Goal: Task Accomplishment & Management: Manage account settings

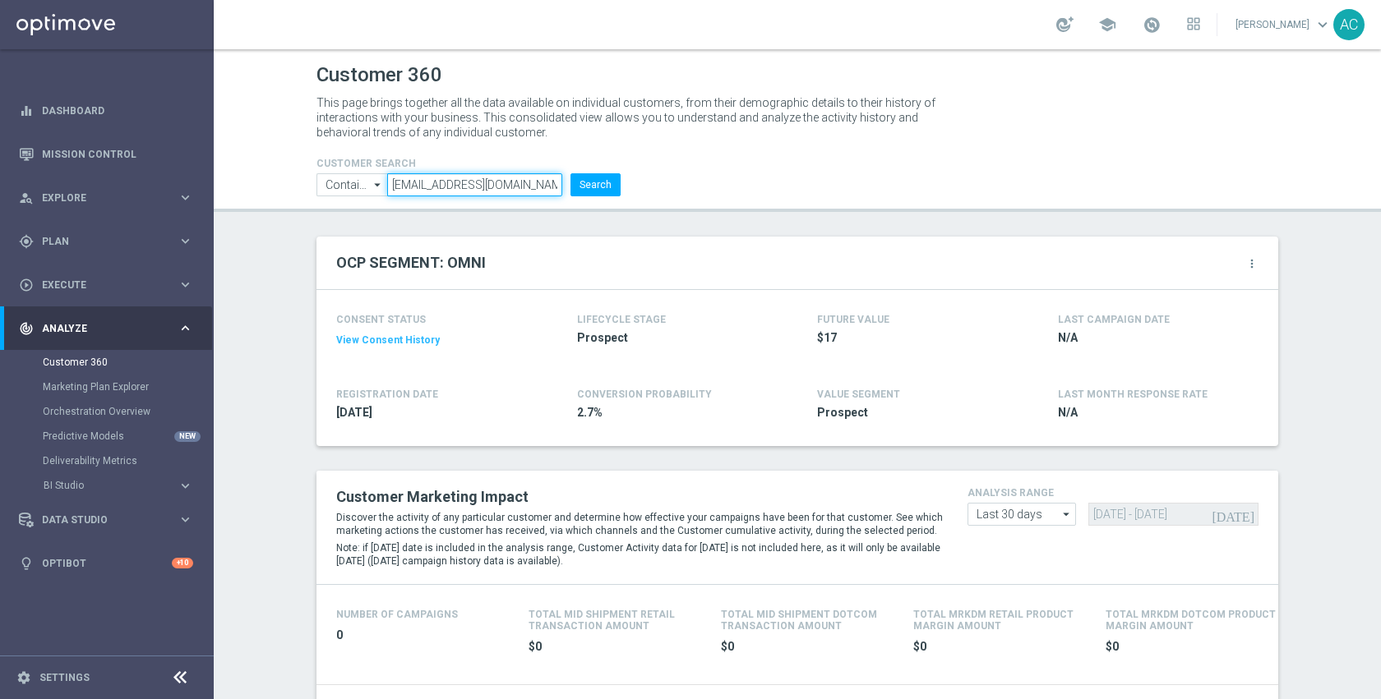
click at [526, 185] on input "[EMAIL_ADDRESS][DOMAIN_NAME]" at bounding box center [474, 184] width 175 height 23
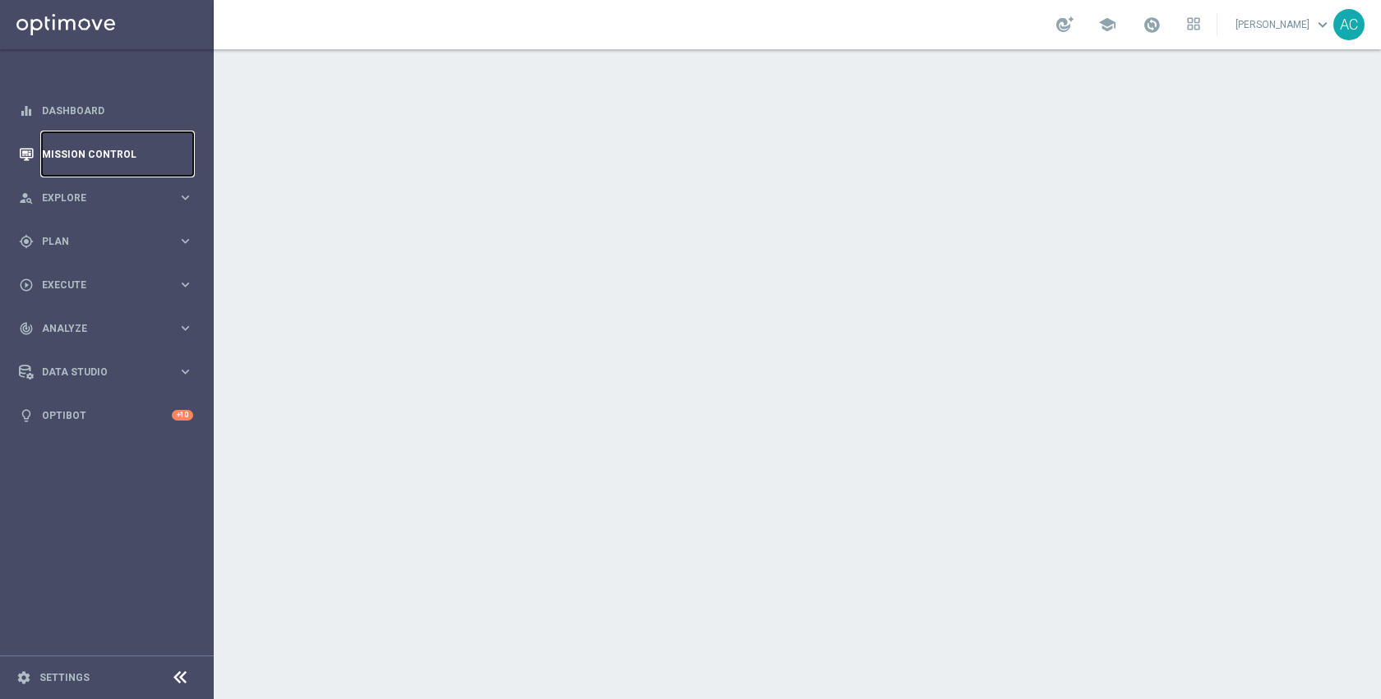
click at [99, 155] on link "Mission Control" at bounding box center [117, 154] width 151 height 44
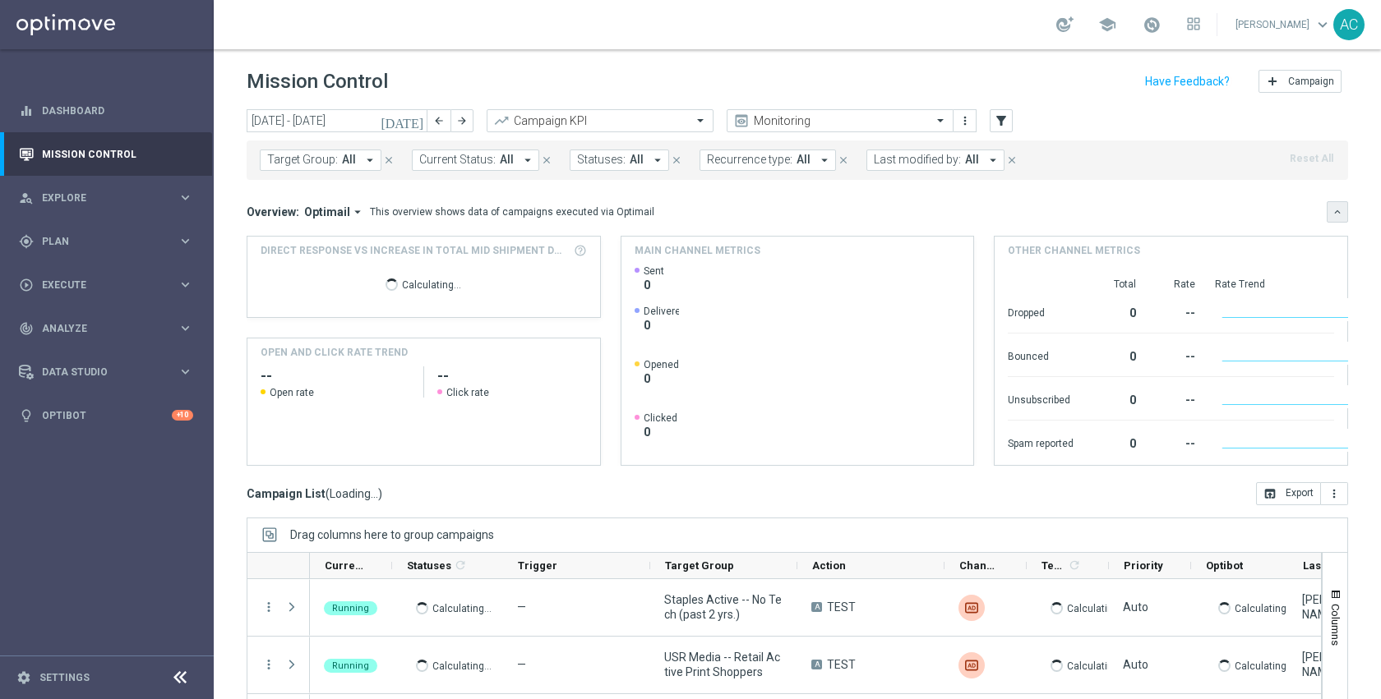
click at [1327, 212] on button "keyboard_arrow_down" at bounding box center [1337, 211] width 21 height 21
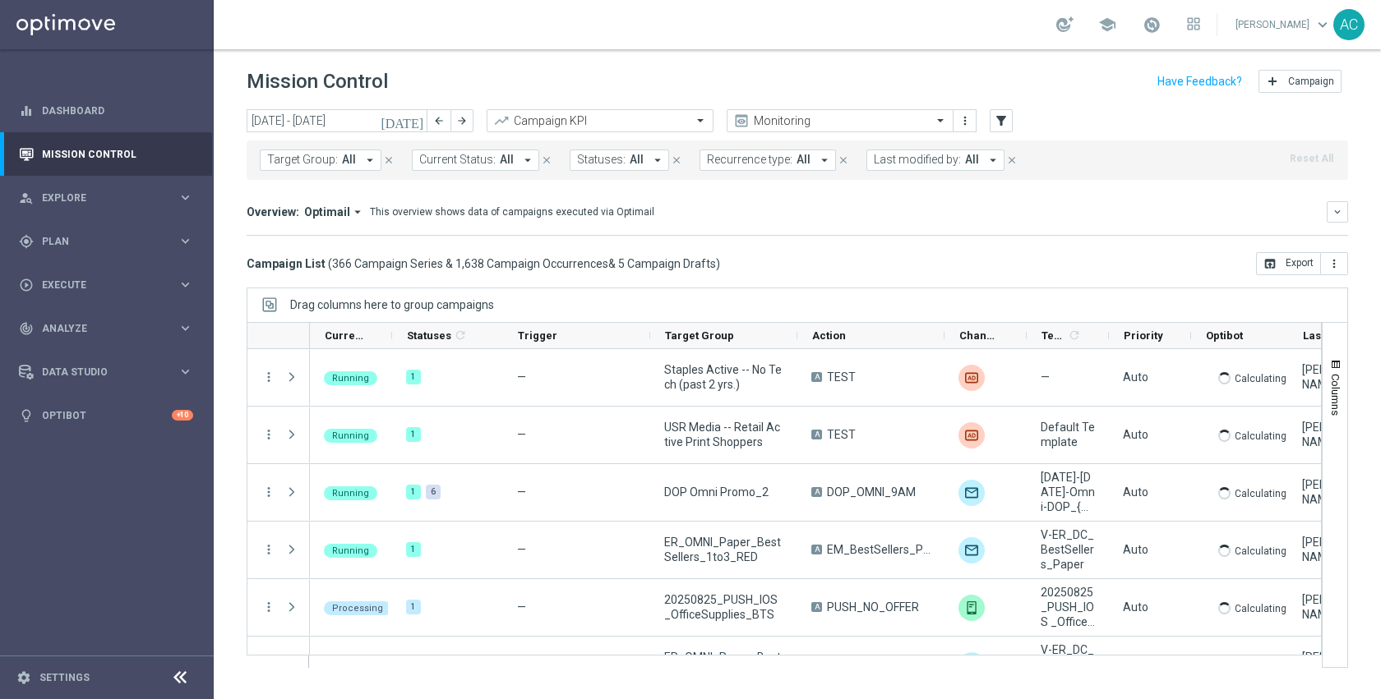
click at [330, 163] on span "Target Group:" at bounding box center [302, 160] width 71 height 14
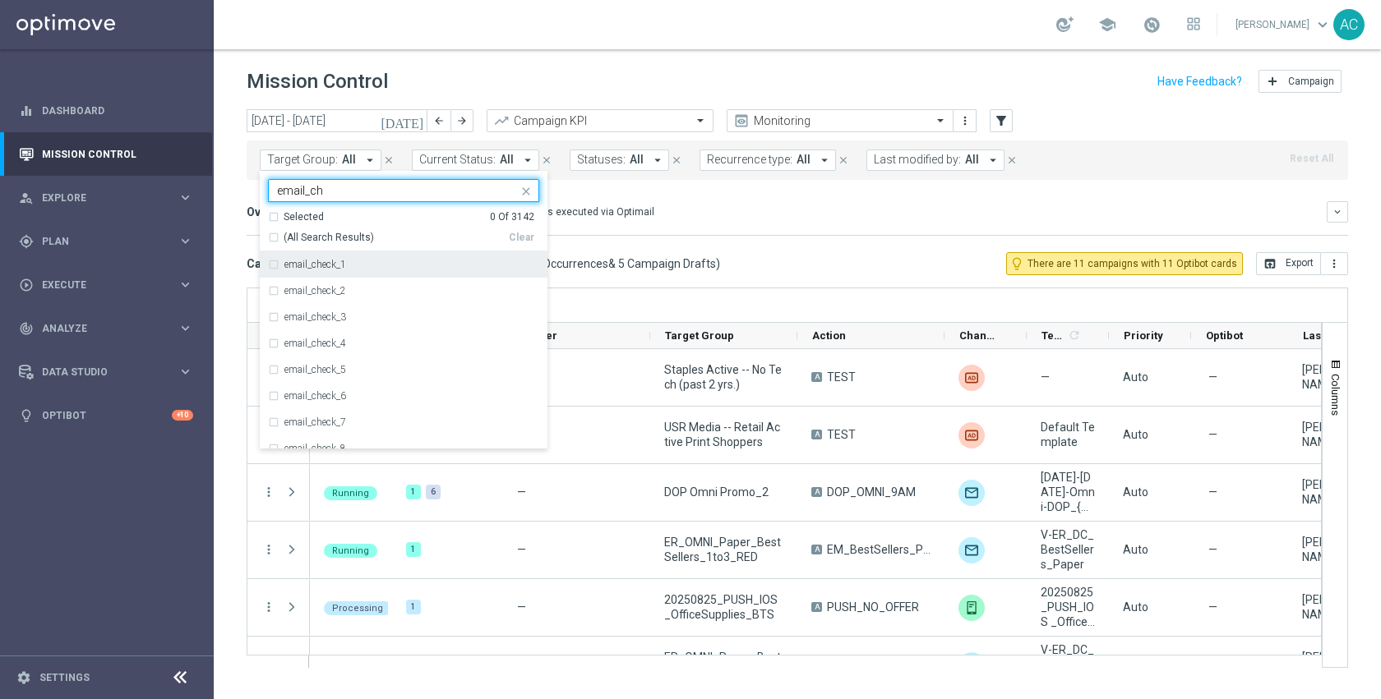
click at [334, 274] on div "email_check_1" at bounding box center [403, 265] width 271 height 26
type input "email_ch"
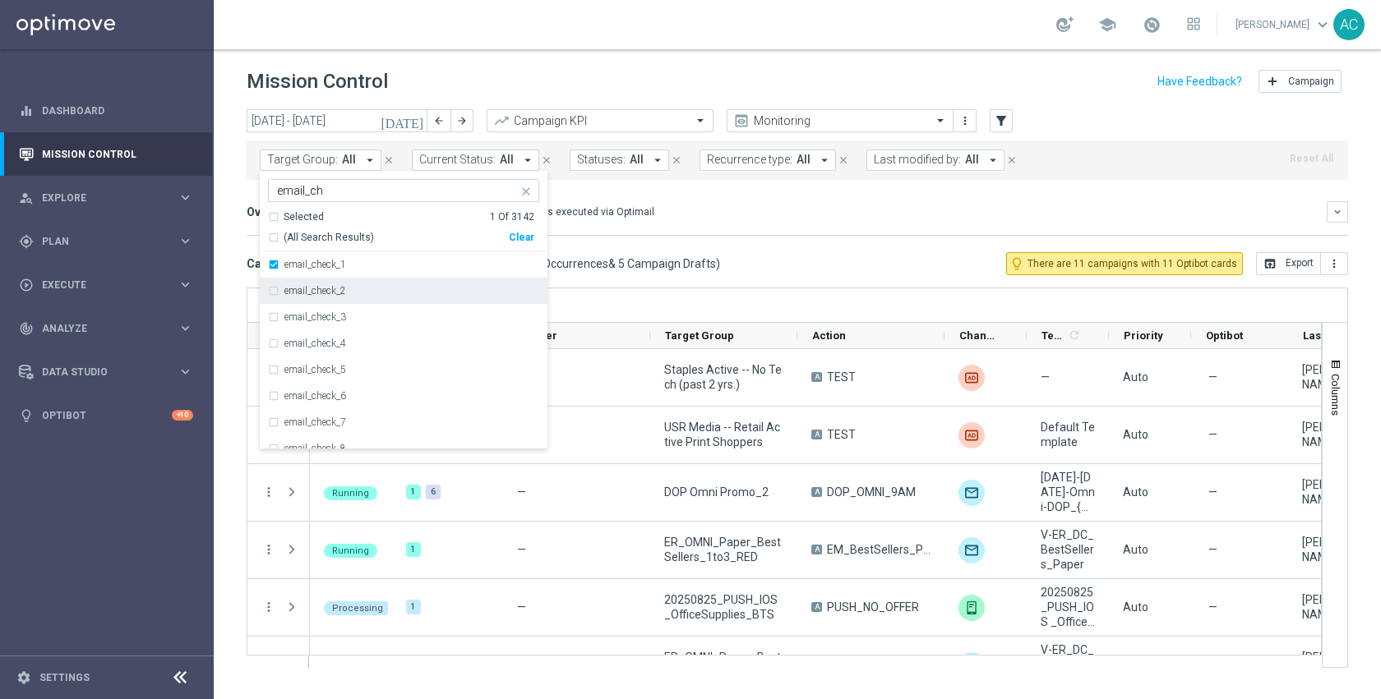
click at [338, 291] on label "email_check_2" at bounding box center [315, 291] width 62 height 10
click at [335, 314] on label "email_check_3" at bounding box center [315, 317] width 62 height 10
click at [739, 212] on div "Overview: Optimail arrow_drop_down This overview shows data of campaigns execut…" at bounding box center [787, 212] width 1080 height 15
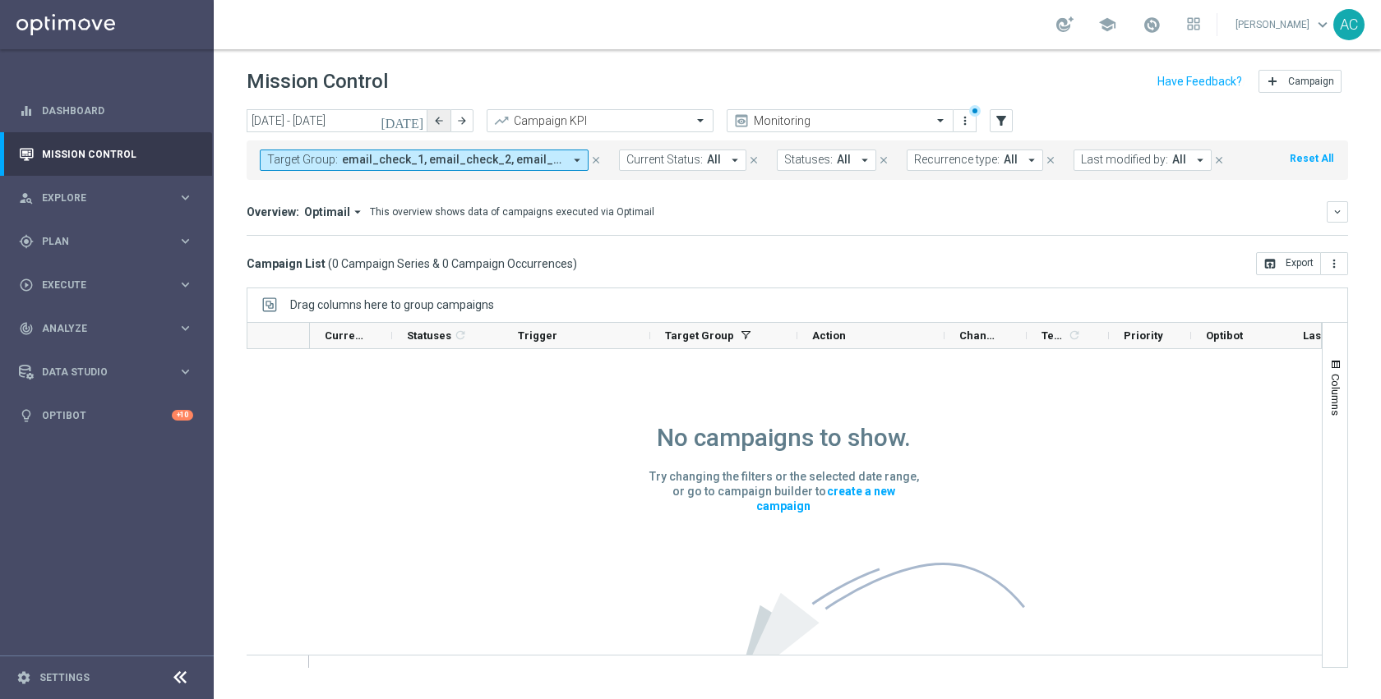
click at [436, 123] on icon "arrow_back" at bounding box center [439, 121] width 12 height 12
type input "18 Aug 2025 - 24 Aug 2025"
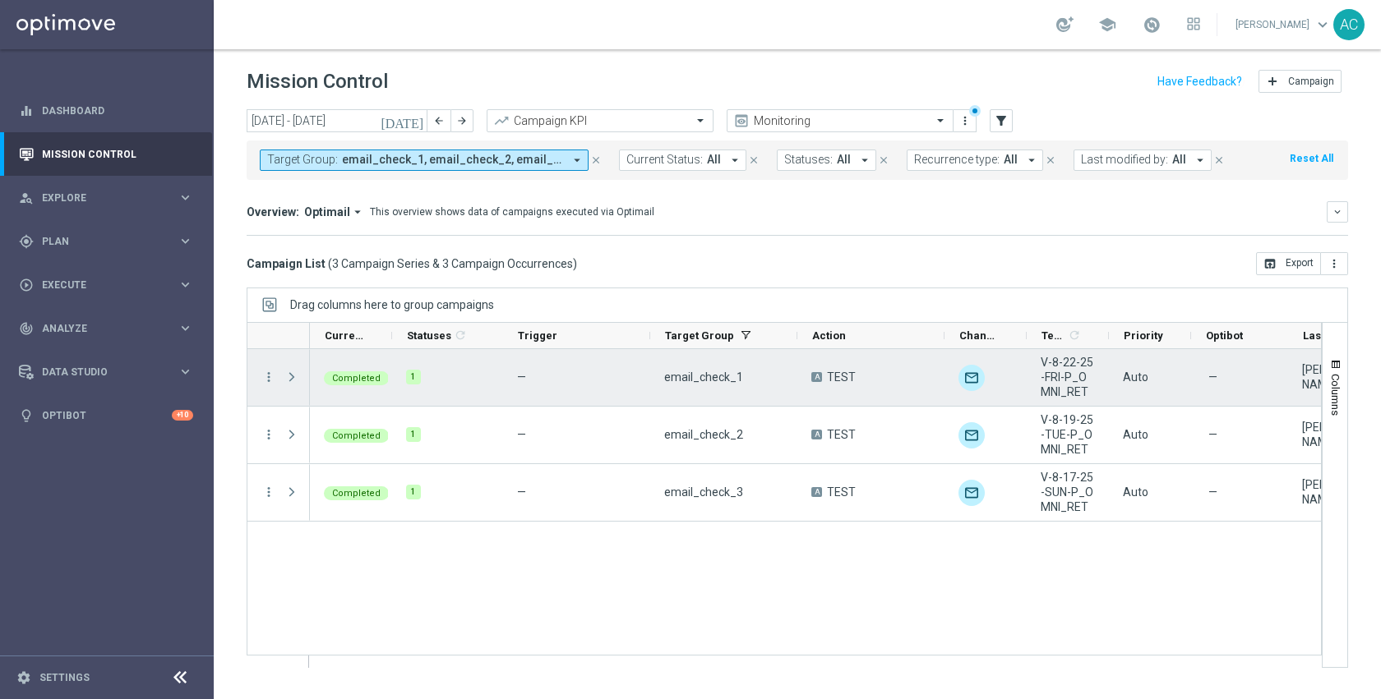
click at [290, 379] on span "Press SPACE to select this row." at bounding box center [291, 377] width 15 height 13
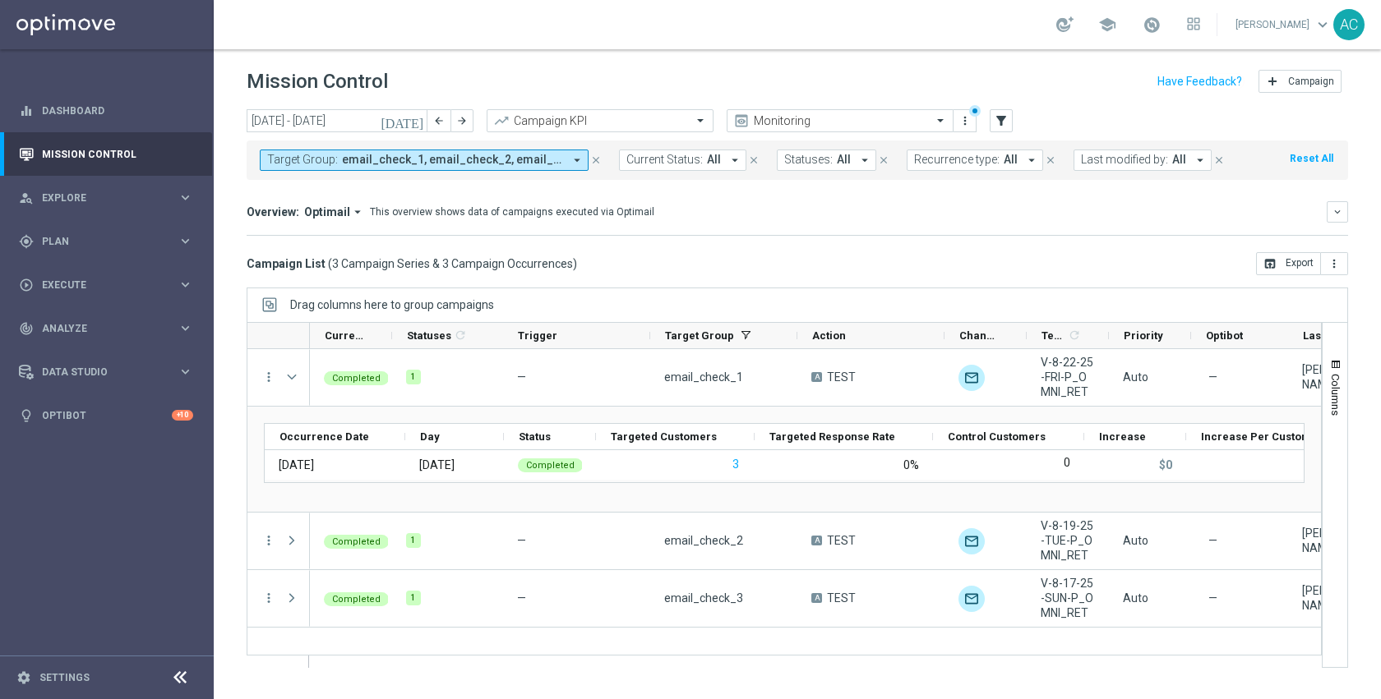
click at [503, 164] on span "email_check_1, email_check_2, email_check_3" at bounding box center [452, 160] width 221 height 14
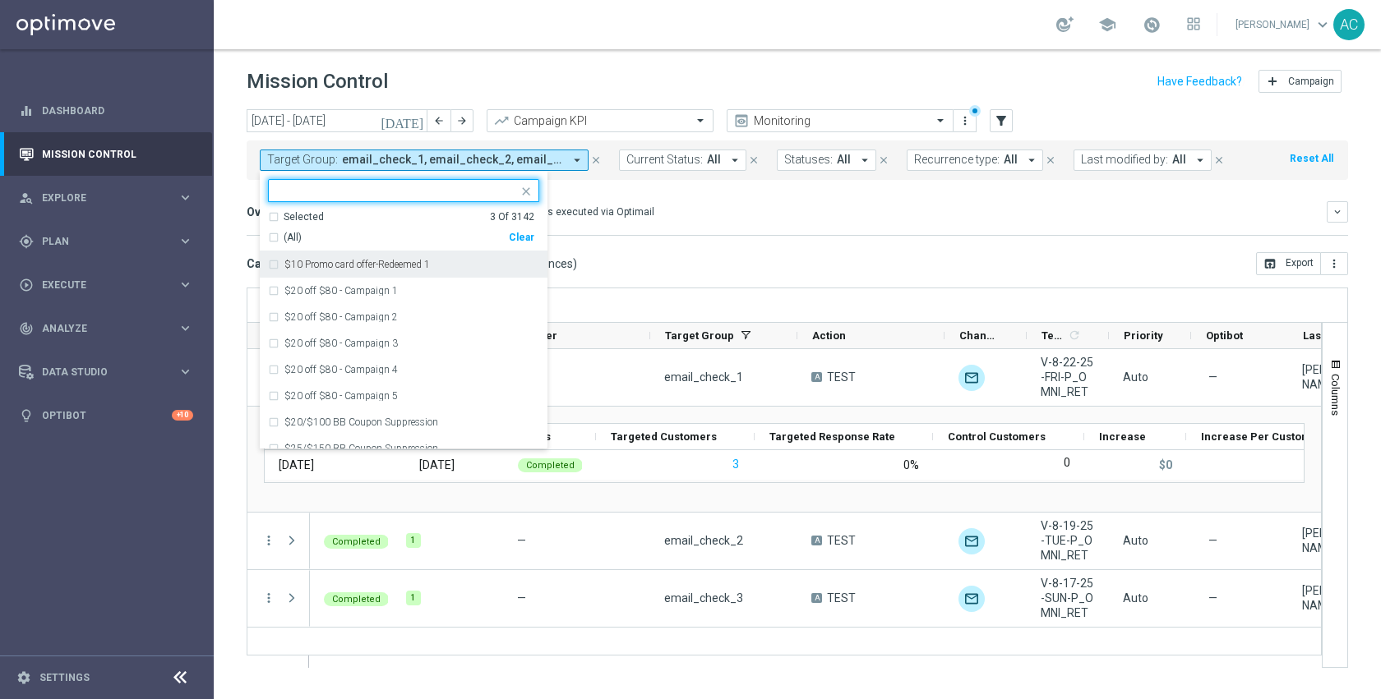
click at [376, 192] on input "text" at bounding box center [397, 191] width 241 height 14
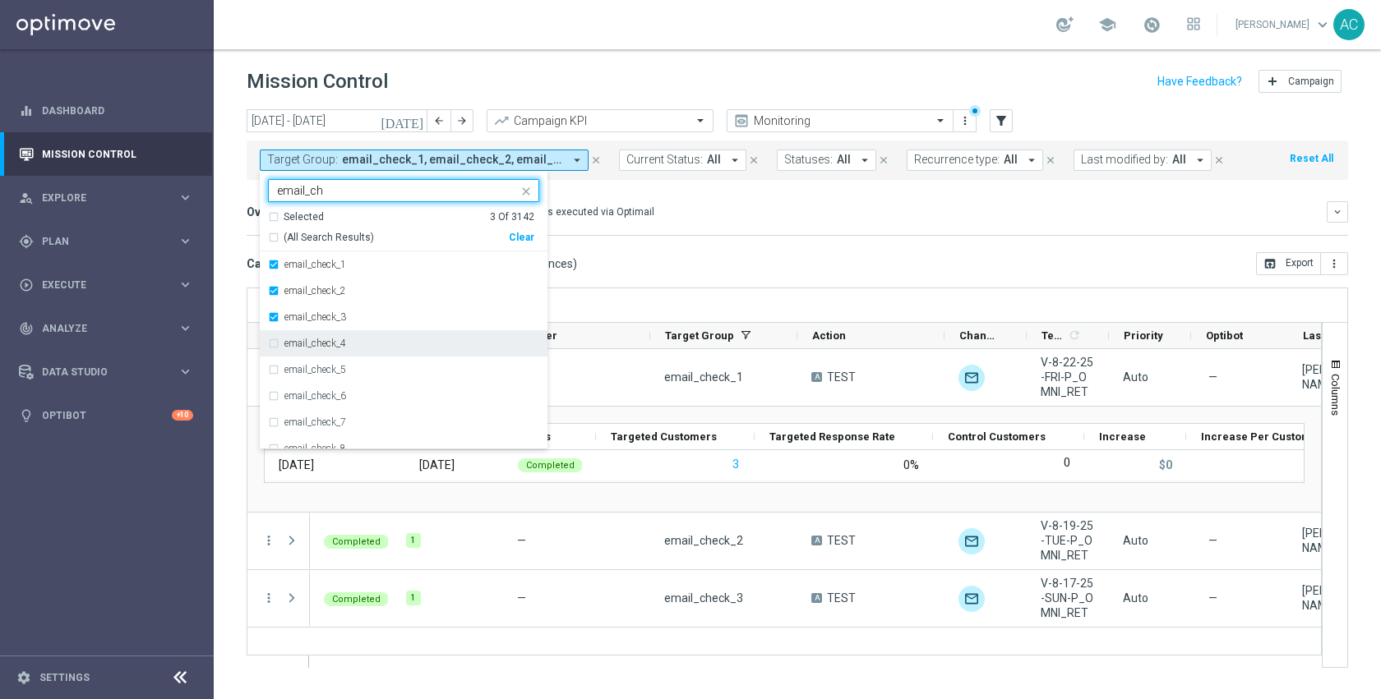
click at [367, 349] on div "email_check_4" at bounding box center [403, 343] width 271 height 26
type input "email_ch"
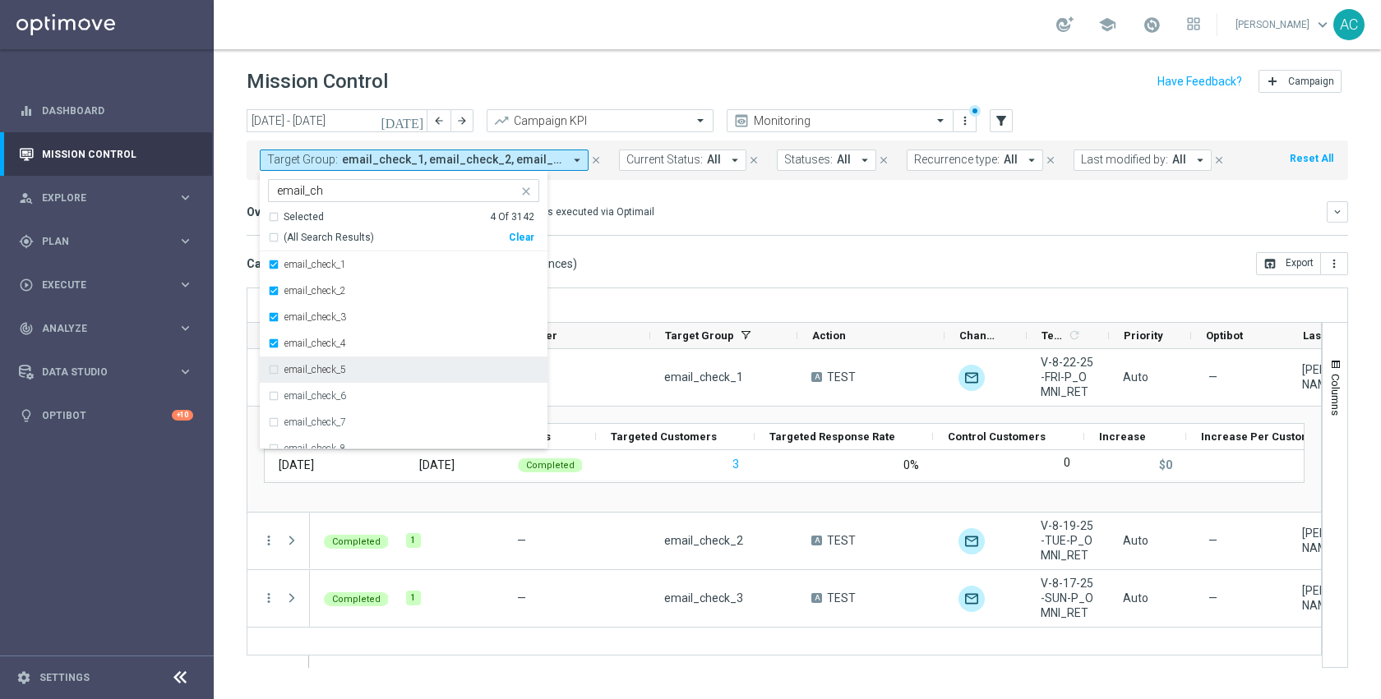
click at [364, 368] on div "email_check_5" at bounding box center [411, 370] width 255 height 10
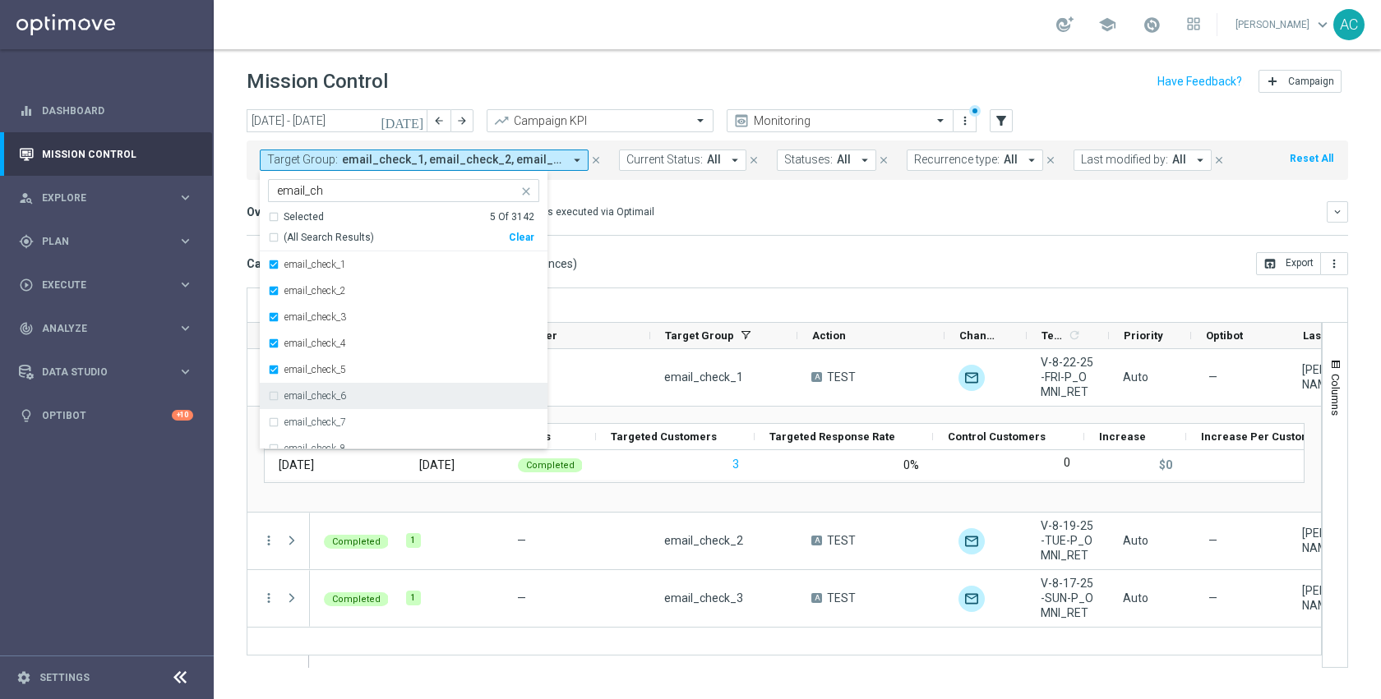
click at [361, 391] on div "email_check_6" at bounding box center [411, 396] width 255 height 10
click at [358, 417] on div "email_check_7" at bounding box center [403, 422] width 271 height 26
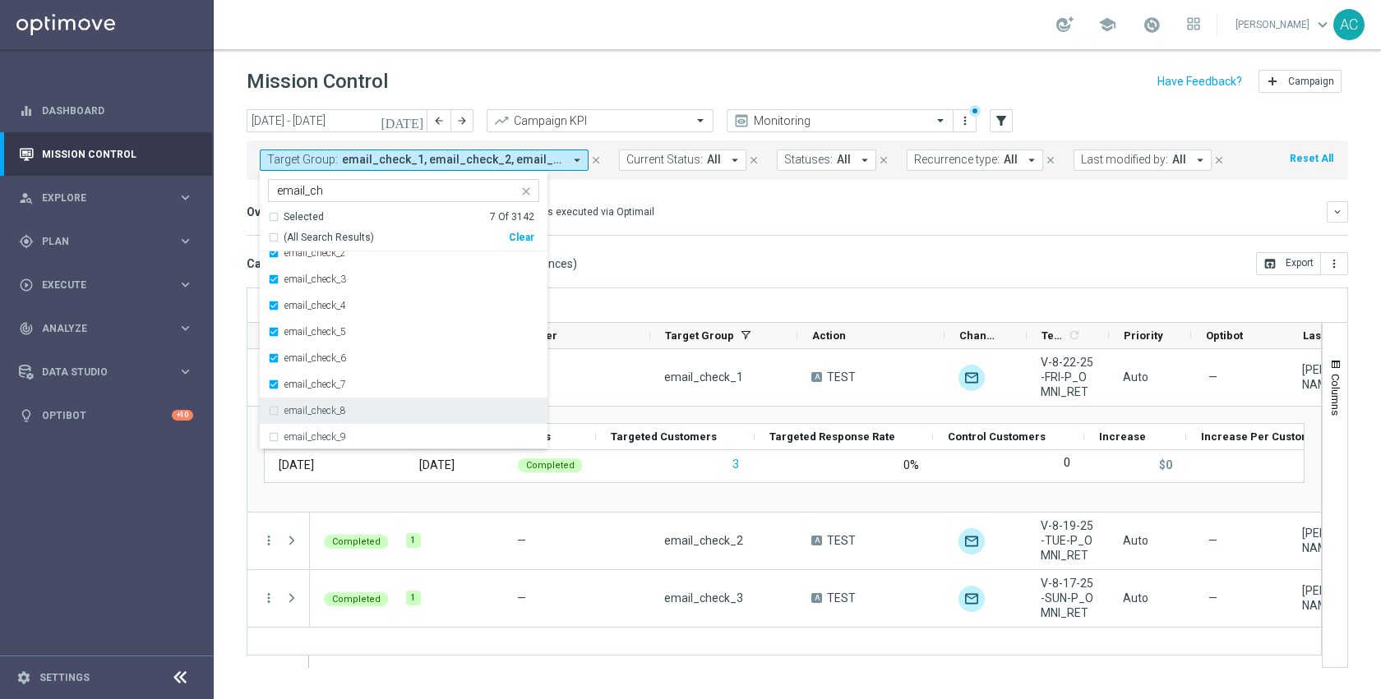
scroll to position [39, 0]
click at [361, 415] on div "email_check_8" at bounding box center [403, 409] width 271 height 26
click at [358, 427] on div "email_check_9" at bounding box center [403, 435] width 271 height 26
click at [699, 203] on div "Overview: Optimail arrow_drop_down This overview shows data of campaigns execut…" at bounding box center [797, 211] width 1101 height 21
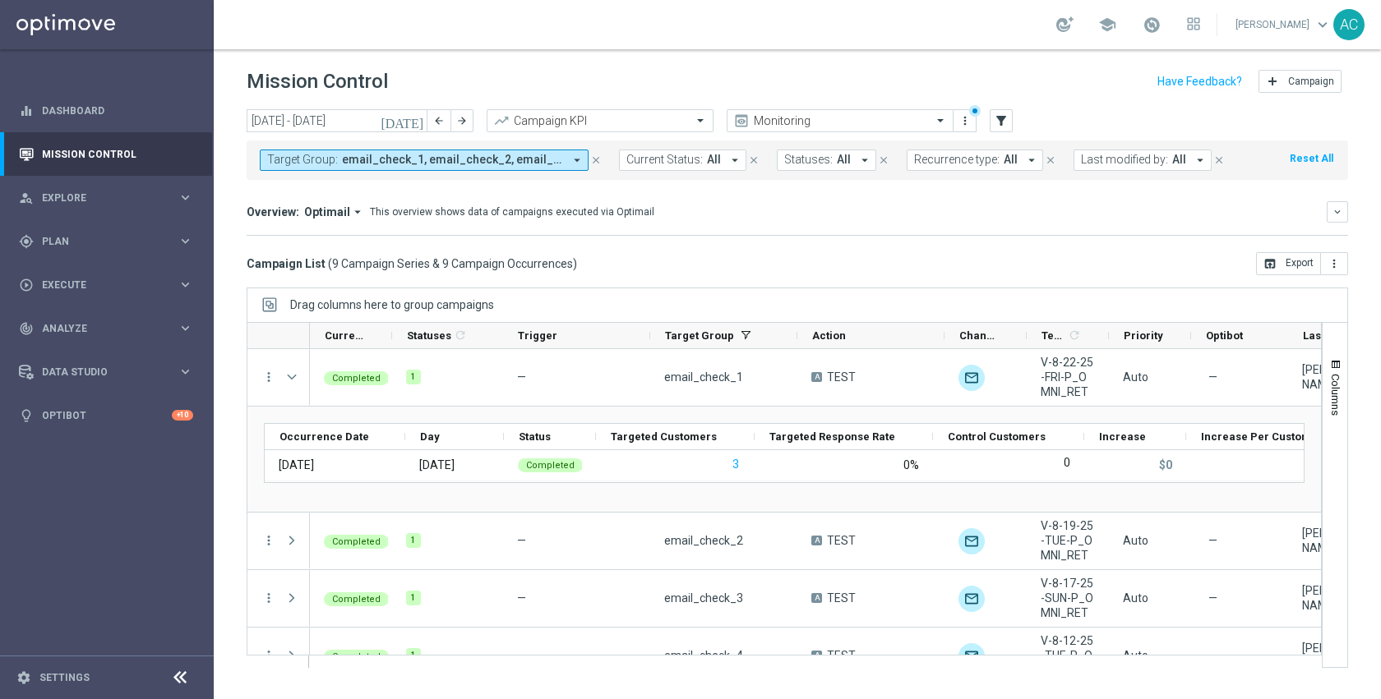
scroll to position [3, 0]
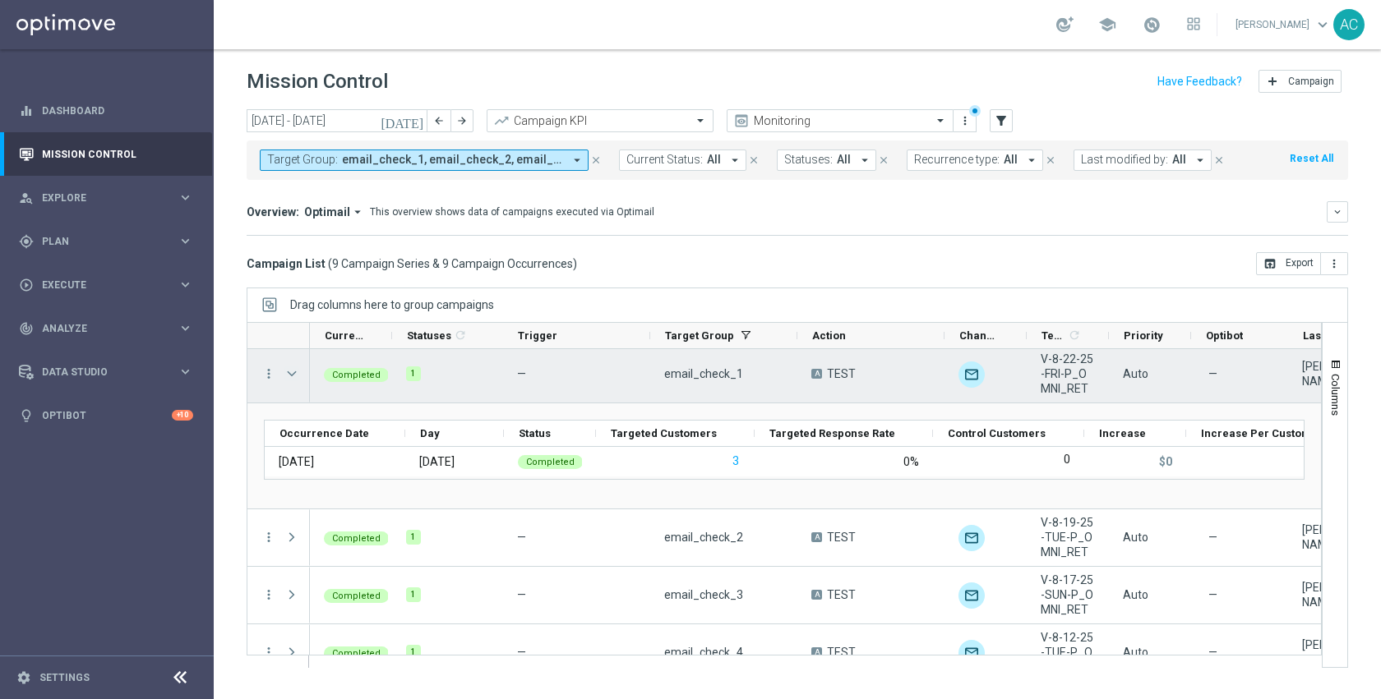
click at [295, 377] on span "Press SPACE to select this row." at bounding box center [291, 373] width 15 height 13
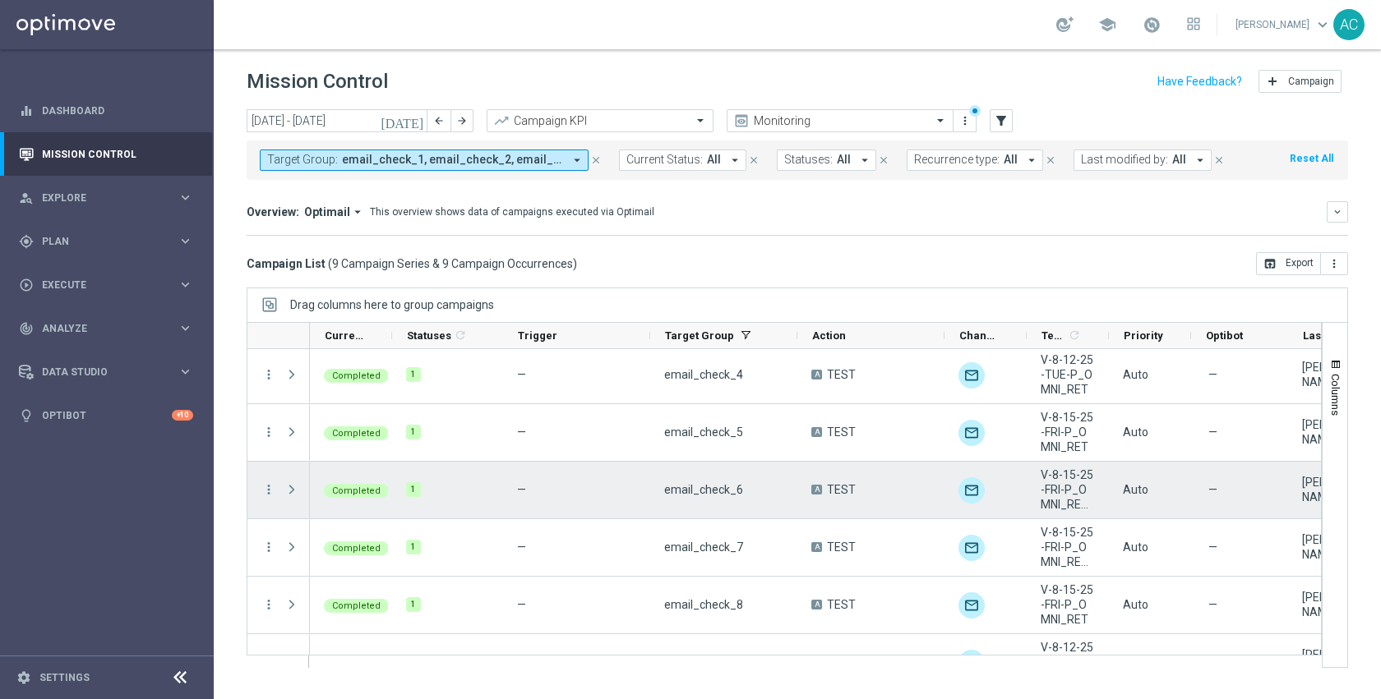
scroll to position [212, 0]
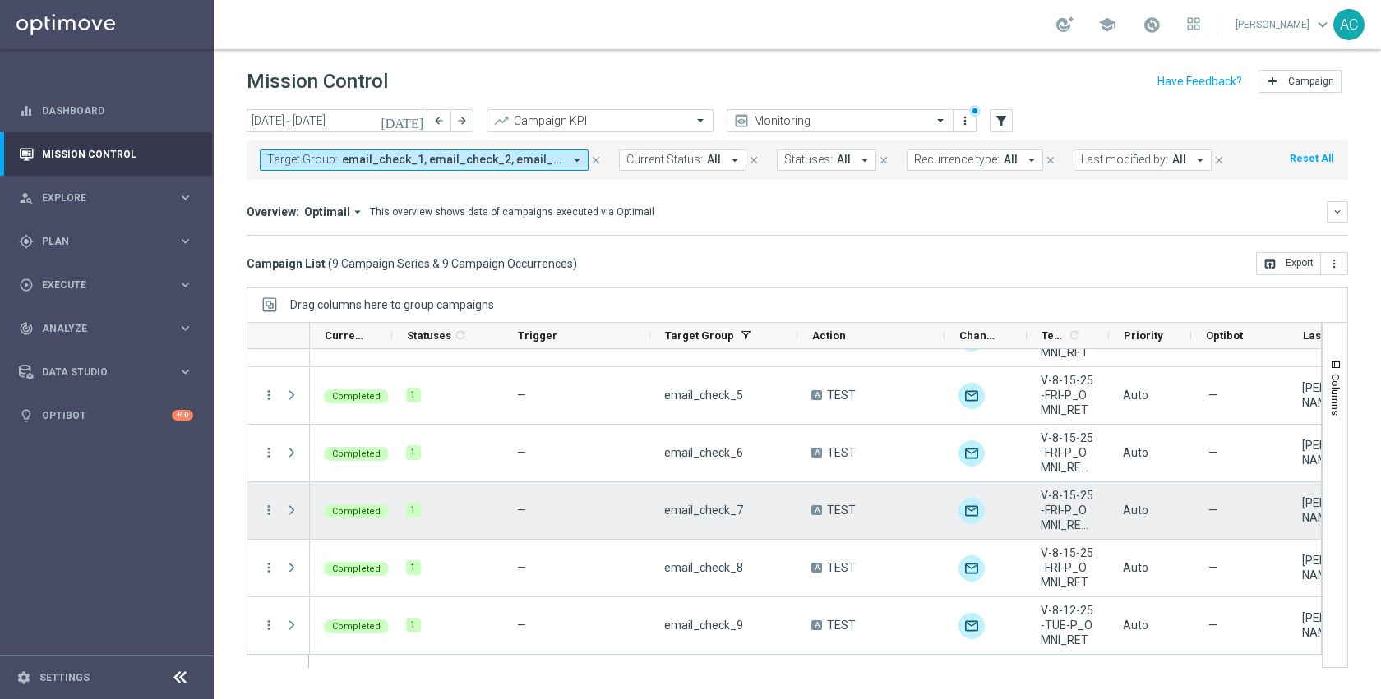
click at [288, 511] on span at bounding box center [291, 510] width 15 height 13
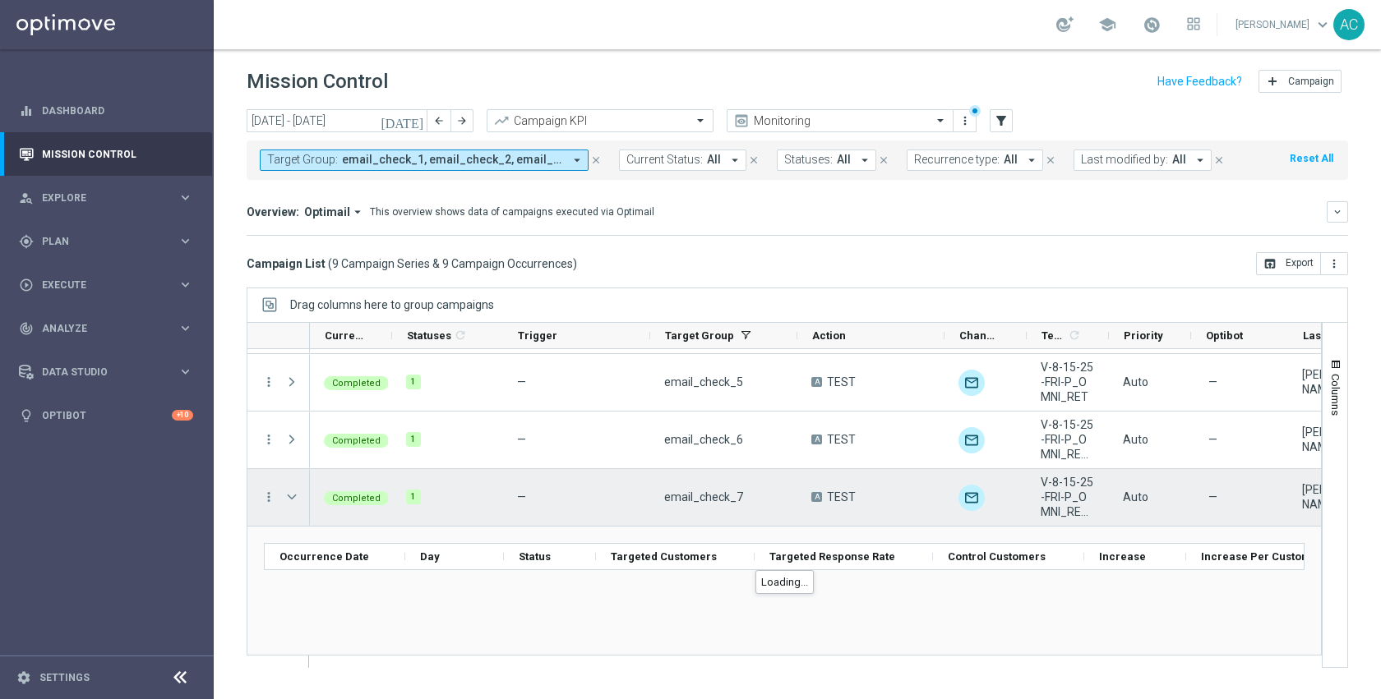
scroll to position [270, 0]
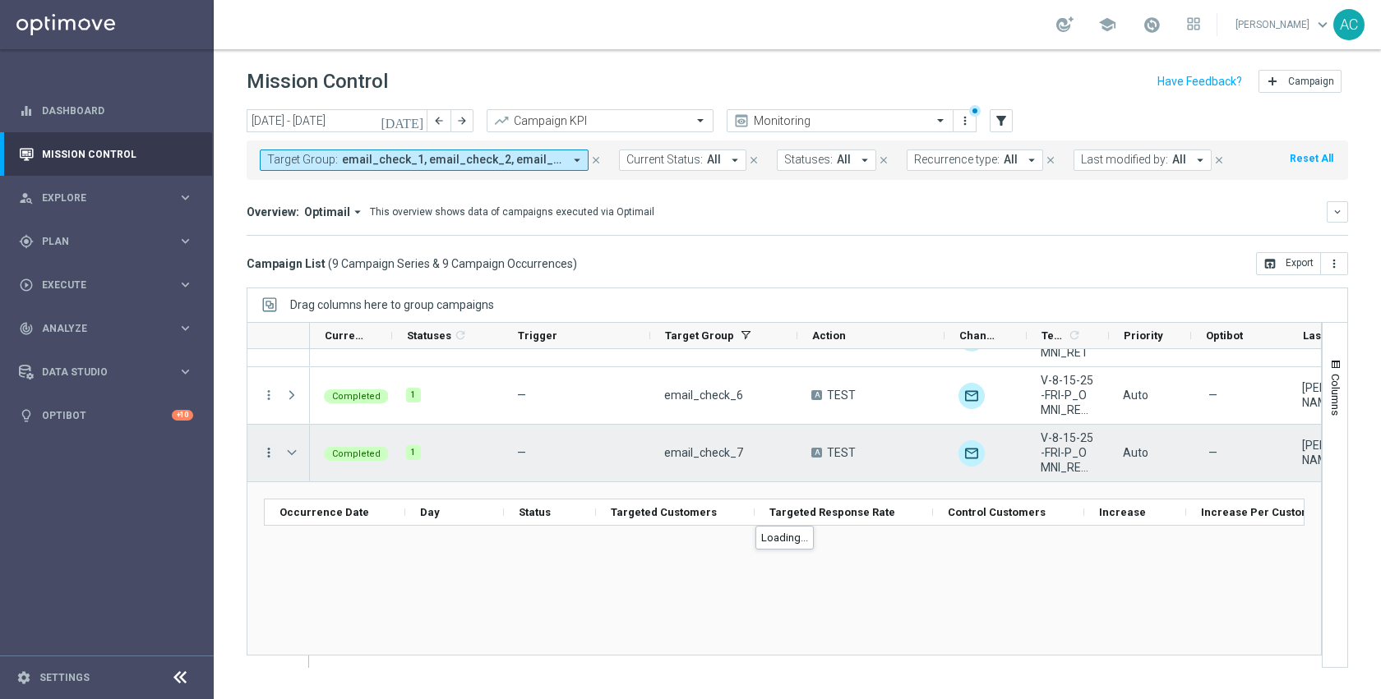
click at [266, 453] on icon "more_vert" at bounding box center [268, 452] width 15 height 15
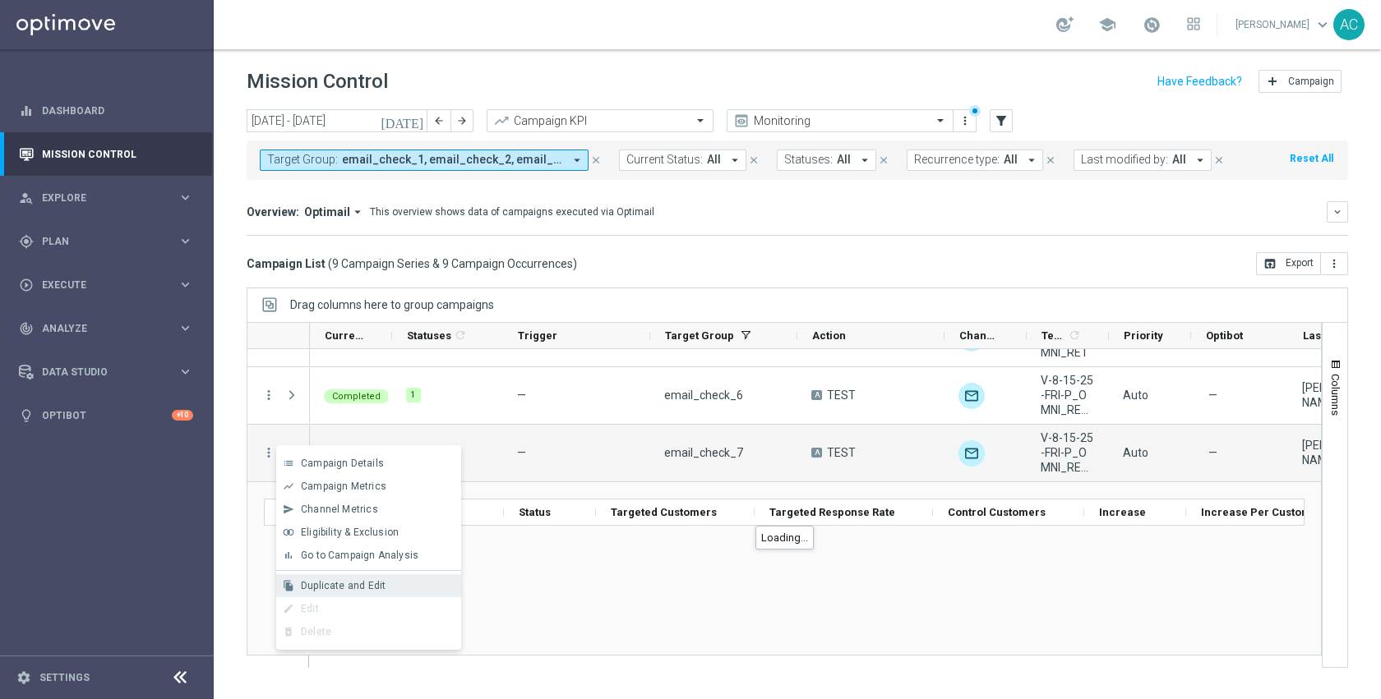
click at [379, 580] on span "Duplicate and Edit" at bounding box center [343, 586] width 85 height 12
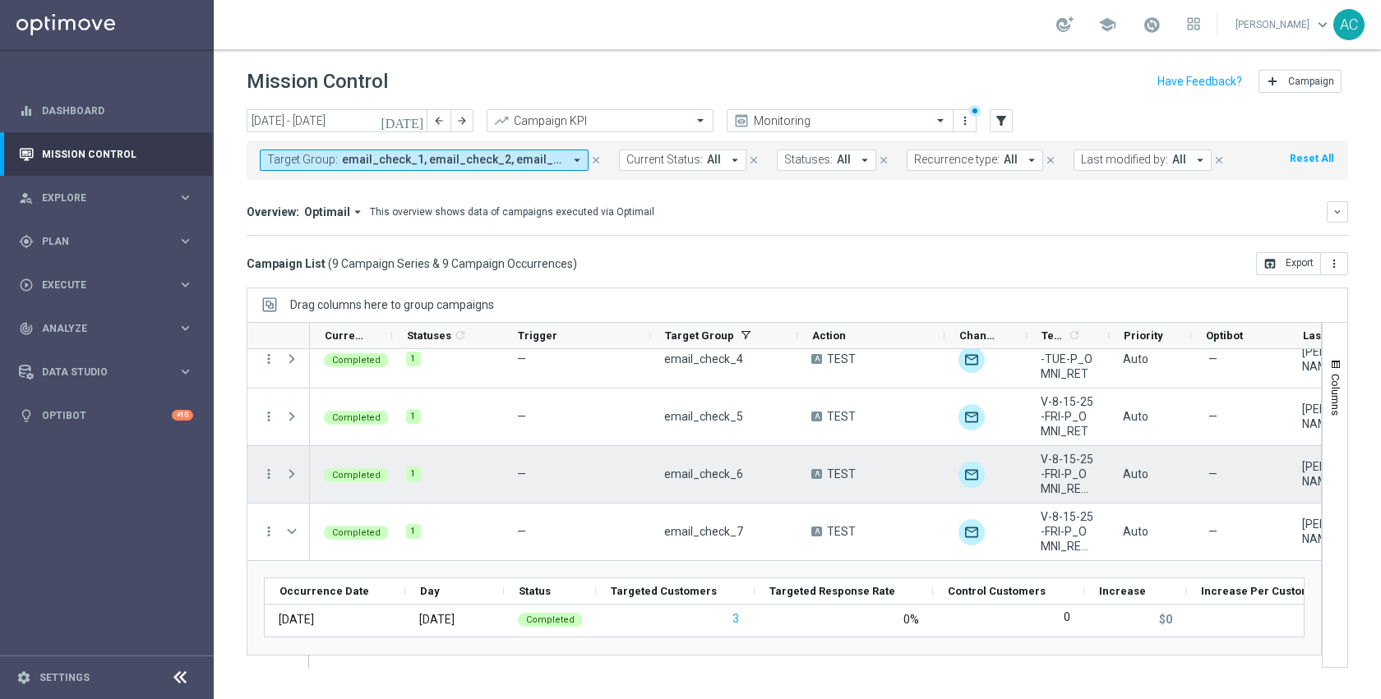
scroll to position [160, 0]
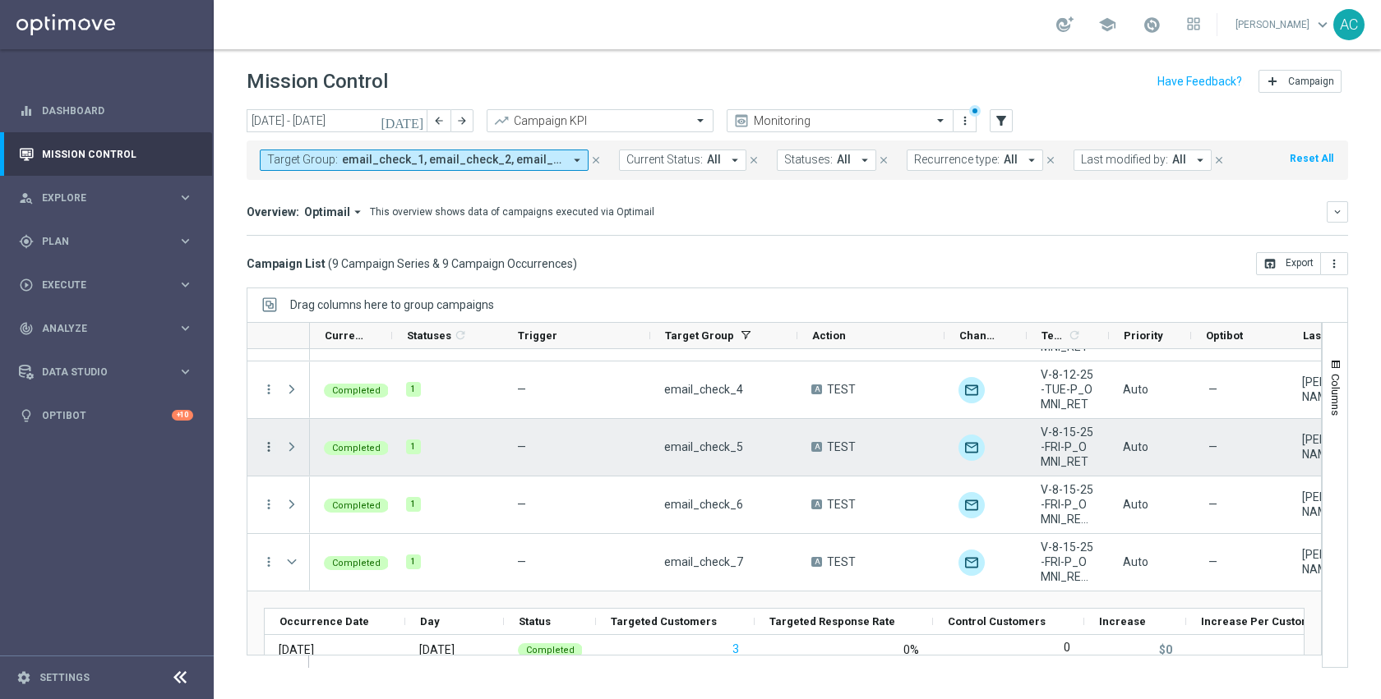
click at [272, 449] on icon "more_vert" at bounding box center [268, 447] width 15 height 15
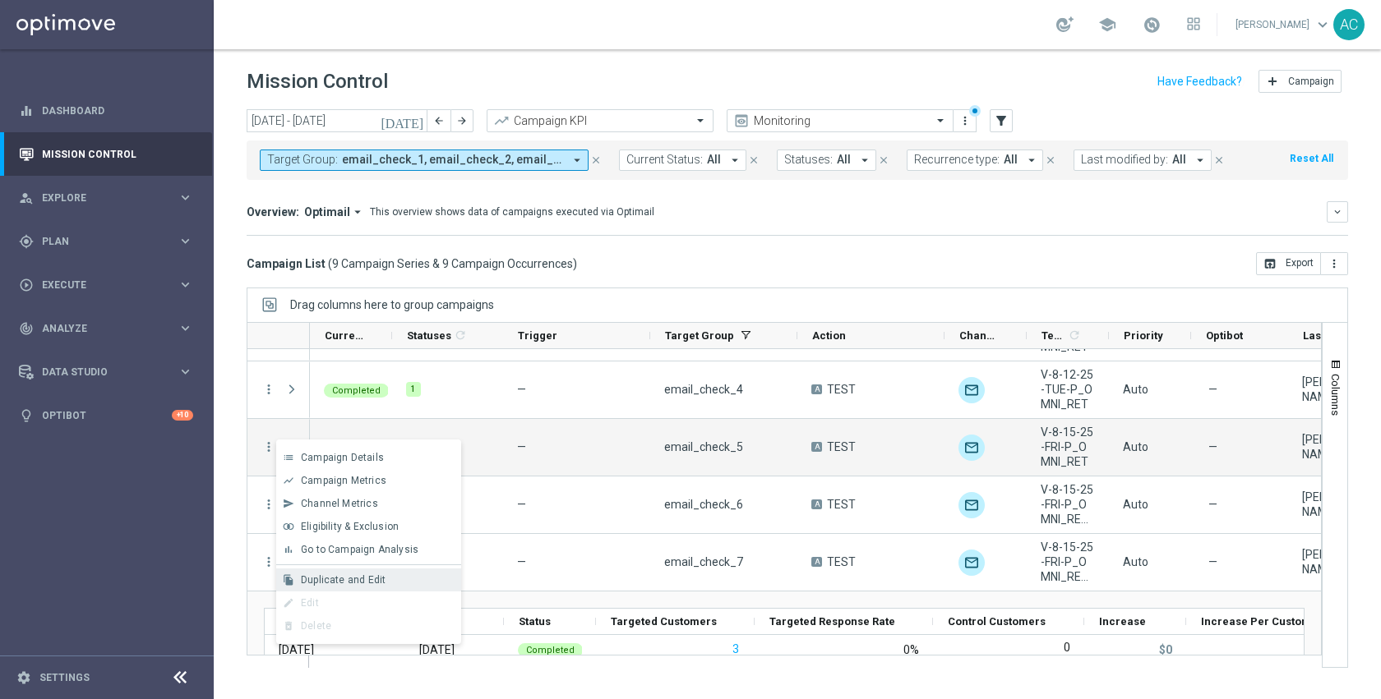
click at [357, 585] on span "Duplicate and Edit" at bounding box center [343, 581] width 85 height 12
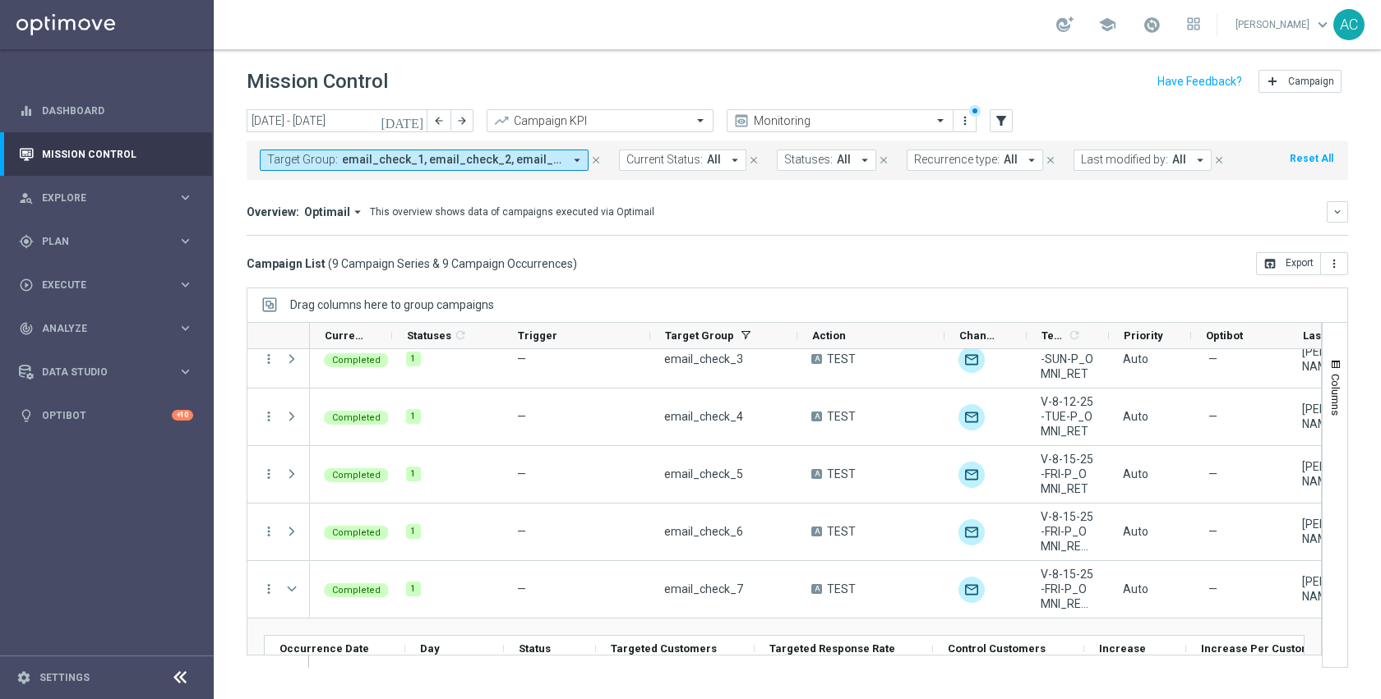
scroll to position [196, 0]
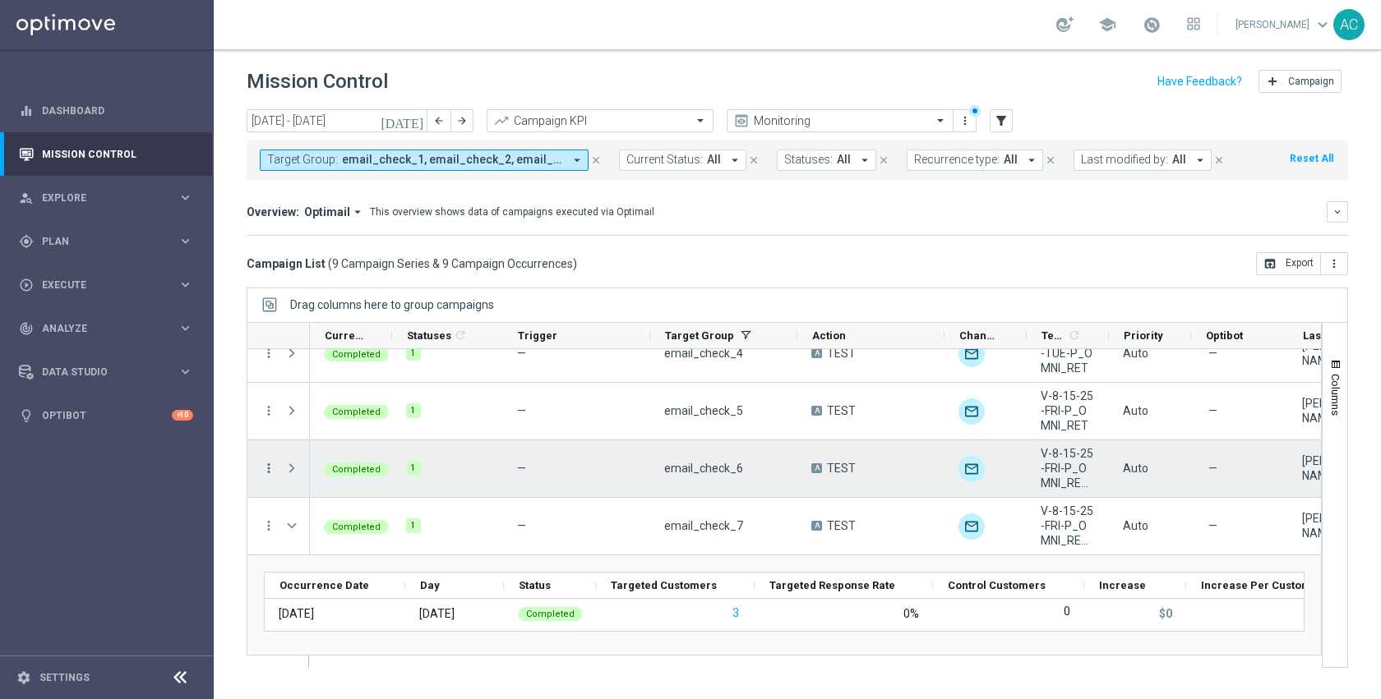
click at [271, 468] on icon "more_vert" at bounding box center [268, 468] width 15 height 15
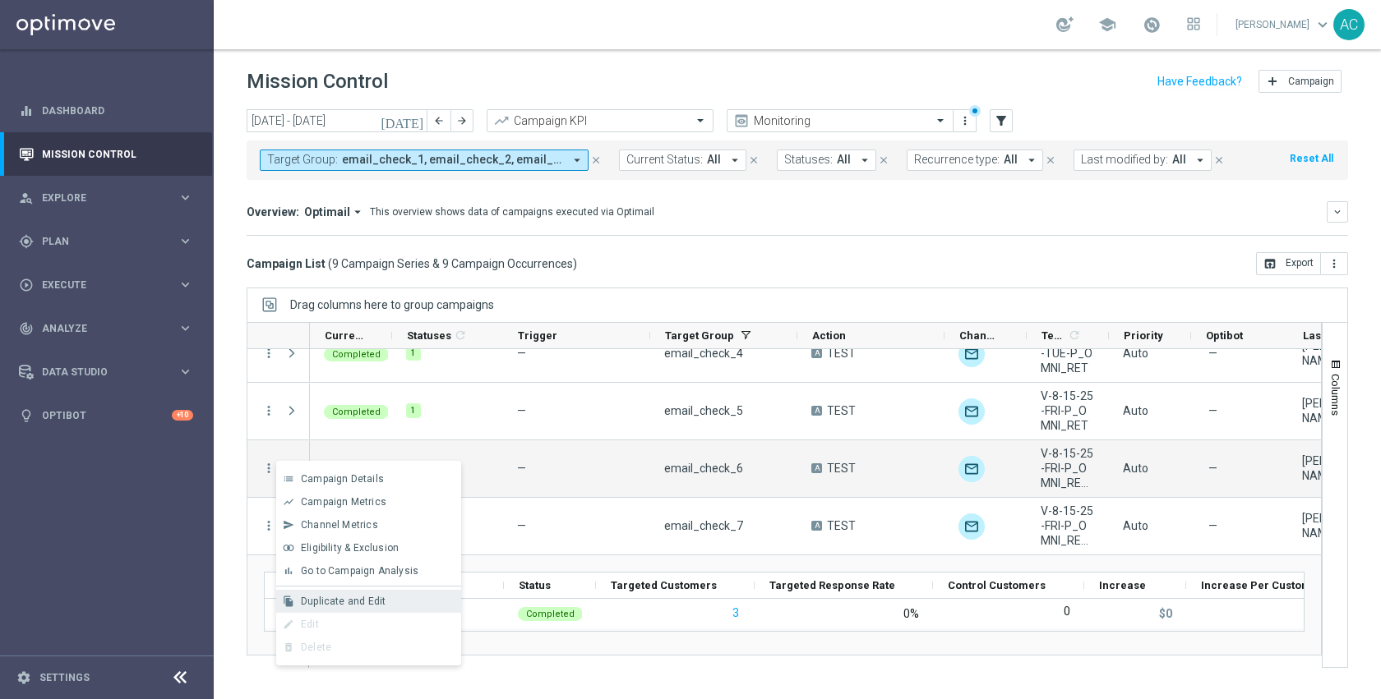
click at [349, 596] on span "Duplicate and Edit" at bounding box center [343, 602] width 85 height 12
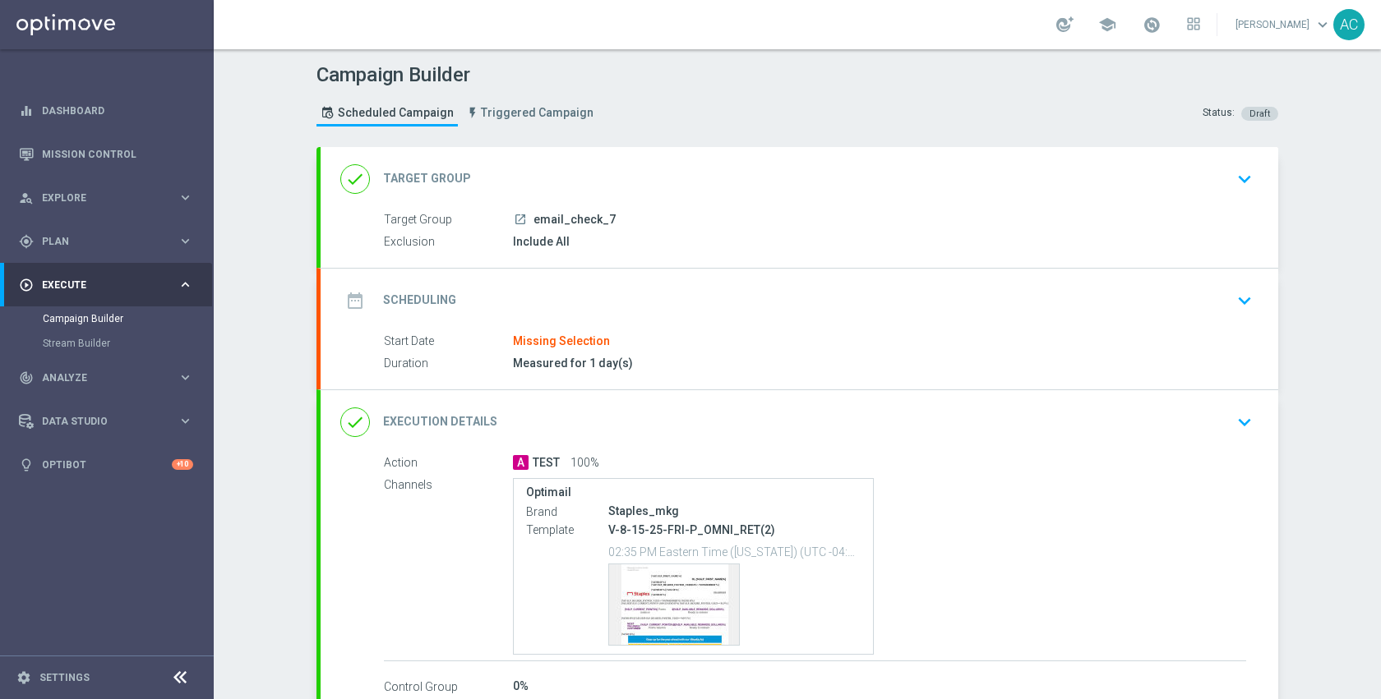
click at [669, 311] on div "date_range Scheduling keyboard_arrow_down" at bounding box center [799, 300] width 918 height 31
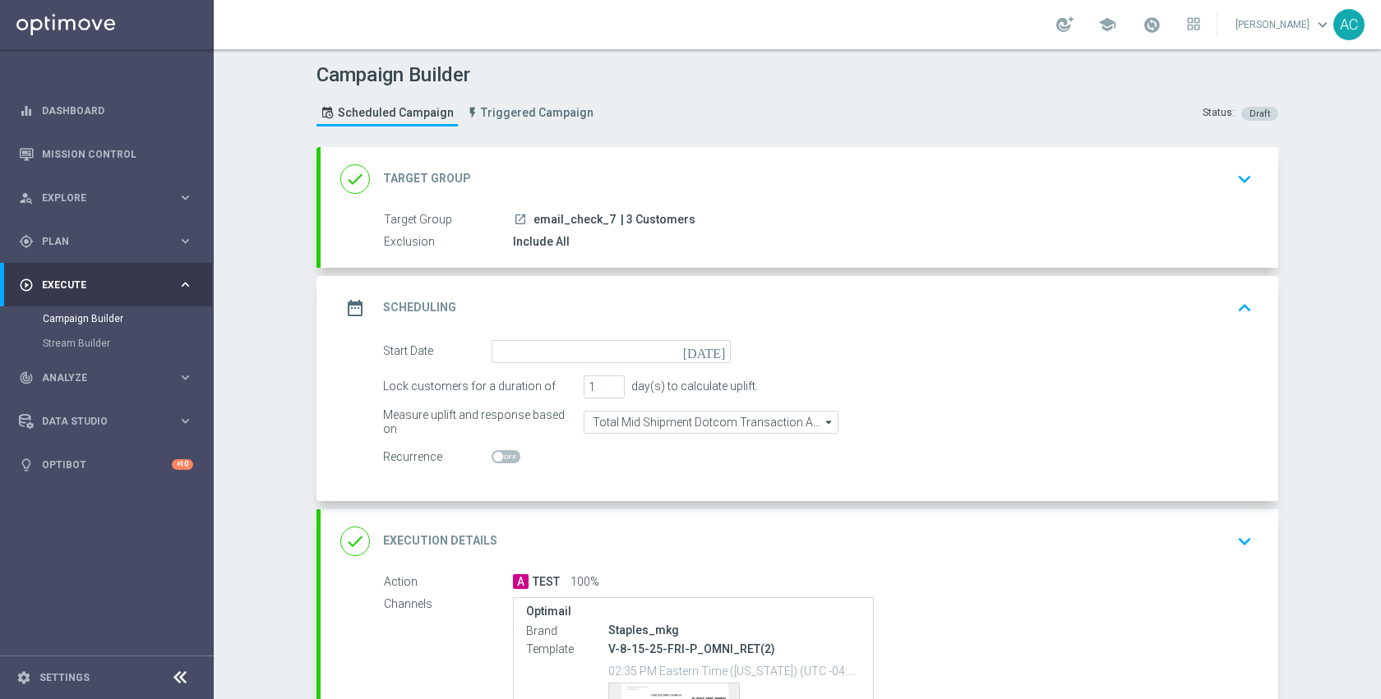
click at [711, 349] on icon "[DATE]" at bounding box center [707, 349] width 48 height 18
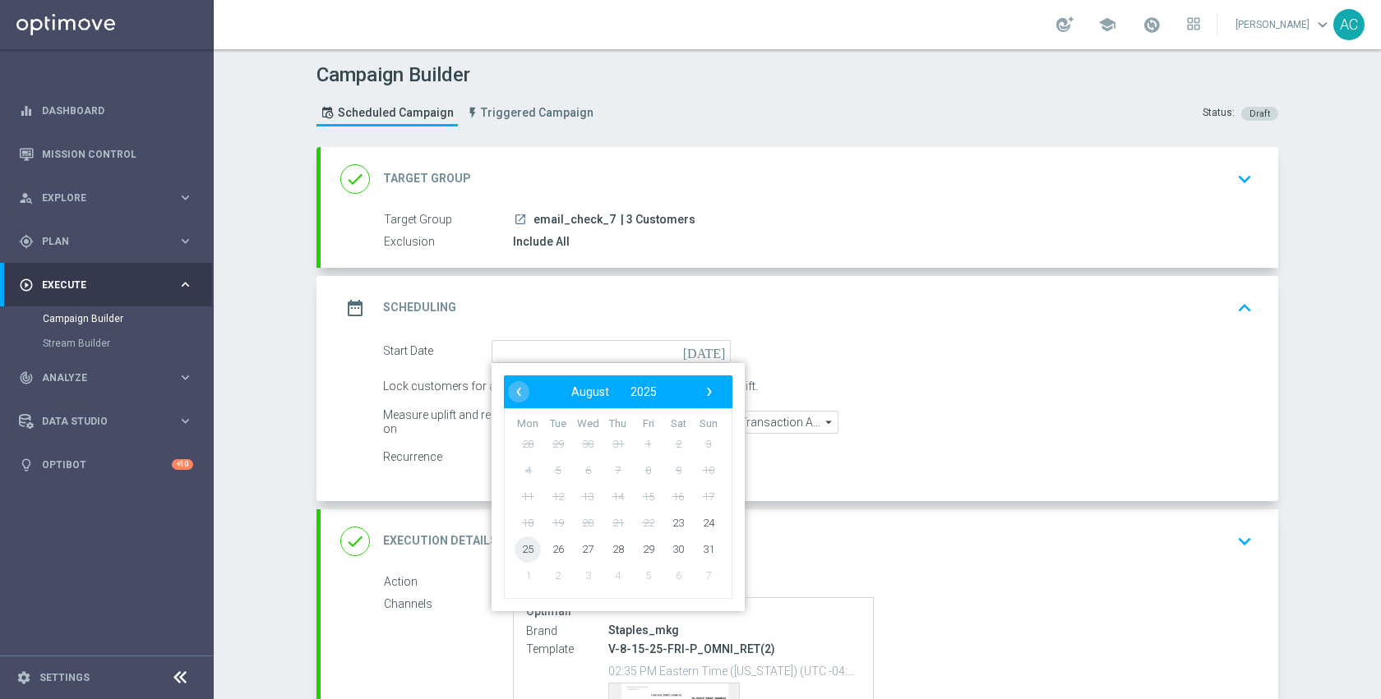
click at [529, 554] on span "25" at bounding box center [528, 549] width 26 height 26
type input "25 Aug 2025"
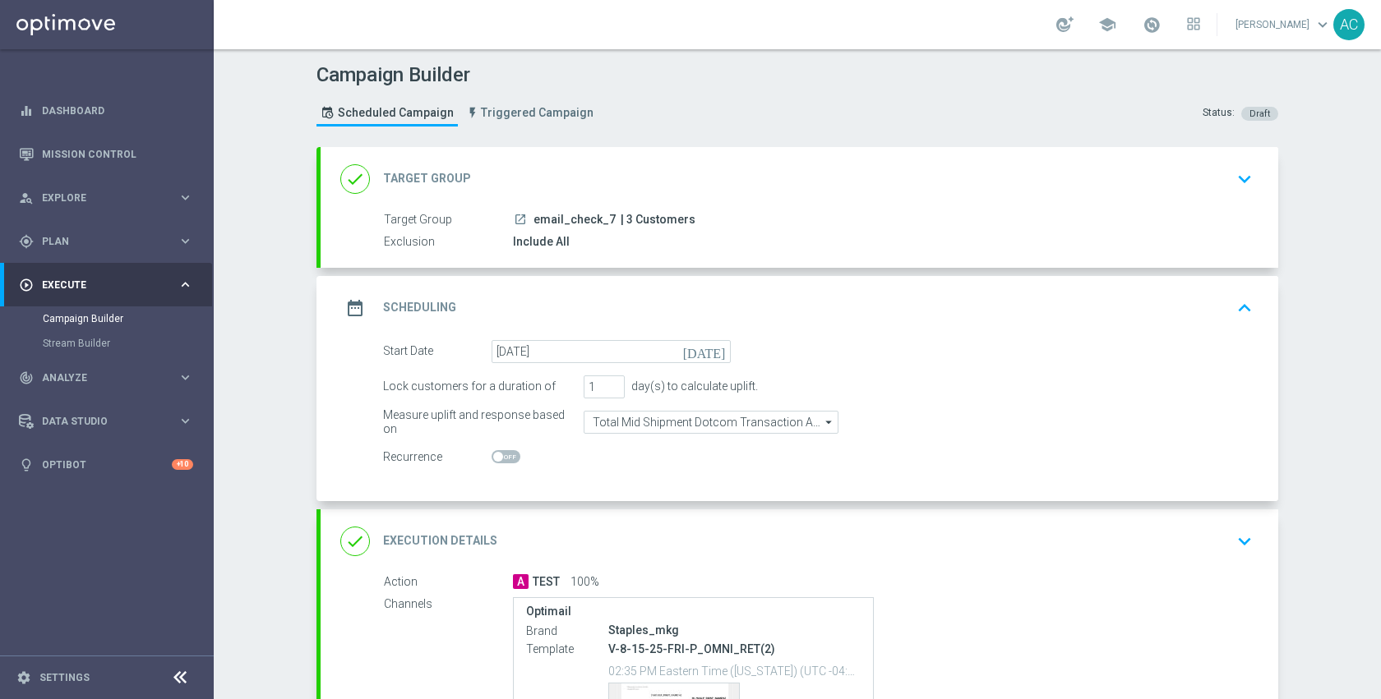
click at [842, 533] on div "done Execution Details keyboard_arrow_down" at bounding box center [799, 541] width 918 height 31
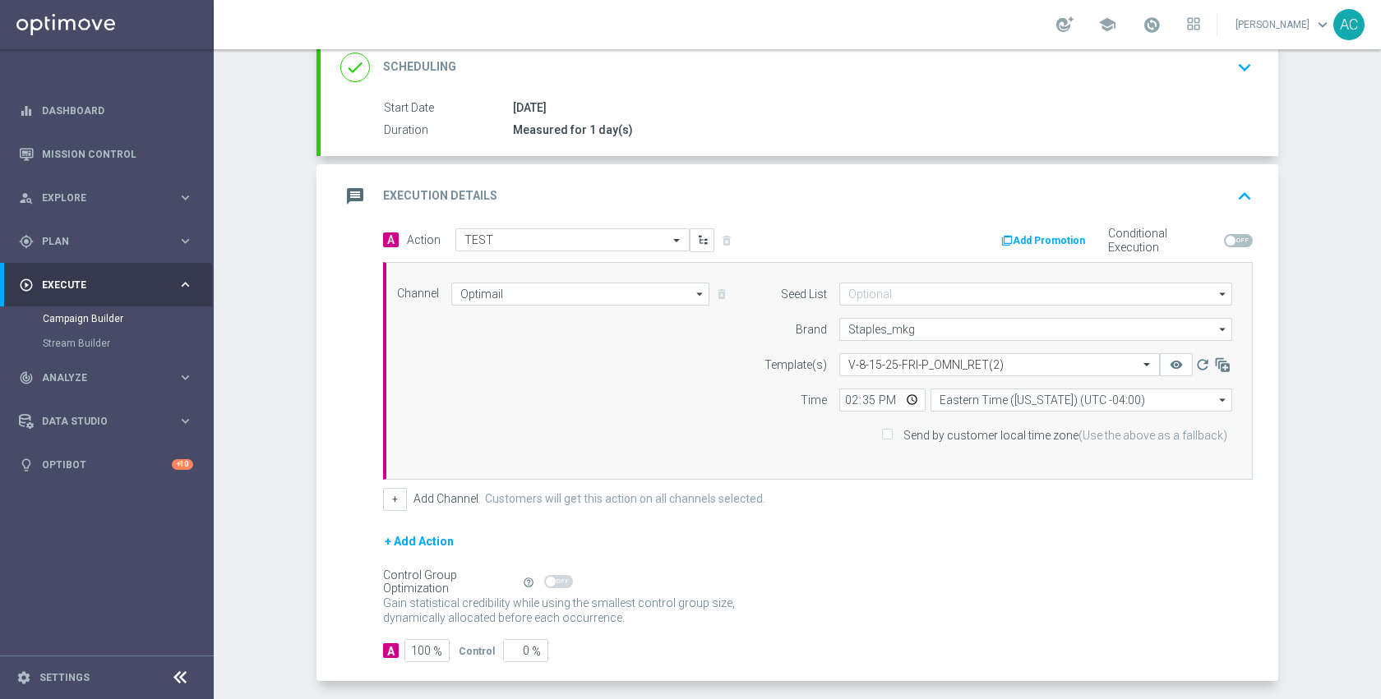
scroll to position [305, 0]
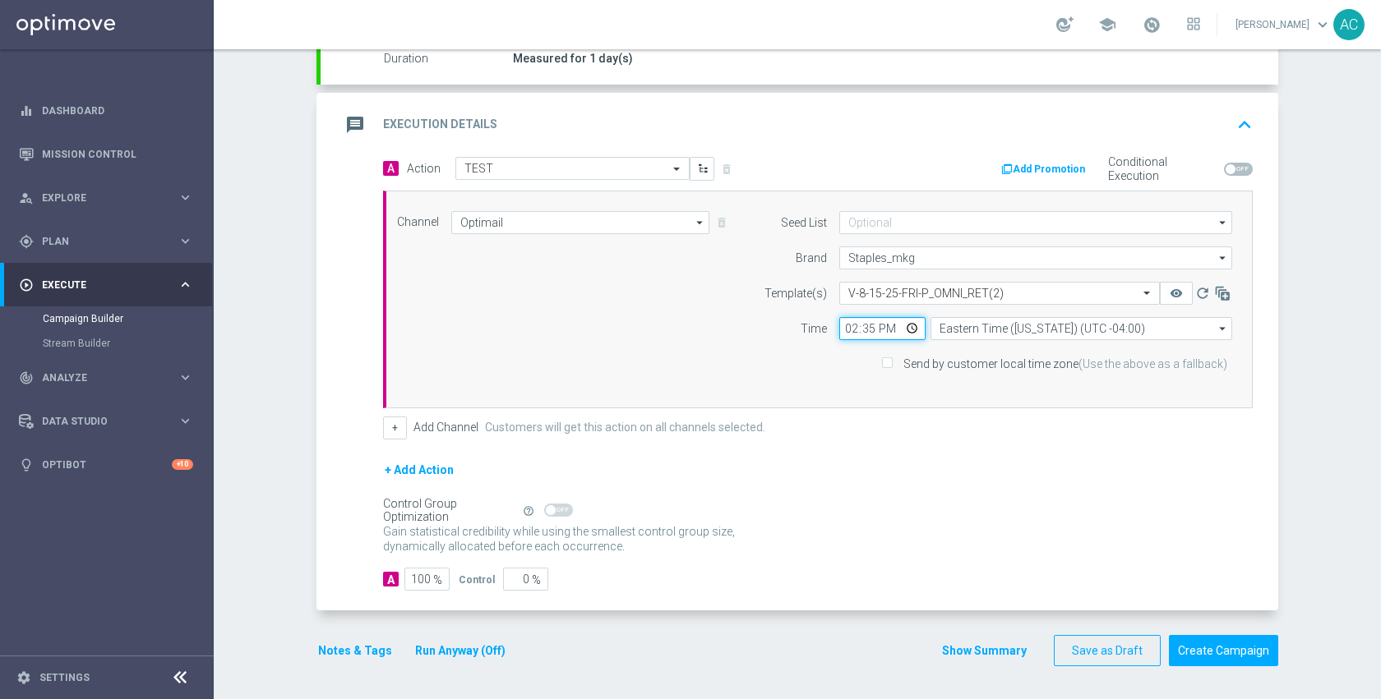
click at [907, 332] on input "14:35" at bounding box center [882, 328] width 86 height 23
type input "10:00"
click at [1067, 488] on div "+ Add Action" at bounding box center [818, 480] width 870 height 41
click at [856, 498] on div "+ Add Action" at bounding box center [818, 480] width 870 height 41
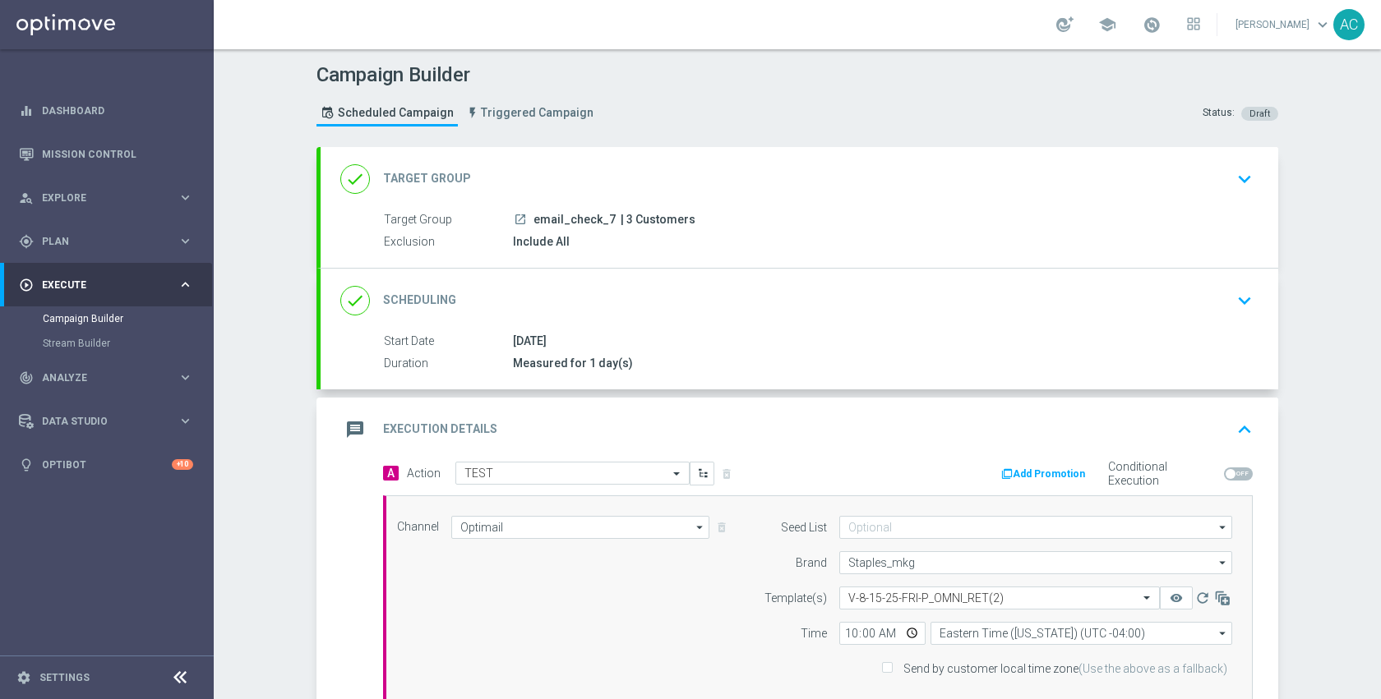
click at [518, 219] on icon "launch" at bounding box center [520, 219] width 13 height 13
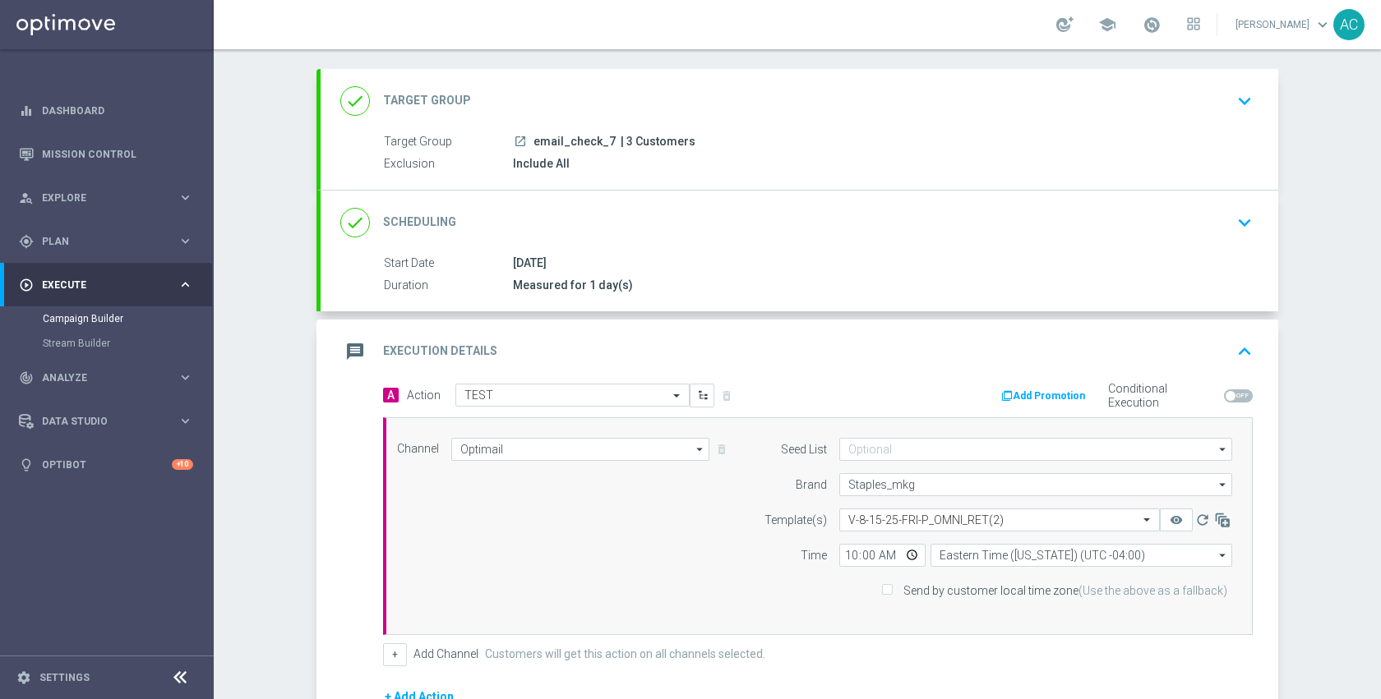
scroll to position [83, 0]
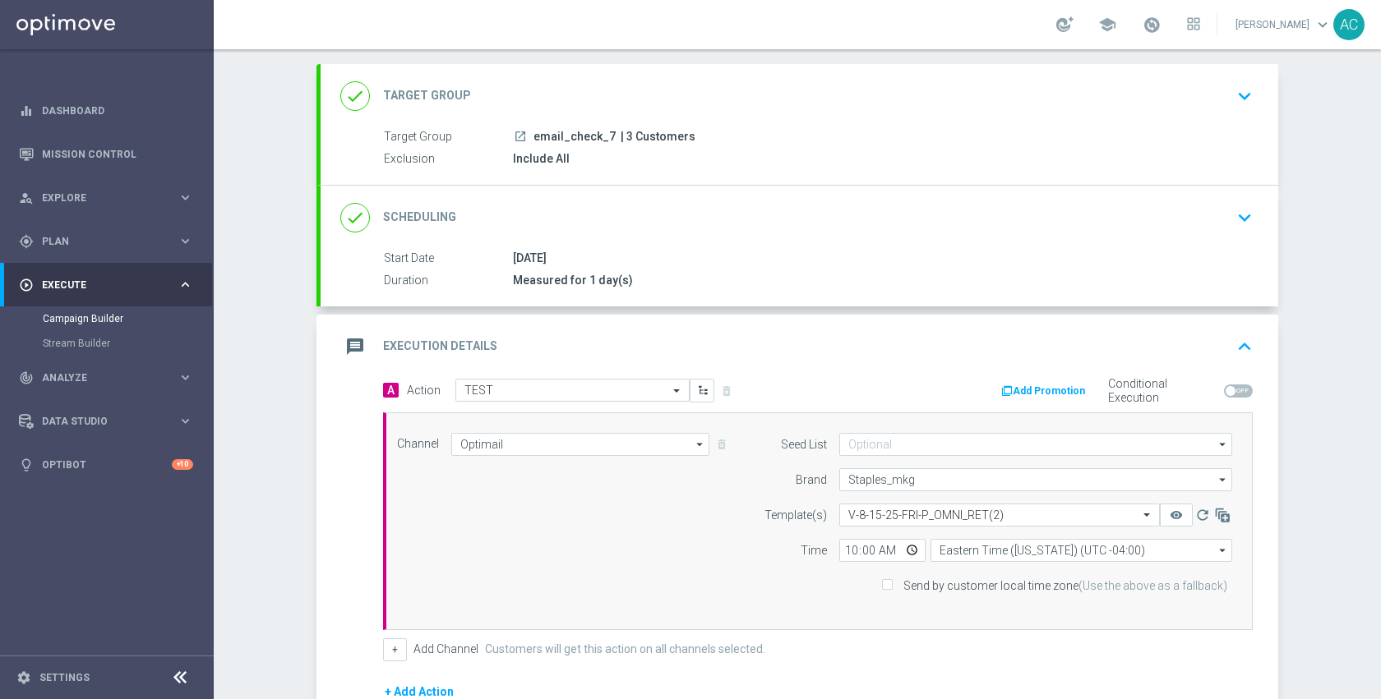
click at [922, 206] on div "done Scheduling keyboard_arrow_down" at bounding box center [799, 217] width 918 height 31
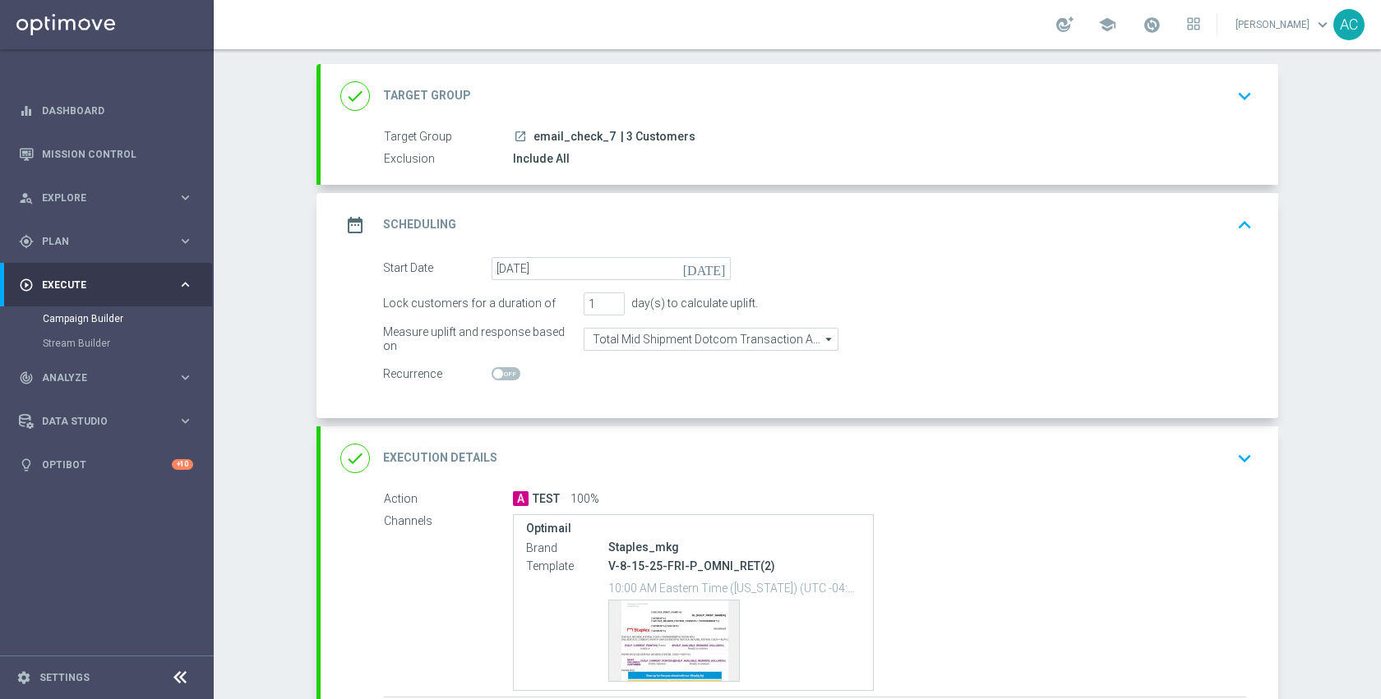
scroll to position [222, 0]
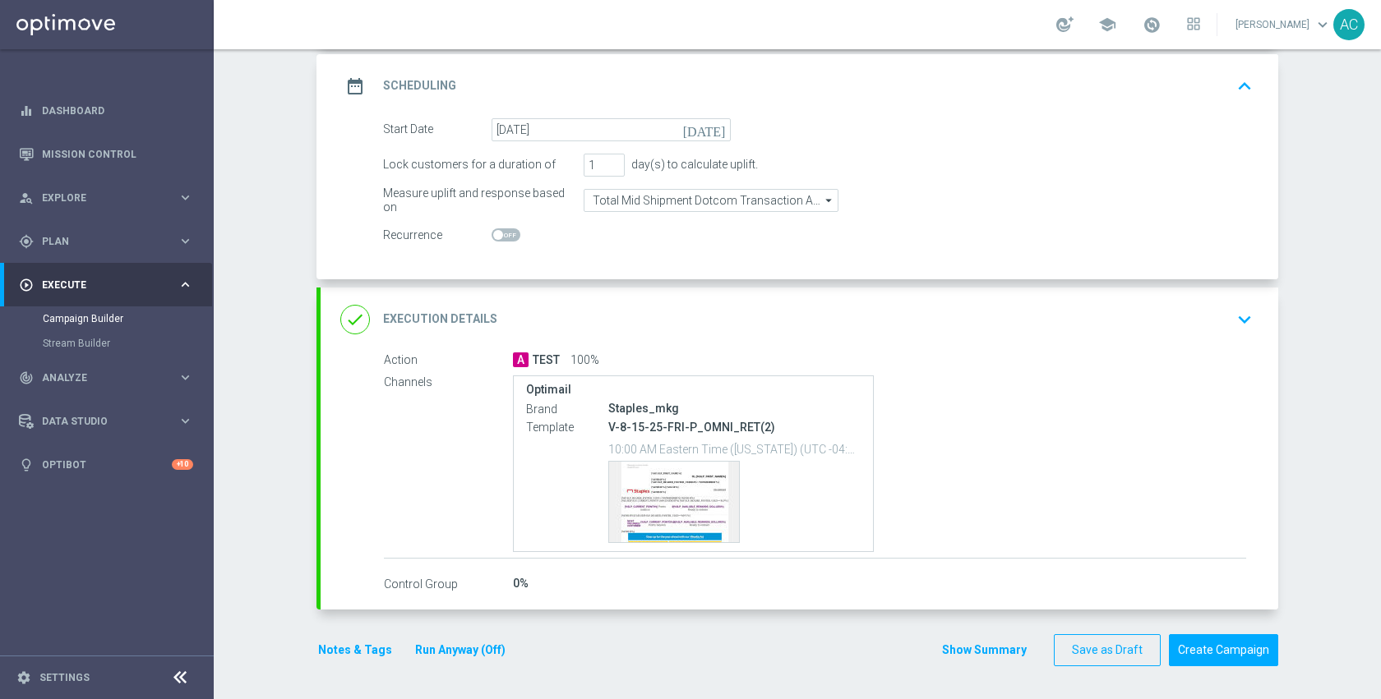
click at [943, 324] on div "done Execution Details keyboard_arrow_down" at bounding box center [799, 319] width 918 height 31
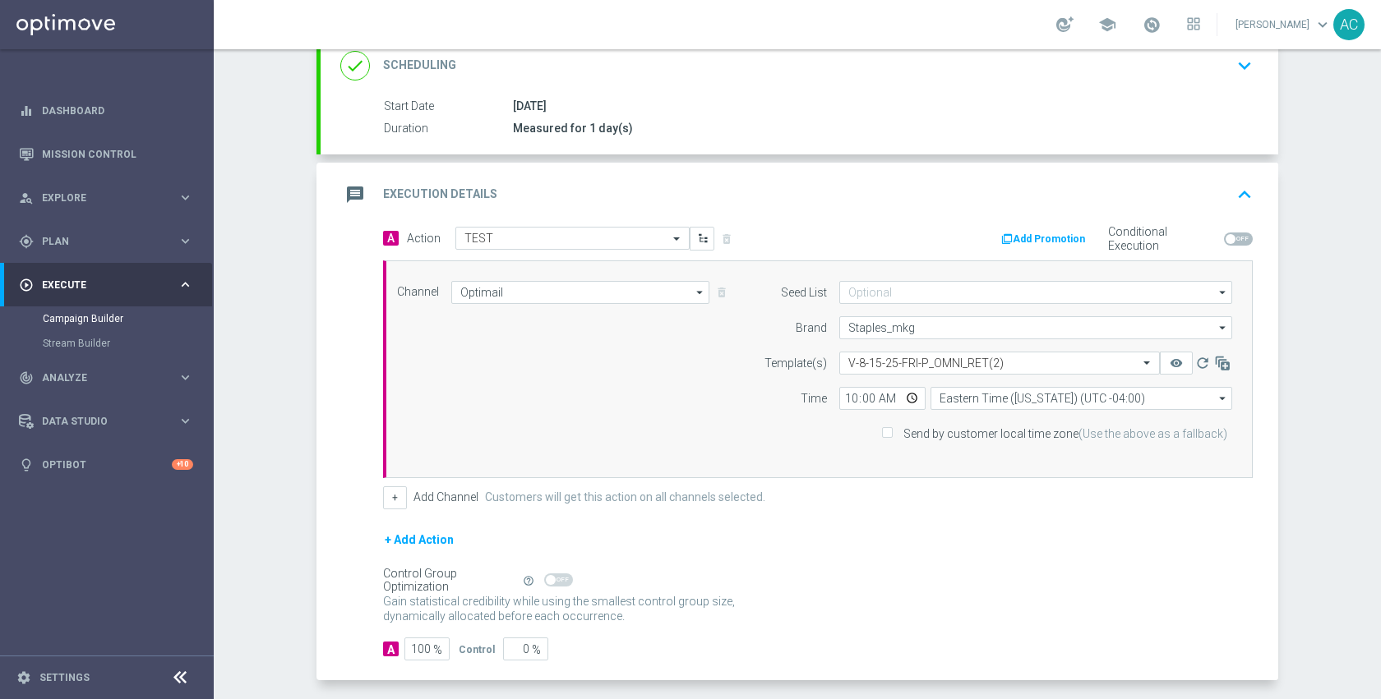
scroll to position [305, 0]
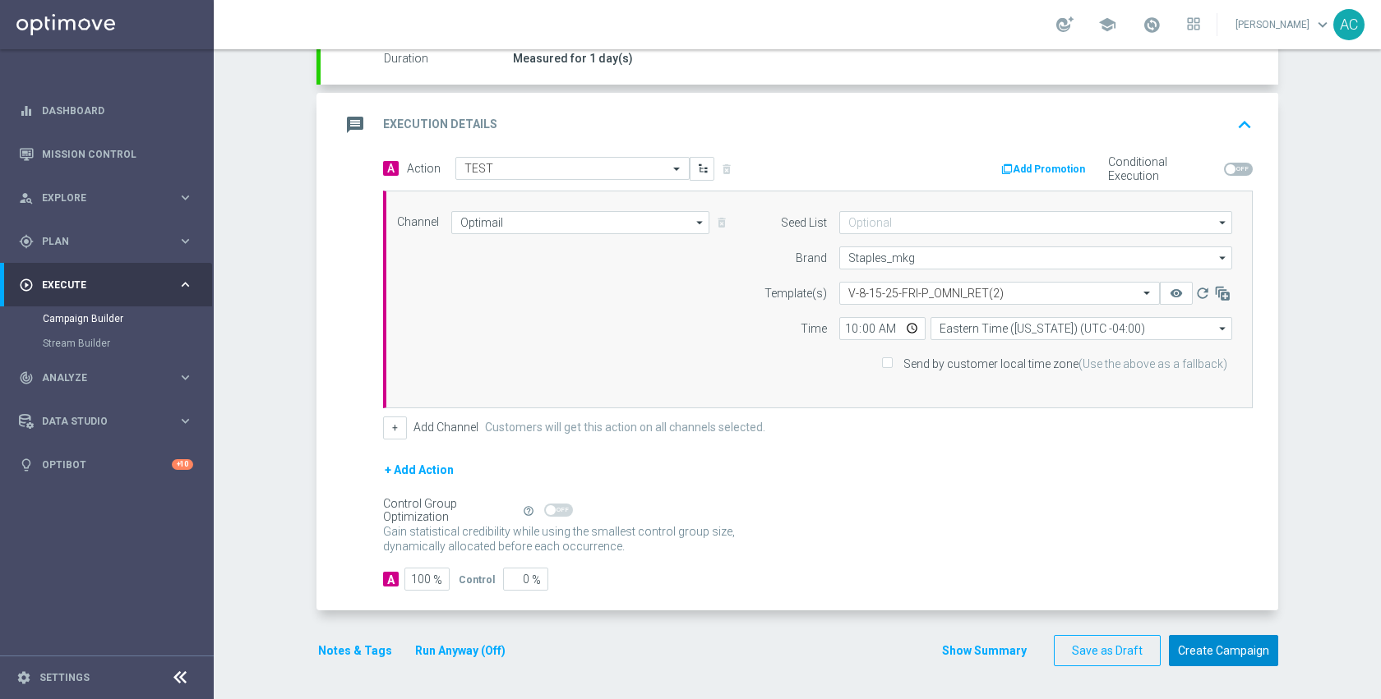
click at [1198, 651] on button "Create Campaign" at bounding box center [1223, 651] width 109 height 32
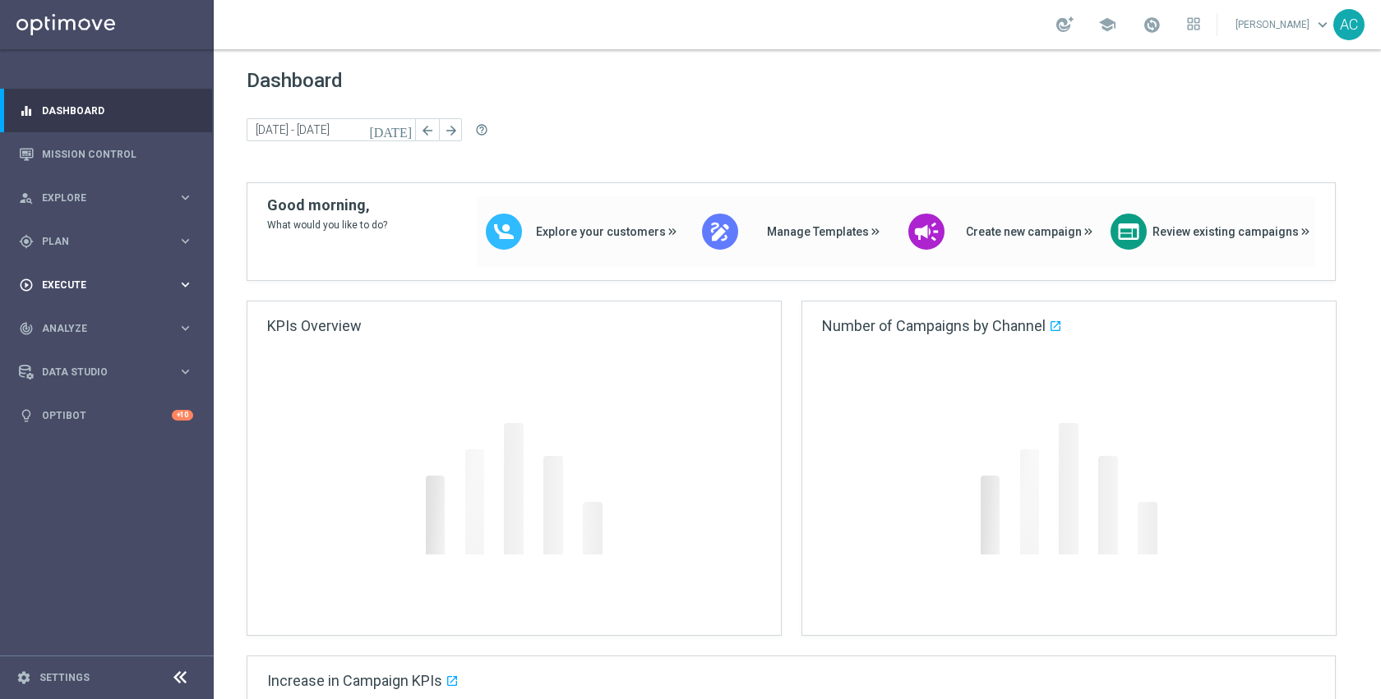
click at [85, 292] on div "play_circle_outline Execute" at bounding box center [98, 285] width 159 height 15
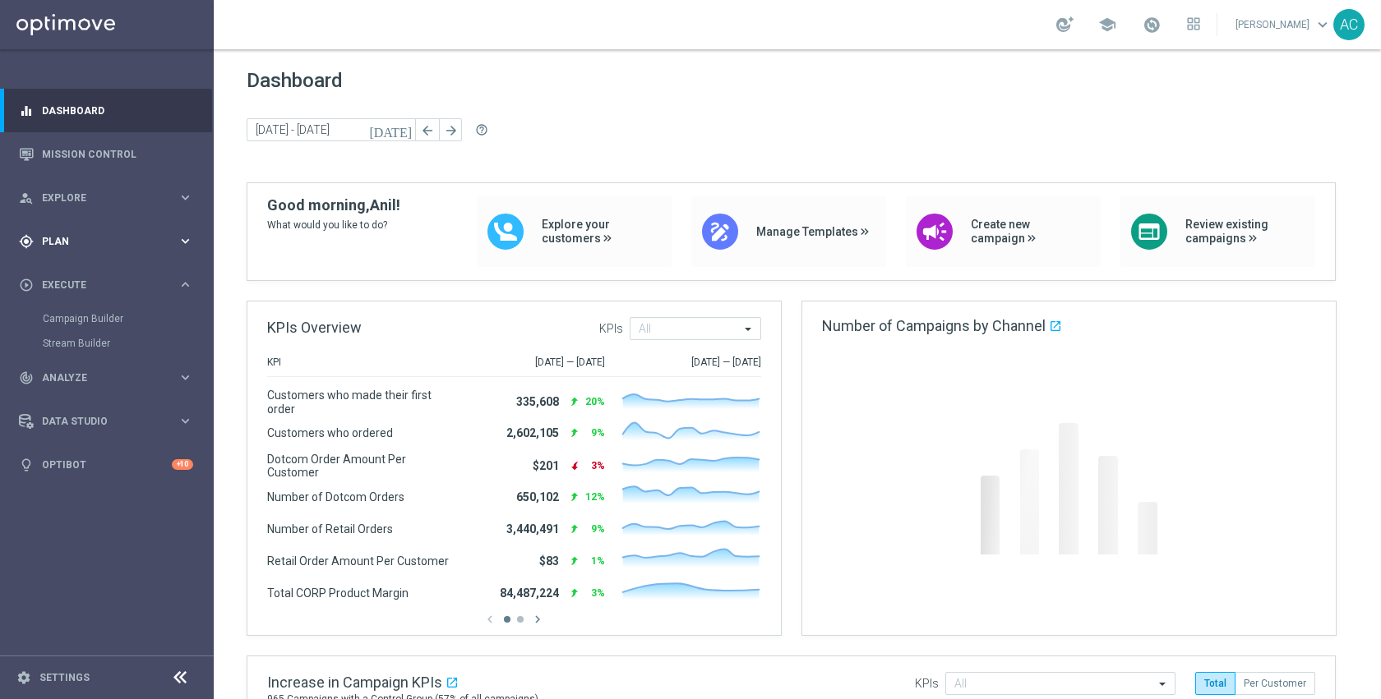
click at [71, 247] on div "gps_fixed Plan" at bounding box center [98, 241] width 159 height 15
click at [89, 325] on span "Templates" at bounding box center [103, 325] width 118 height 10
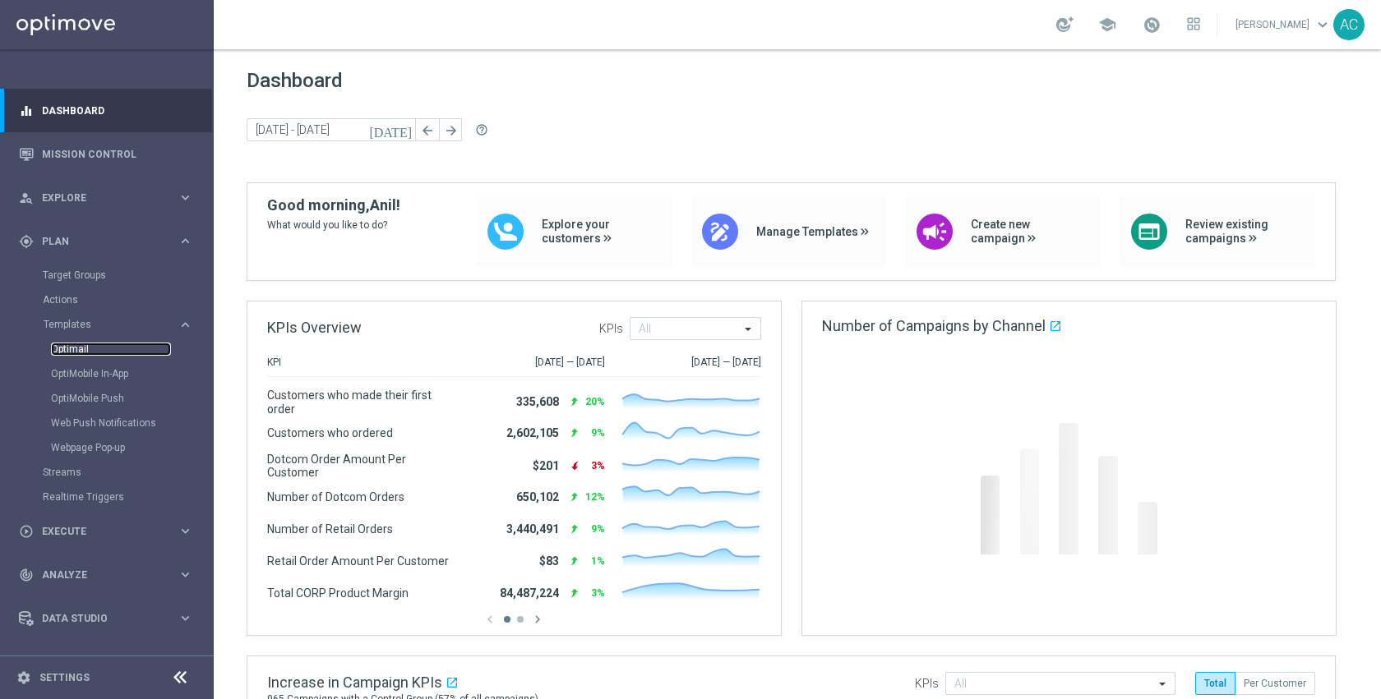
click at [81, 349] on link "Optimail" at bounding box center [111, 349] width 120 height 13
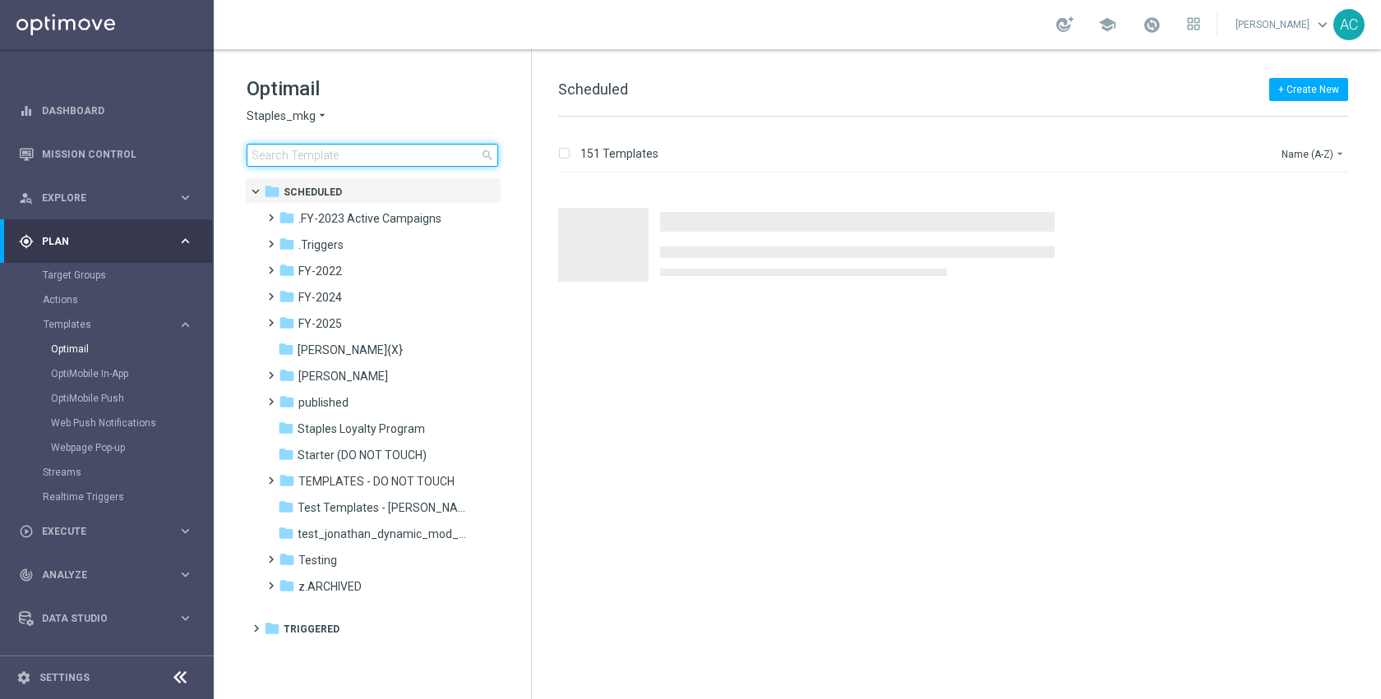
click at [374, 158] on input at bounding box center [373, 155] width 252 height 23
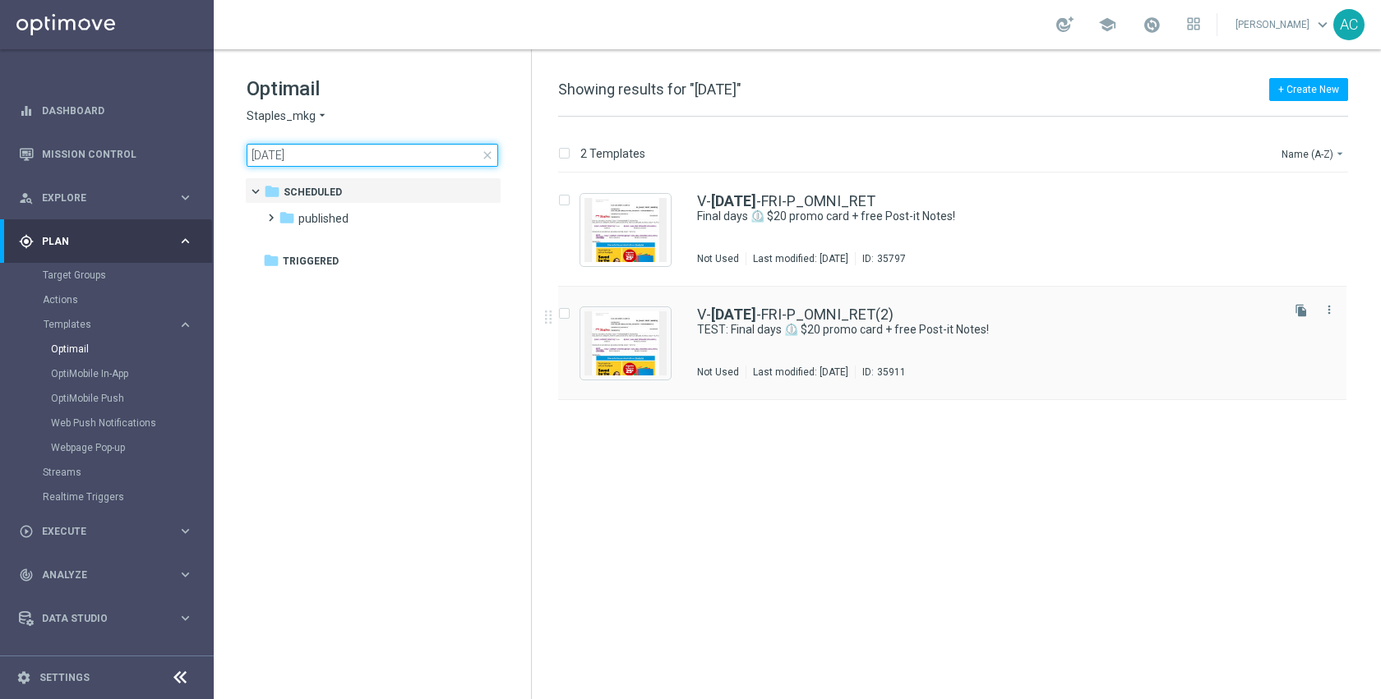
type input "8-15-25"
click at [932, 311] on div "V- 8-15-25 -FRI-P_OMNI_RET(2)" at bounding box center [987, 314] width 580 height 15
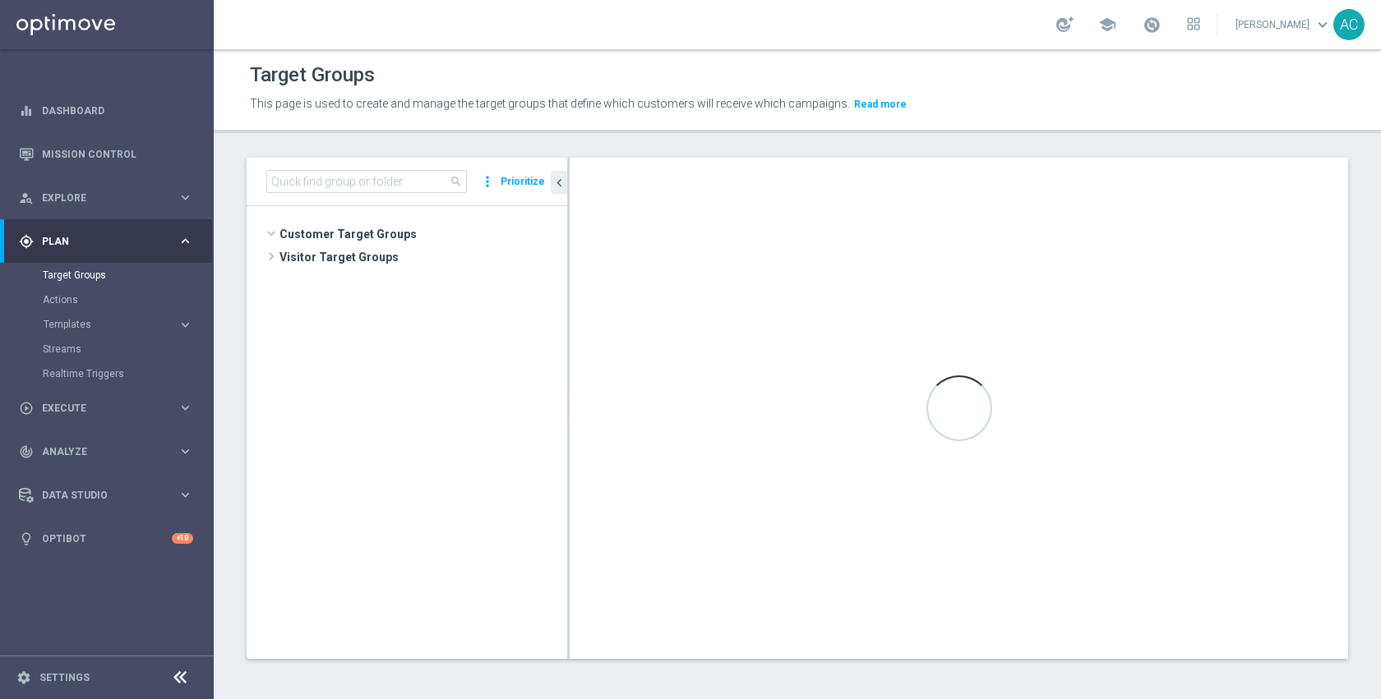
scroll to position [1013, 0]
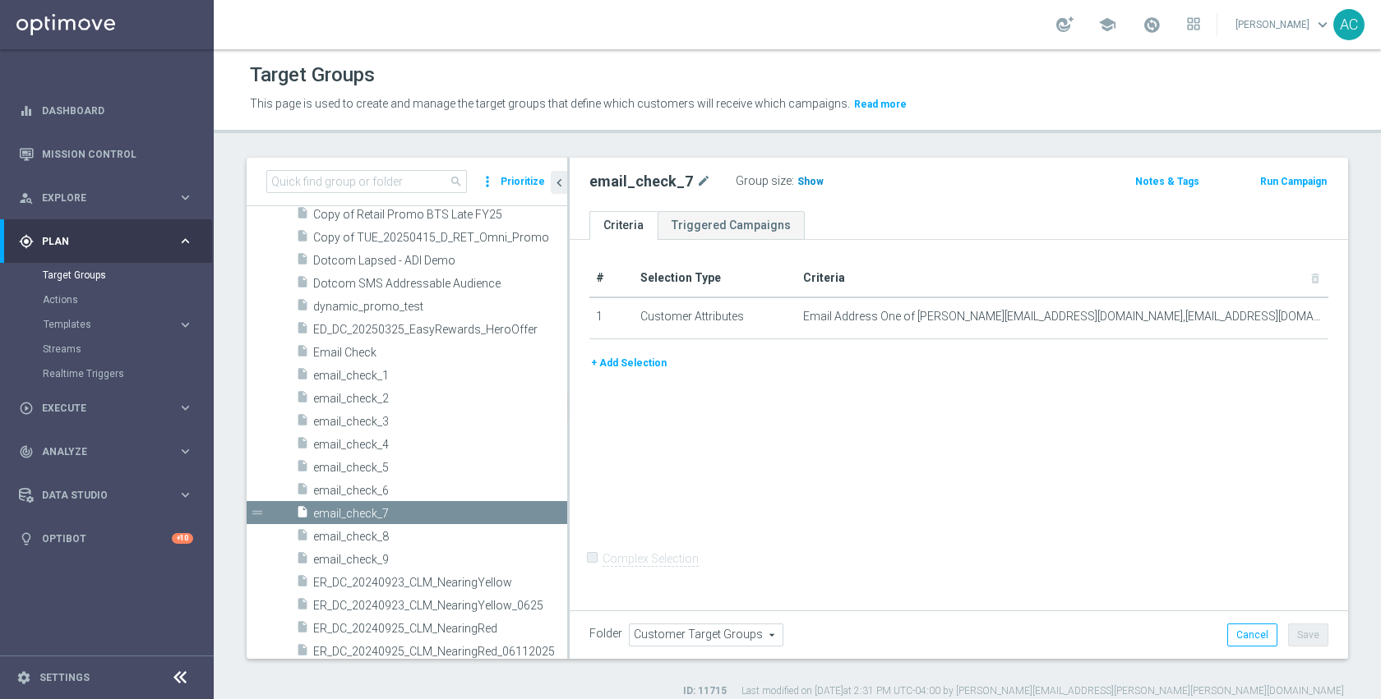
click at [800, 183] on span "Show" at bounding box center [810, 182] width 26 height 12
click at [0, 0] on icon "mode_edit" at bounding box center [0, 0] width 0 height 0
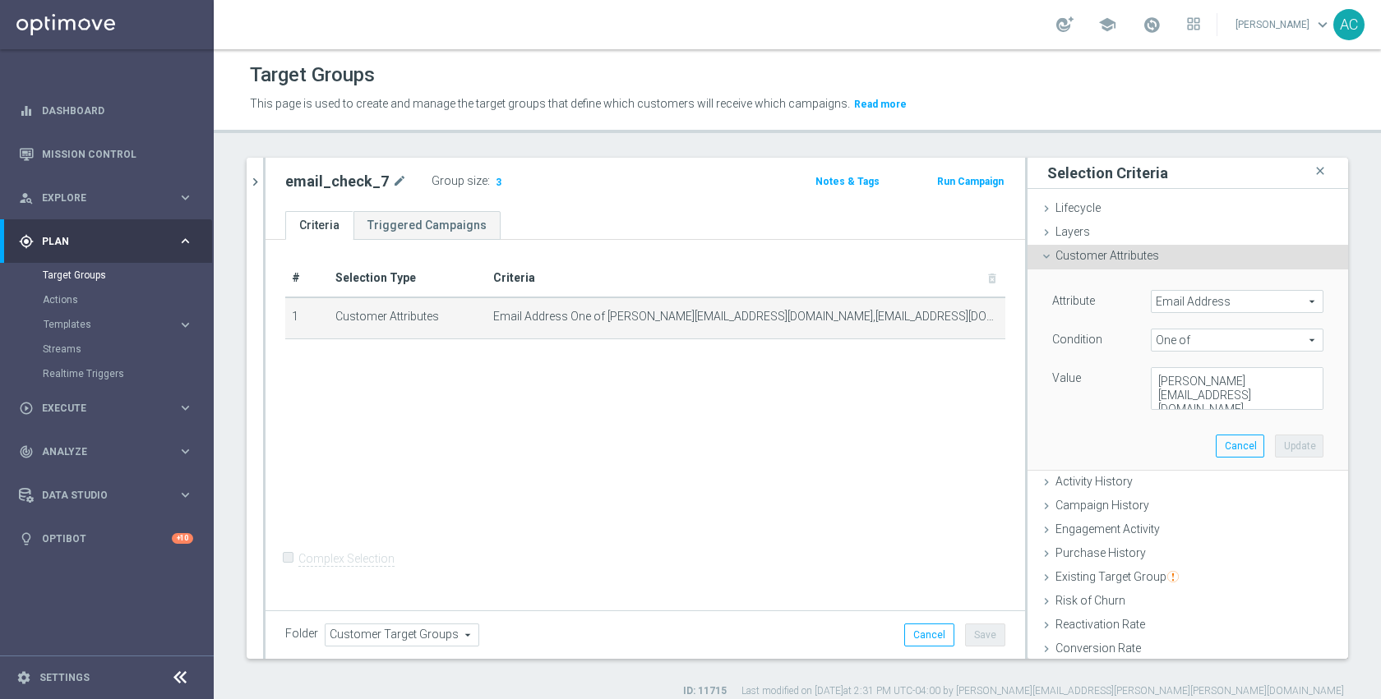
scroll to position [55, 0]
click at [1218, 402] on textarea "adam@joseki-tech.com,anil@joseki-tech.com,dmitry@joseki-tech.com,dmitry.volkov@…" at bounding box center [1237, 388] width 173 height 43
paste textarea "shahar_w@optimove.com"
type textarea "adam@joseki-tech.com,anil@joseki-tech.com,dmitry@joseki-tech.com,dmitry.volkov@…"
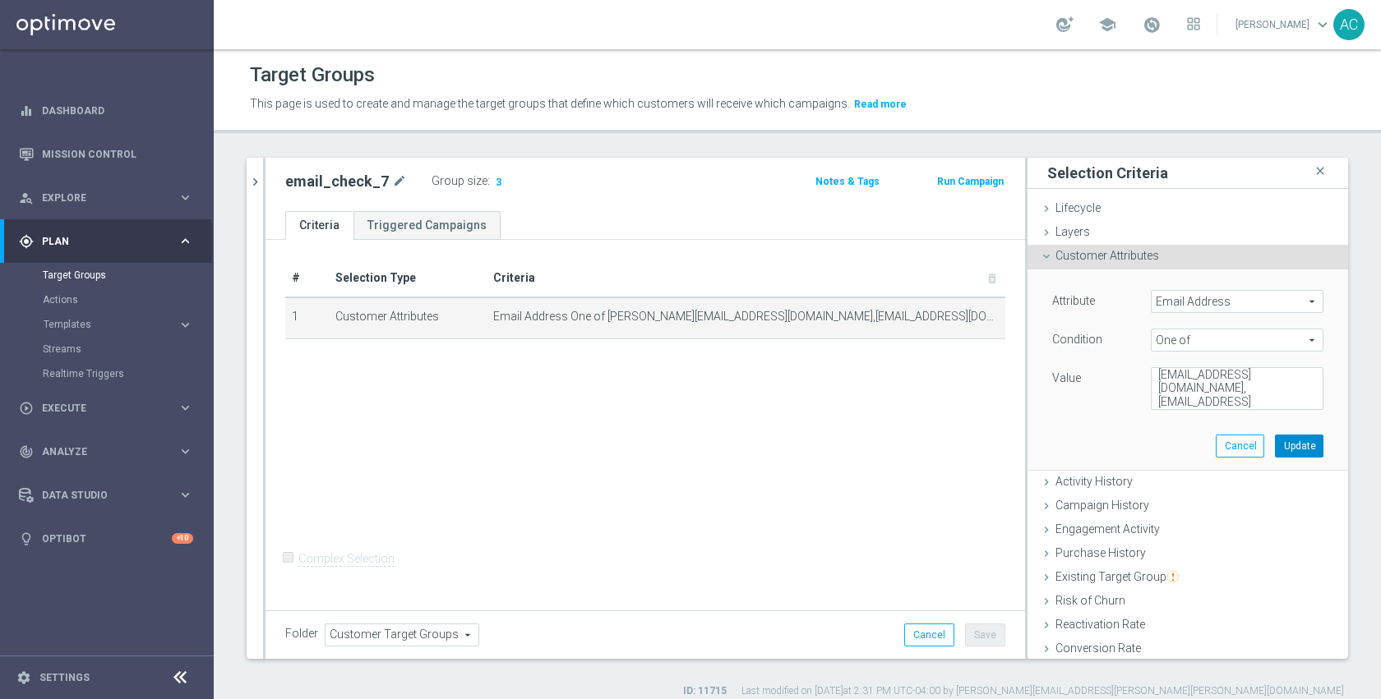
click at [1275, 441] on button "Update" at bounding box center [1299, 446] width 48 height 23
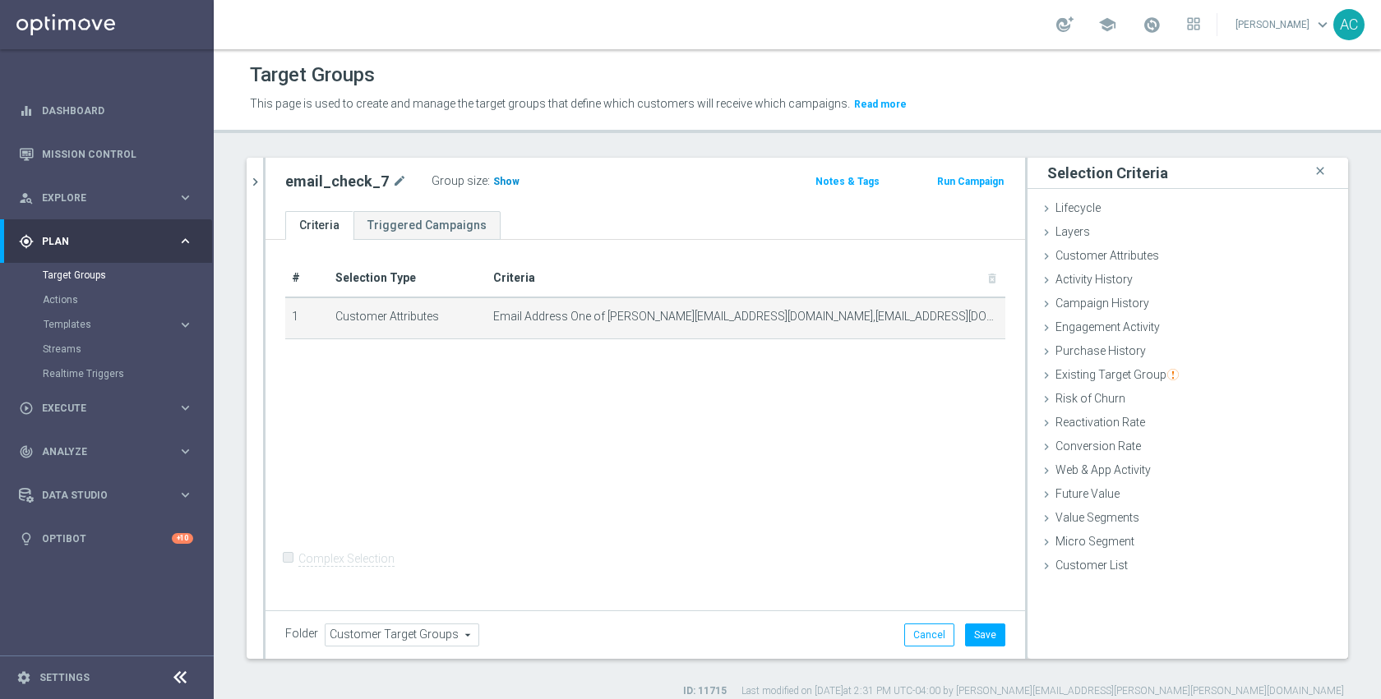
click at [502, 182] on span "Show" at bounding box center [506, 182] width 26 height 12
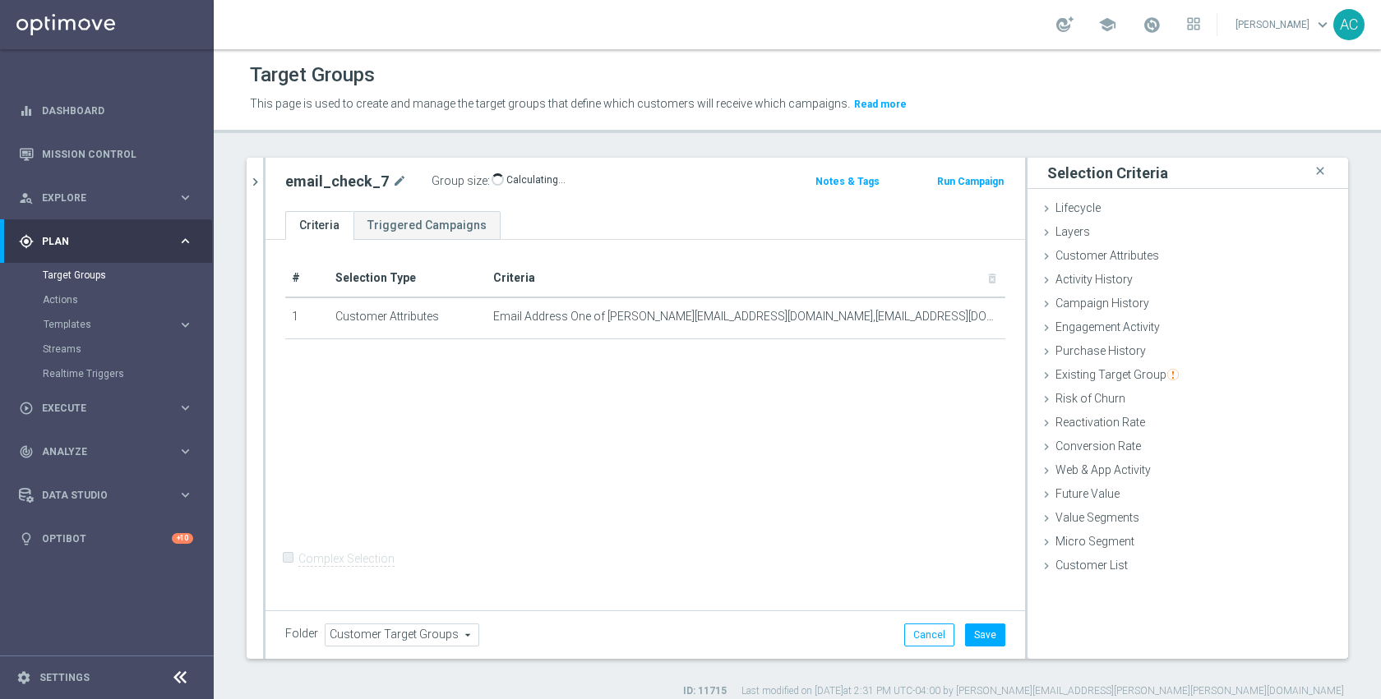
click at [861, 519] on div "# Selection Type Criteria delete_forever 1 Customer Attributes Email Address On…" at bounding box center [644, 423] width 759 height 367
click at [965, 635] on button "Save" at bounding box center [985, 635] width 40 height 23
click at [799, 504] on div "# Selection Type Criteria delete_forever 1 Customer Attributes Email Address On…" at bounding box center [644, 423] width 759 height 367
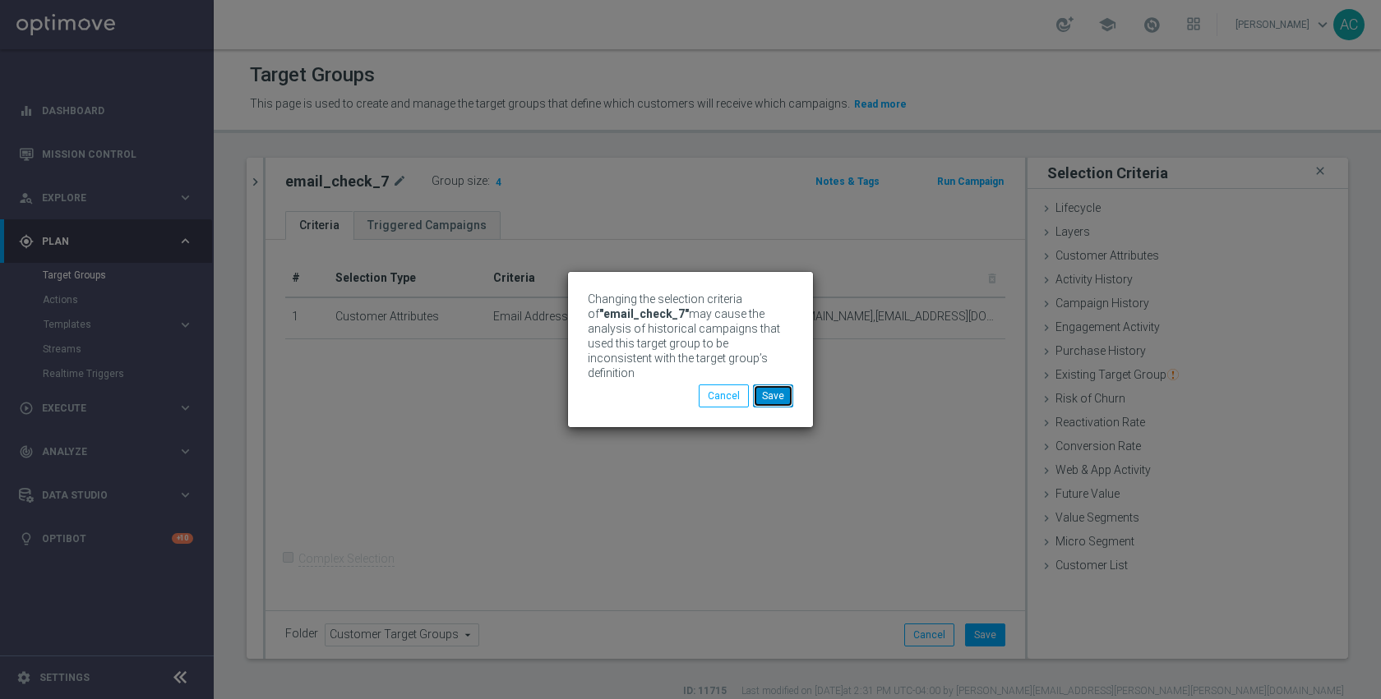
click at [760, 391] on button "Save" at bounding box center [773, 396] width 40 height 23
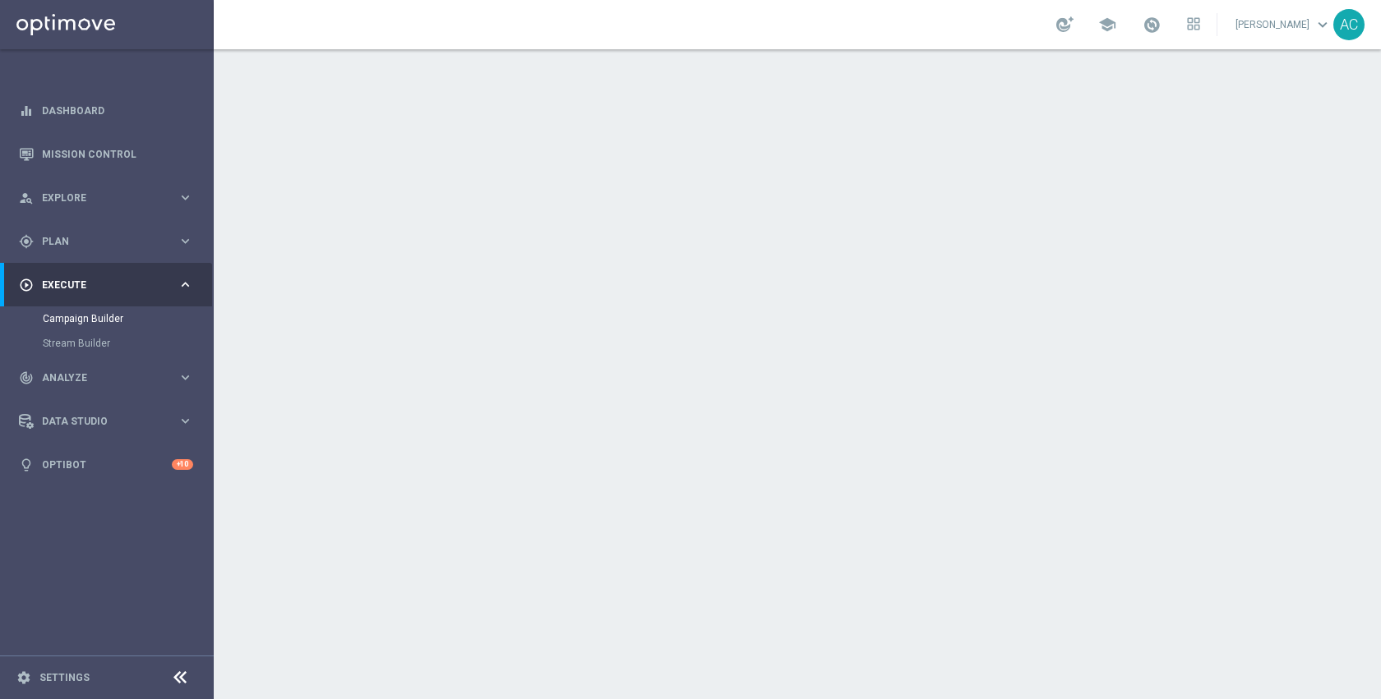
click at [514, 218] on icon "launch" at bounding box center [520, 219] width 13 height 13
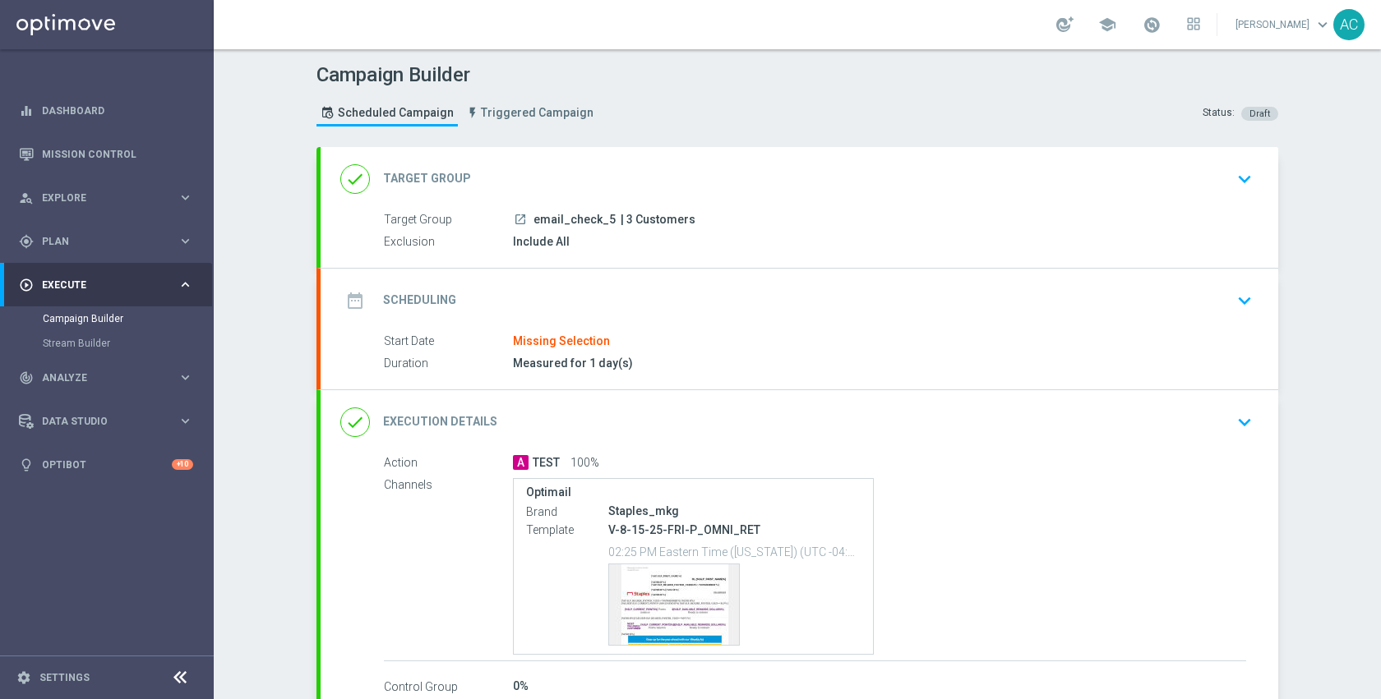
click at [732, 287] on div "date_range Scheduling keyboard_arrow_down" at bounding box center [799, 300] width 918 height 31
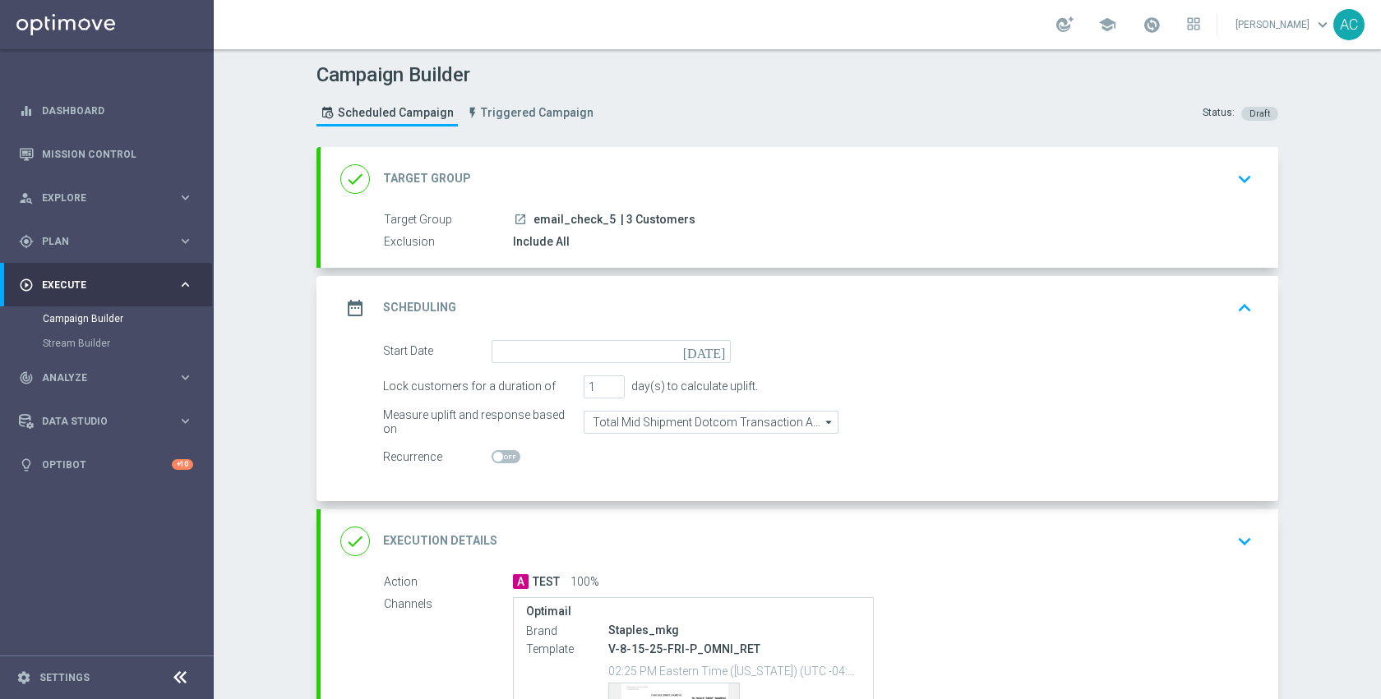
click at [715, 353] on icon "[DATE]" at bounding box center [707, 349] width 48 height 18
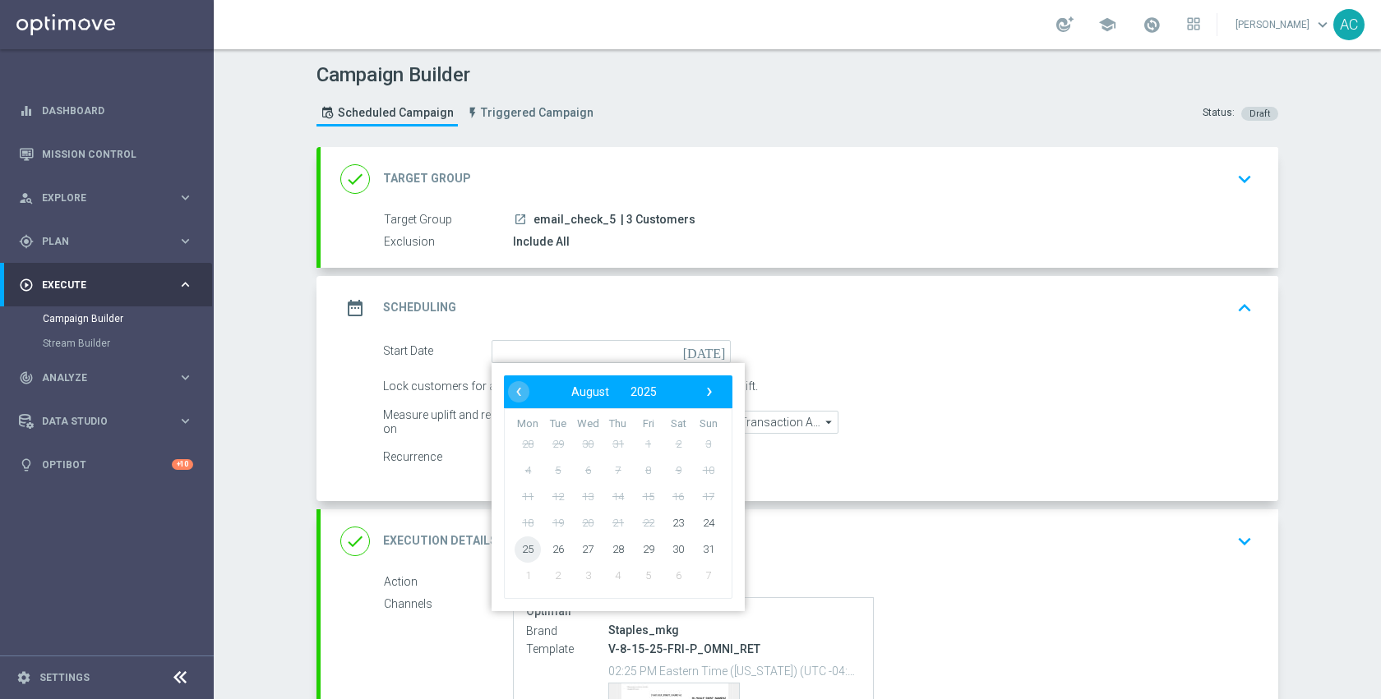
click at [519, 547] on span "25" at bounding box center [528, 549] width 26 height 26
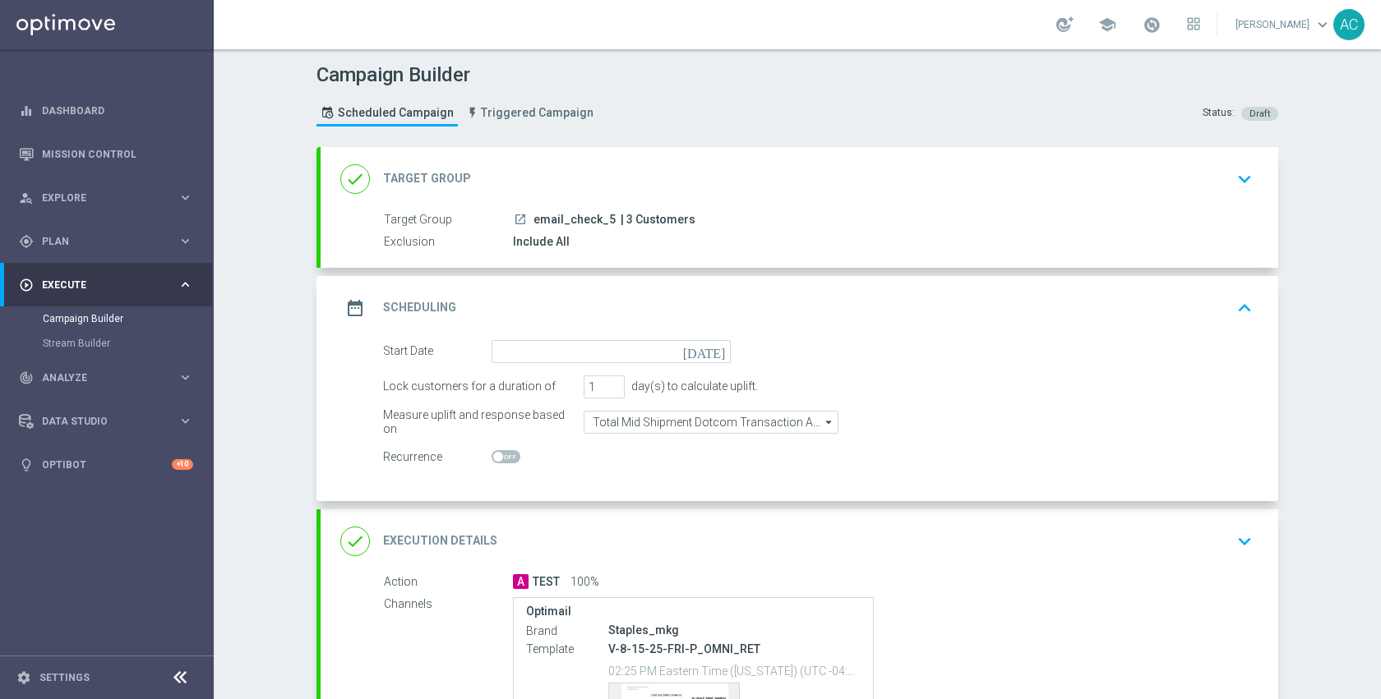
type input "[DATE]"
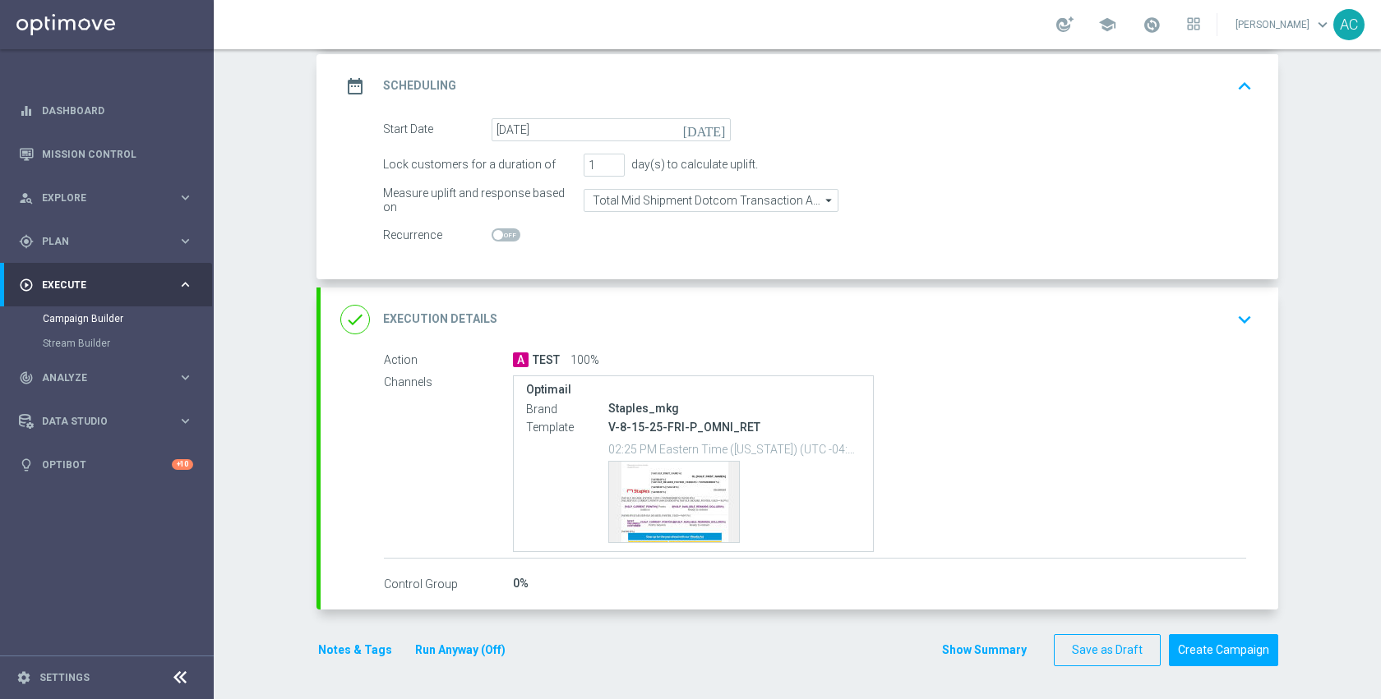
click at [883, 321] on div "done Execution Details keyboard_arrow_down" at bounding box center [799, 319] width 918 height 31
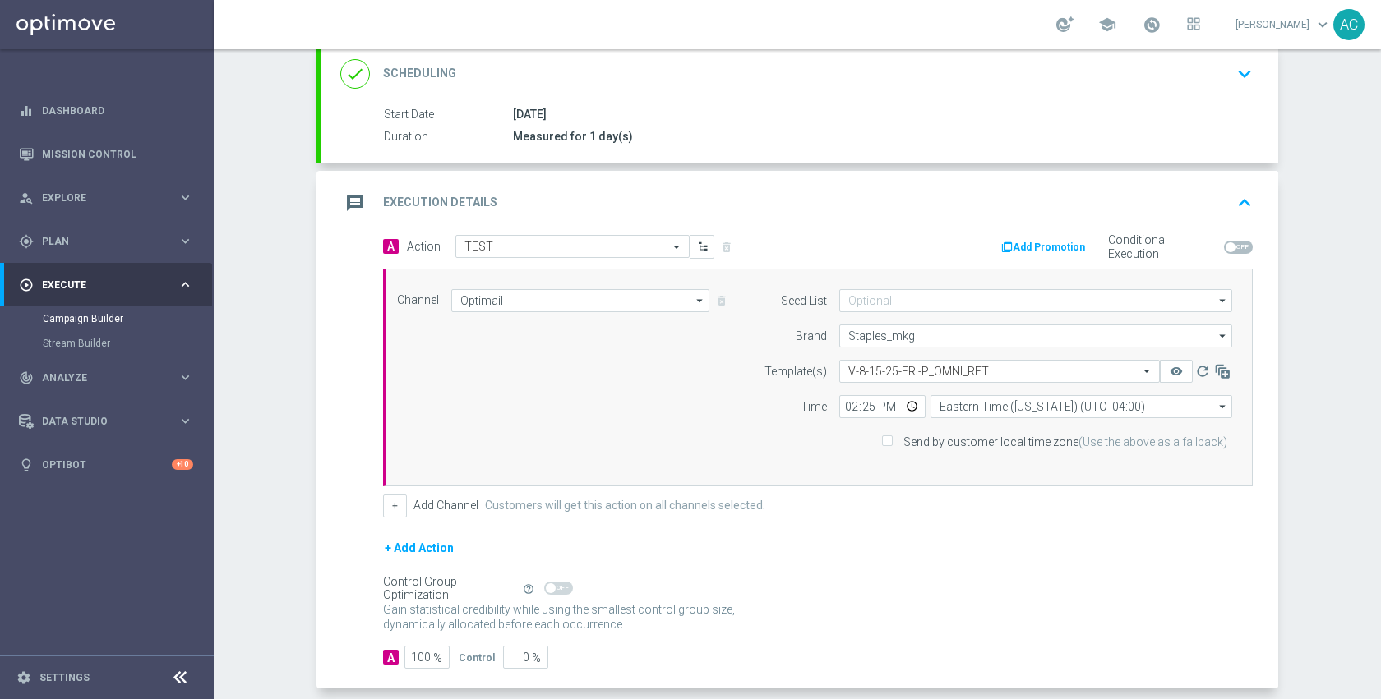
scroll to position [244, 0]
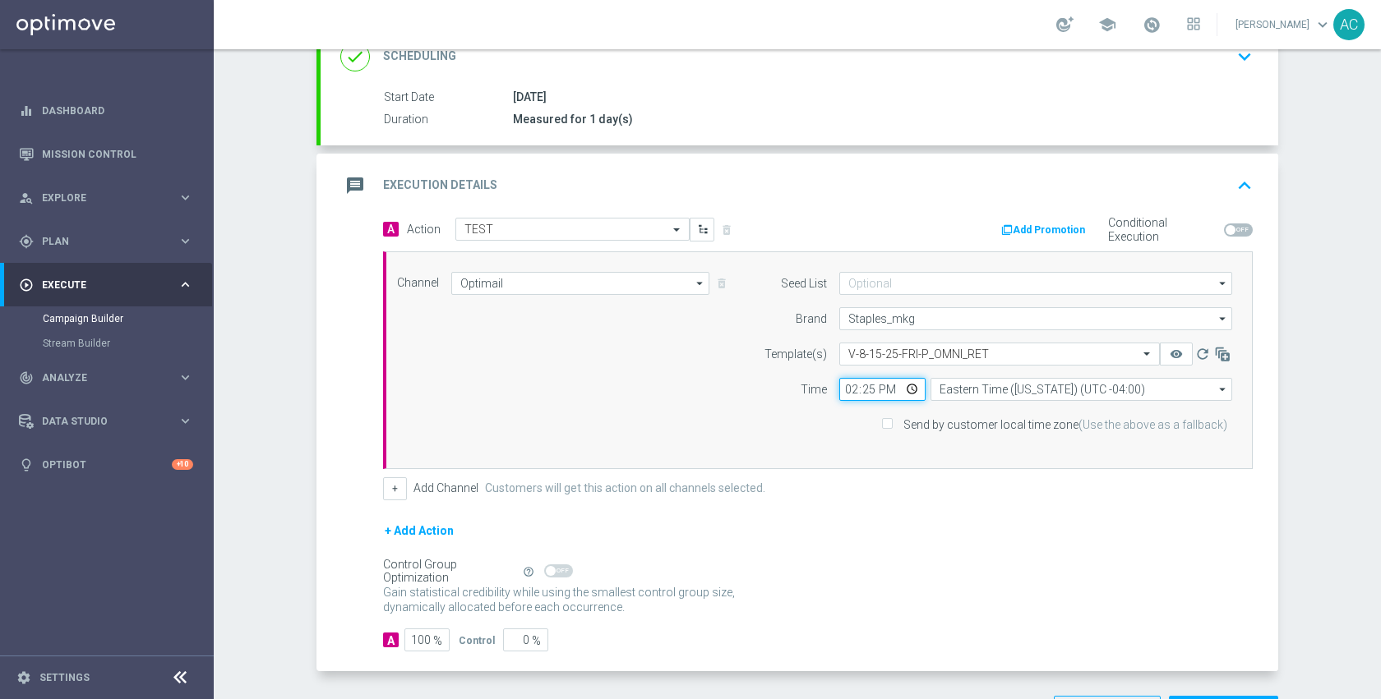
click at [907, 389] on input "14:25" at bounding box center [882, 389] width 86 height 23
type input "10:05"
click at [1079, 551] on div "+ Add Action" at bounding box center [818, 541] width 870 height 41
click at [279, 417] on div "Campaign Builder Scheduled Campaign Triggered Campaign Status: Draft done Targe…" at bounding box center [797, 374] width 1167 height 650
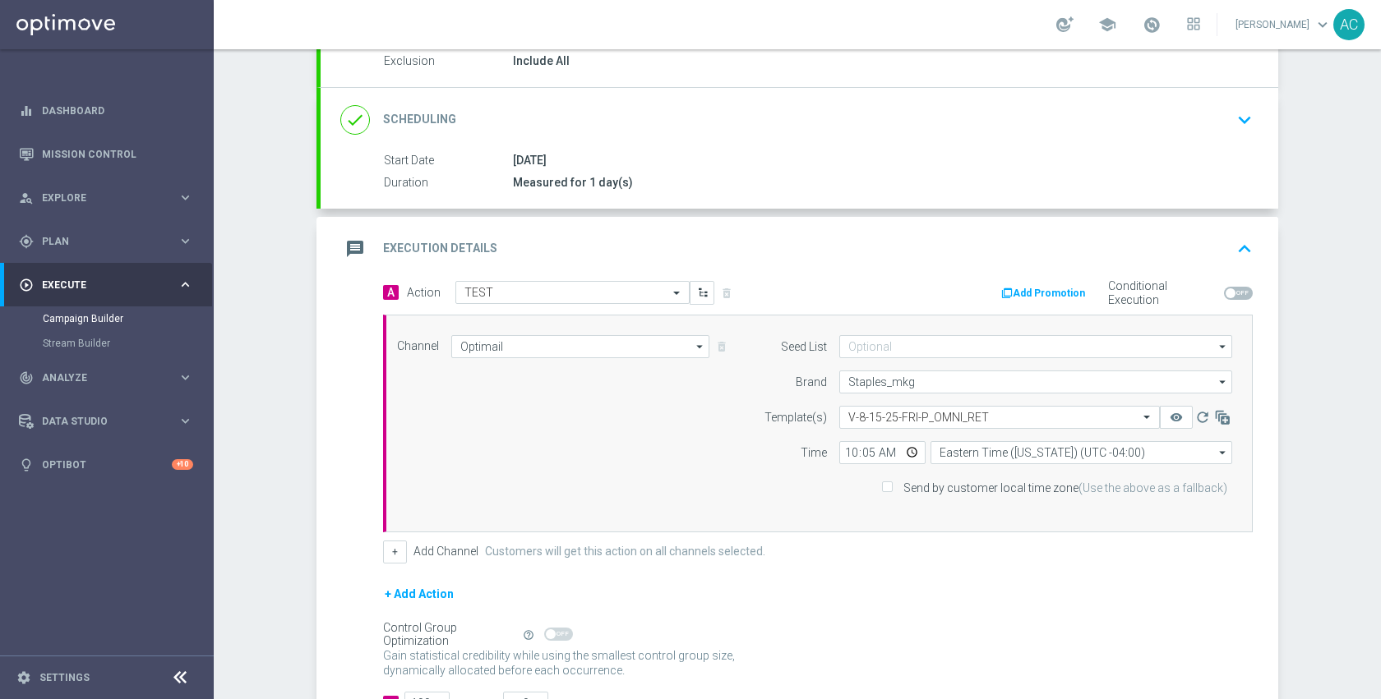
scroll to position [0, 0]
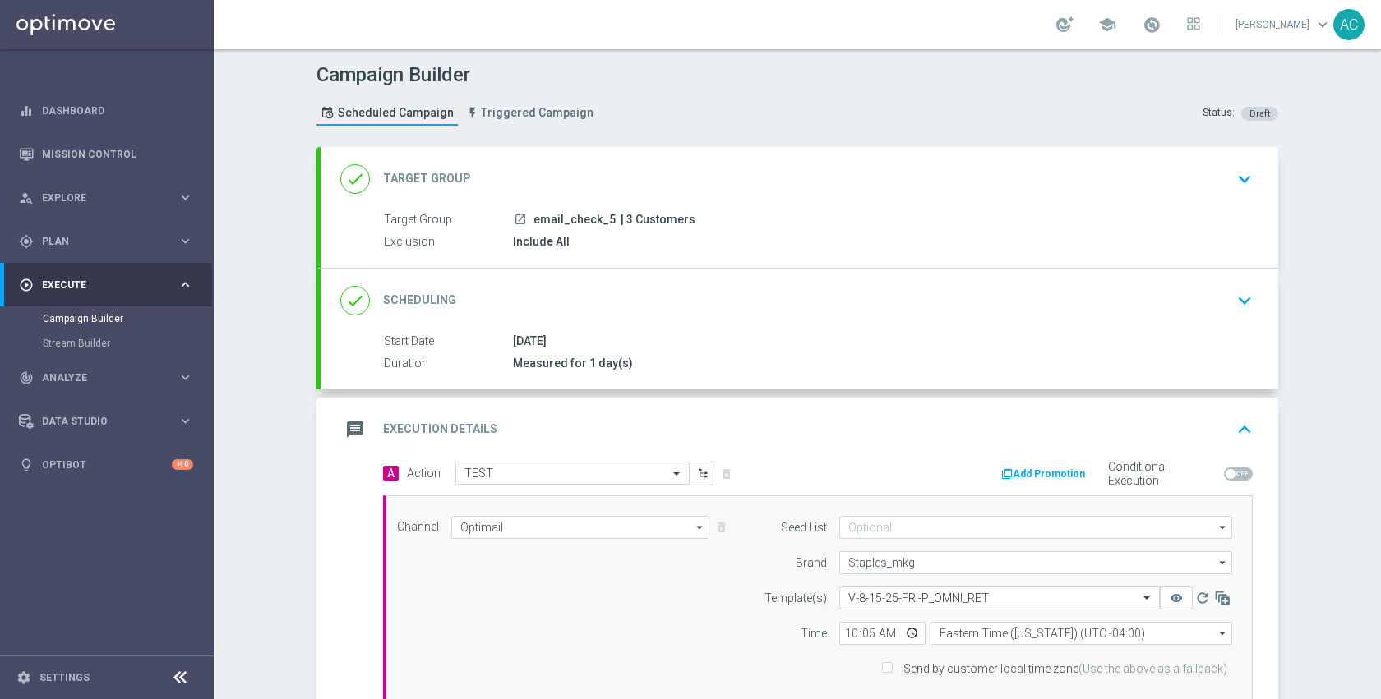
click at [807, 180] on div "done Target Group keyboard_arrow_down" at bounding box center [799, 179] width 918 height 31
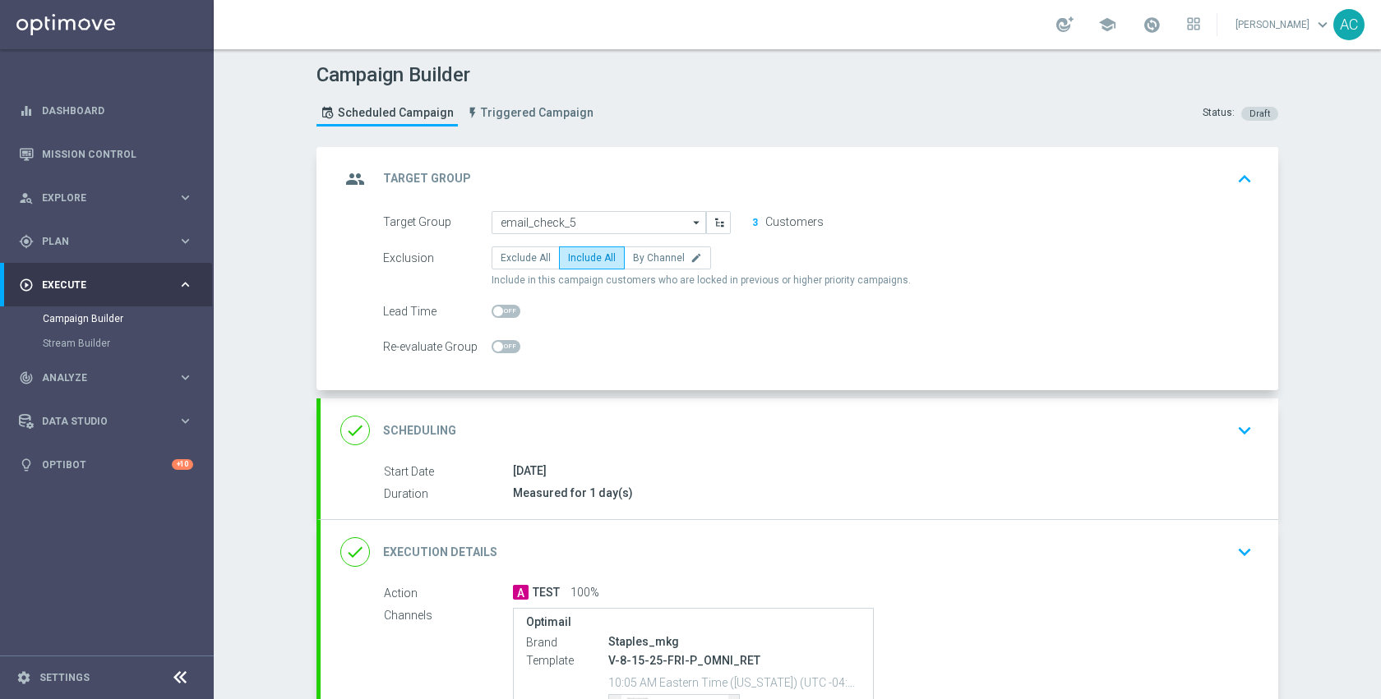
click at [807, 171] on div "group Target Group keyboard_arrow_up" at bounding box center [799, 179] width 918 height 31
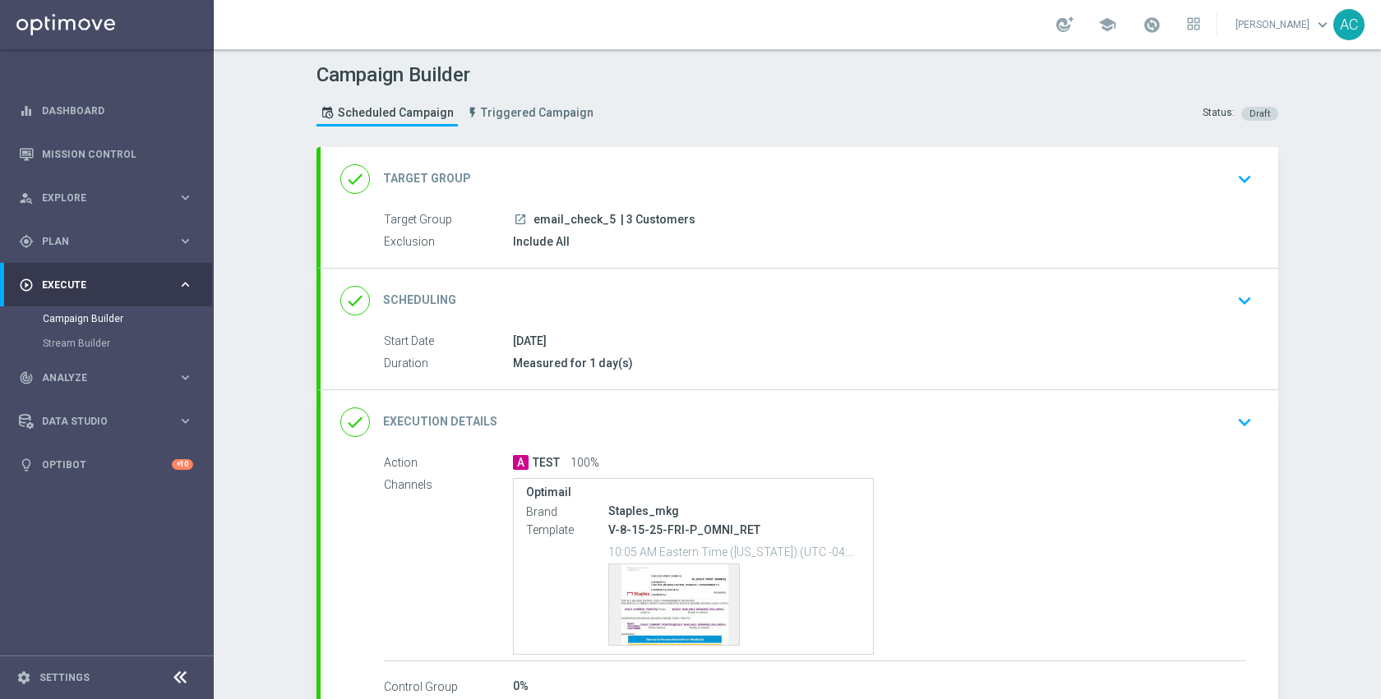
click at [807, 171] on div "done Target Group keyboard_arrow_down" at bounding box center [799, 179] width 918 height 31
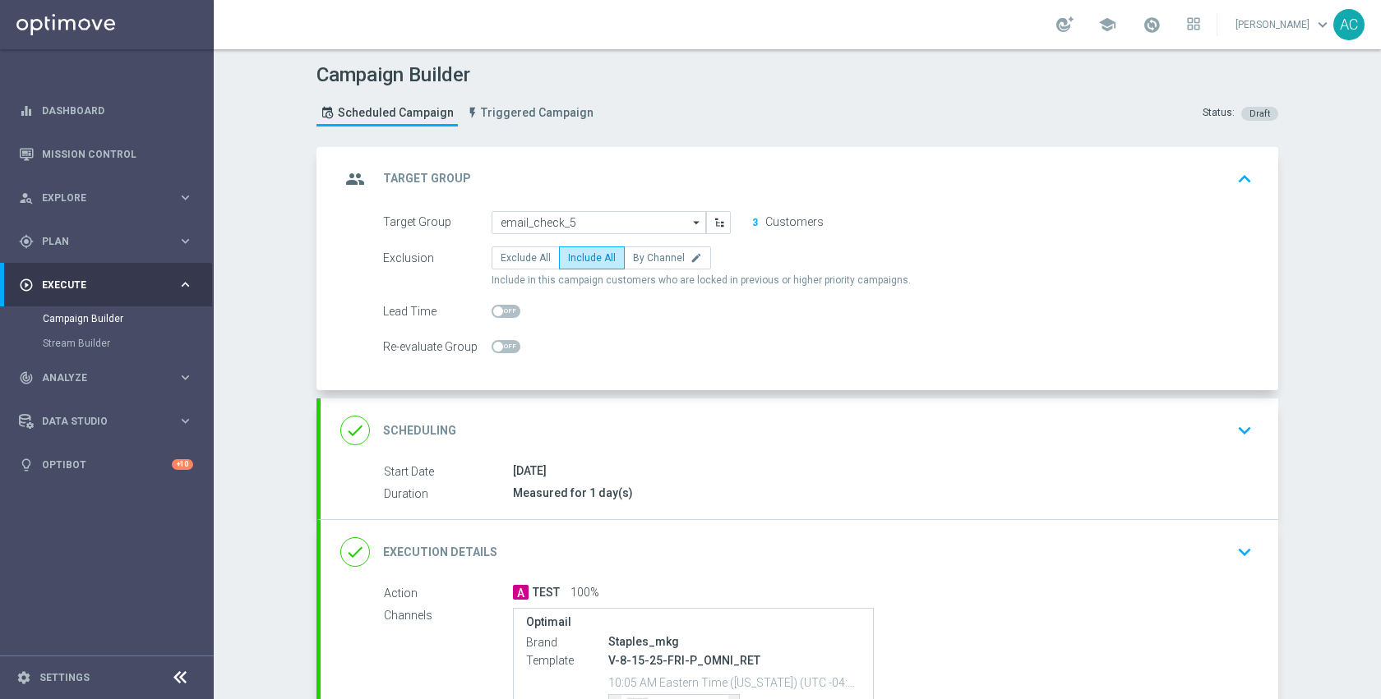
click at [807, 171] on div "group Target Group keyboard_arrow_up" at bounding box center [799, 179] width 918 height 31
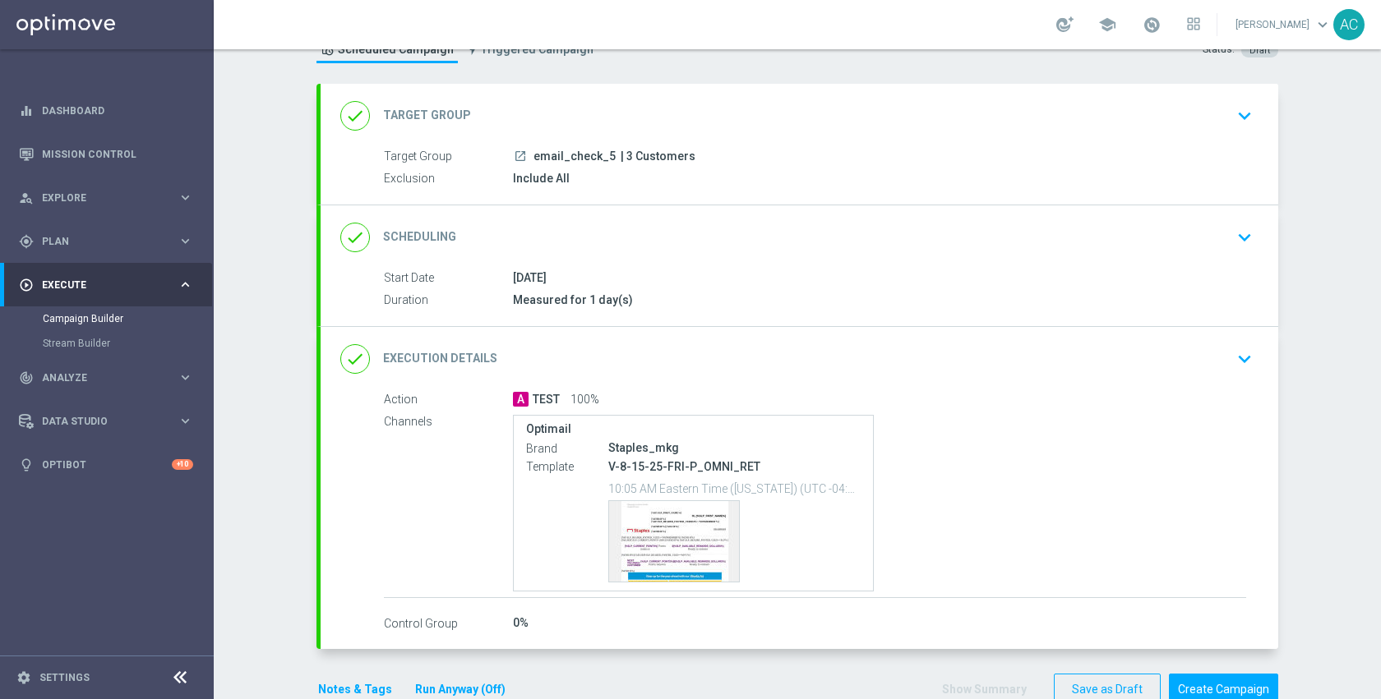
scroll to position [103, 0]
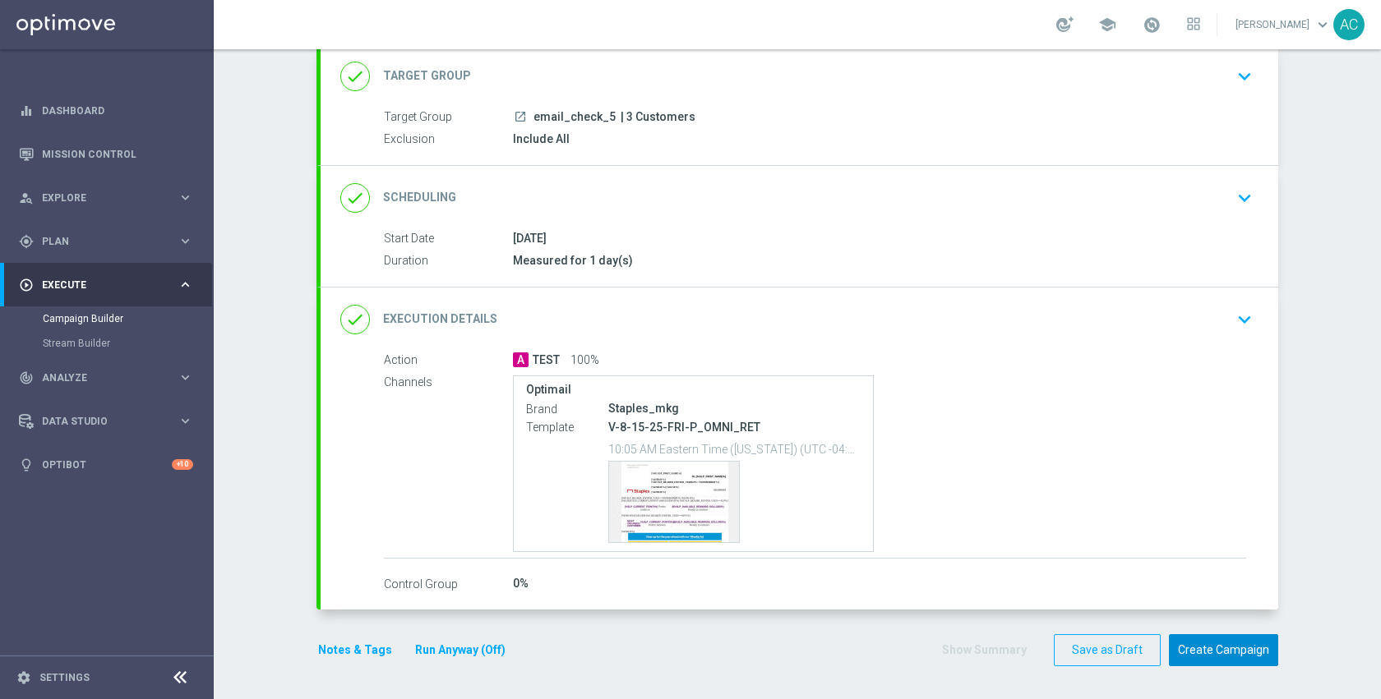
click at [1239, 655] on button "Create Campaign" at bounding box center [1223, 651] width 109 height 32
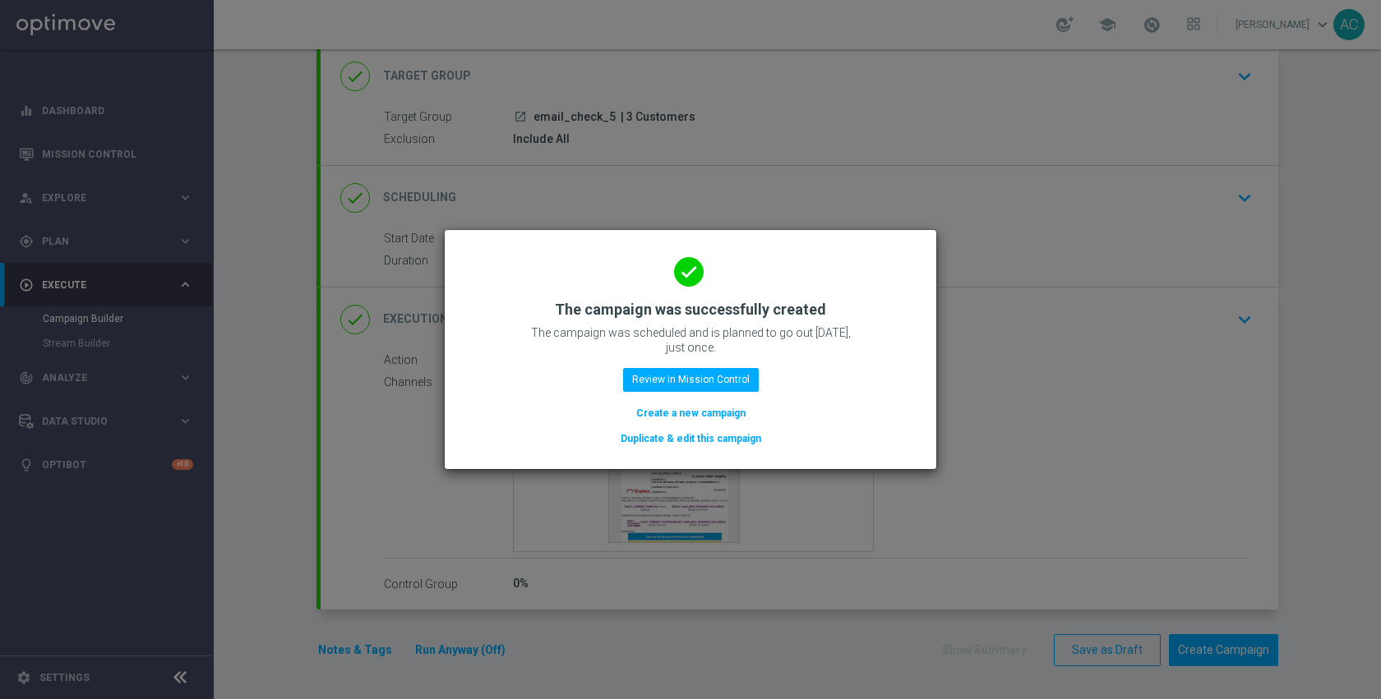
click at [1022, 473] on modal-container "done The campaign was successfully created The campaign was scheduled and is pl…" at bounding box center [690, 349] width 1381 height 699
click at [702, 381] on button "Review in Mission Control" at bounding box center [691, 379] width 136 height 23
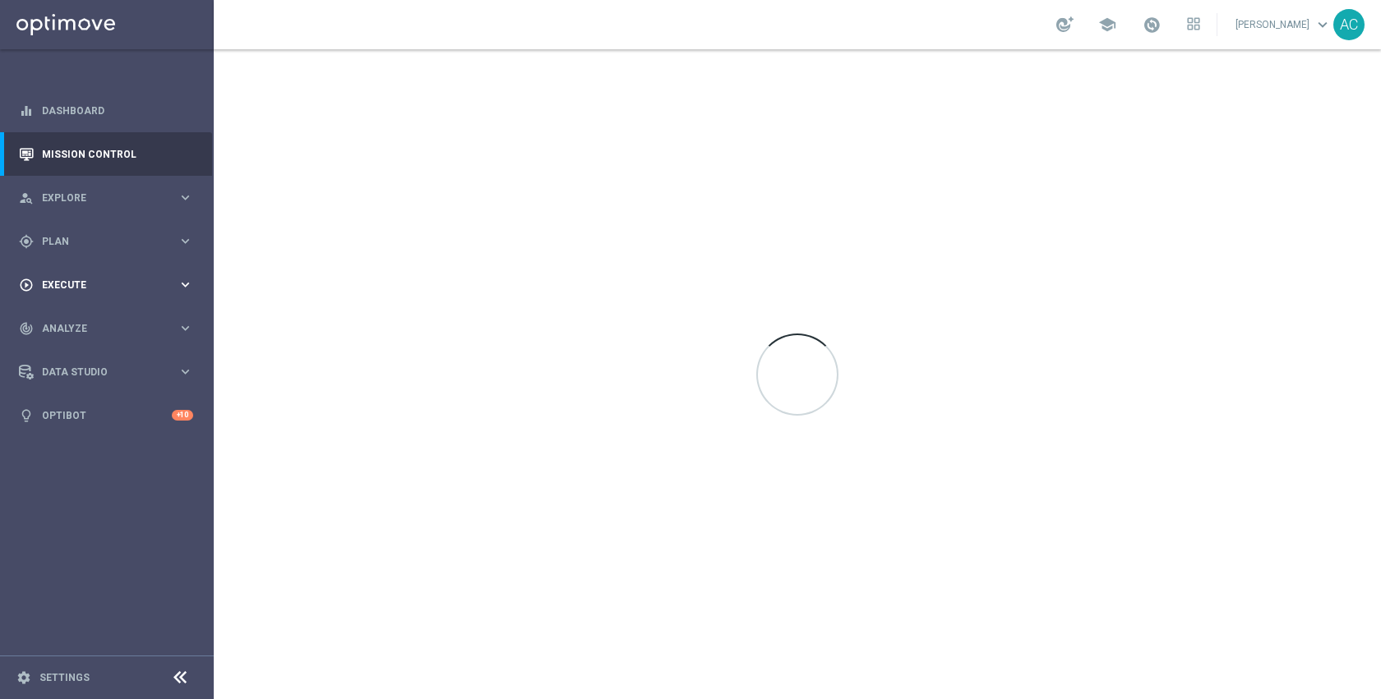
click at [69, 279] on div "play_circle_outline Execute" at bounding box center [98, 285] width 159 height 15
click at [70, 252] on div "gps_fixed Plan keyboard_arrow_right" at bounding box center [106, 241] width 212 height 44
click at [76, 326] on span "Templates" at bounding box center [103, 325] width 118 height 10
click at [81, 354] on link "Optimail" at bounding box center [111, 349] width 120 height 13
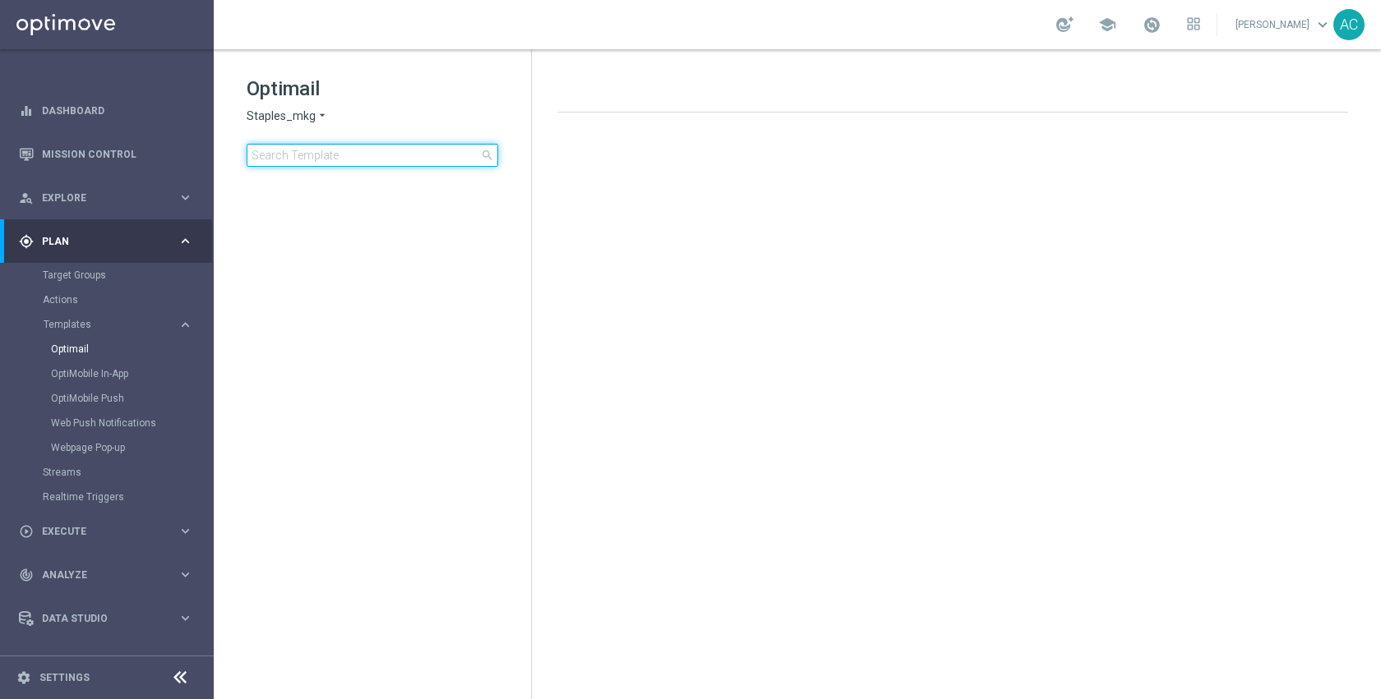
click at [393, 165] on input at bounding box center [373, 155] width 252 height 23
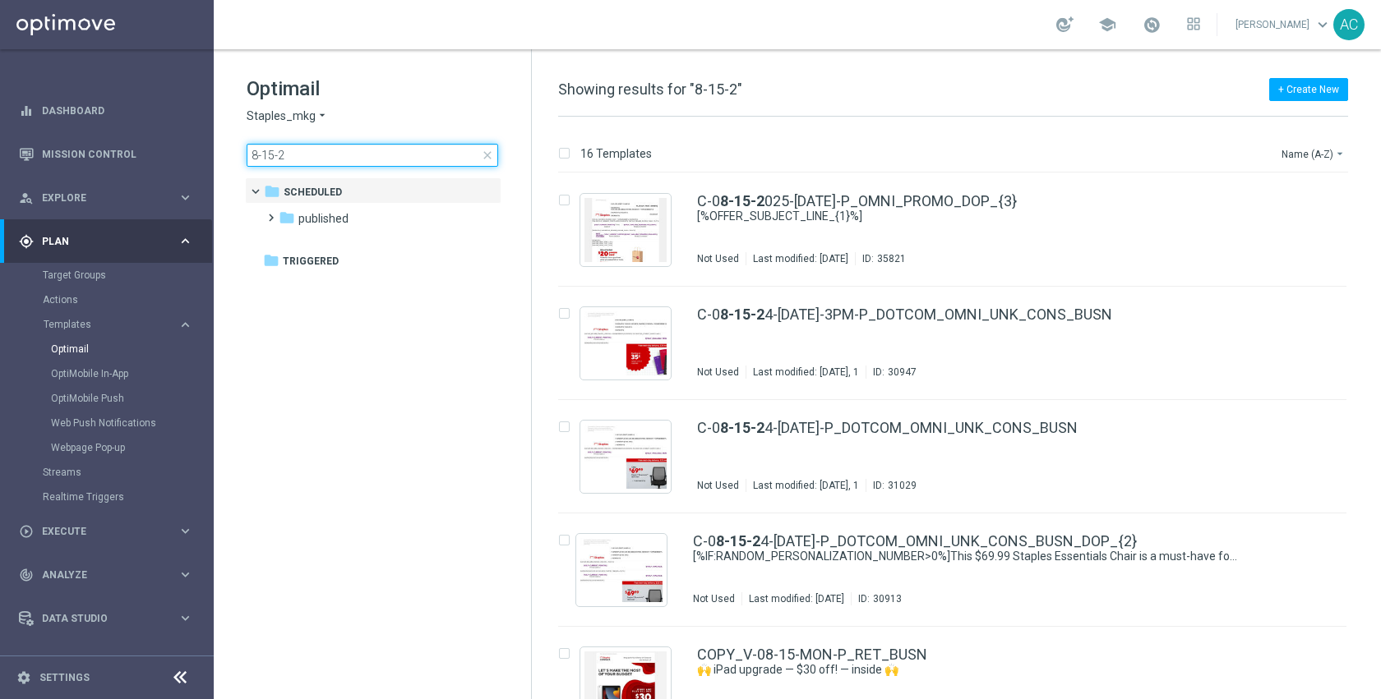
type input "8-15-25"
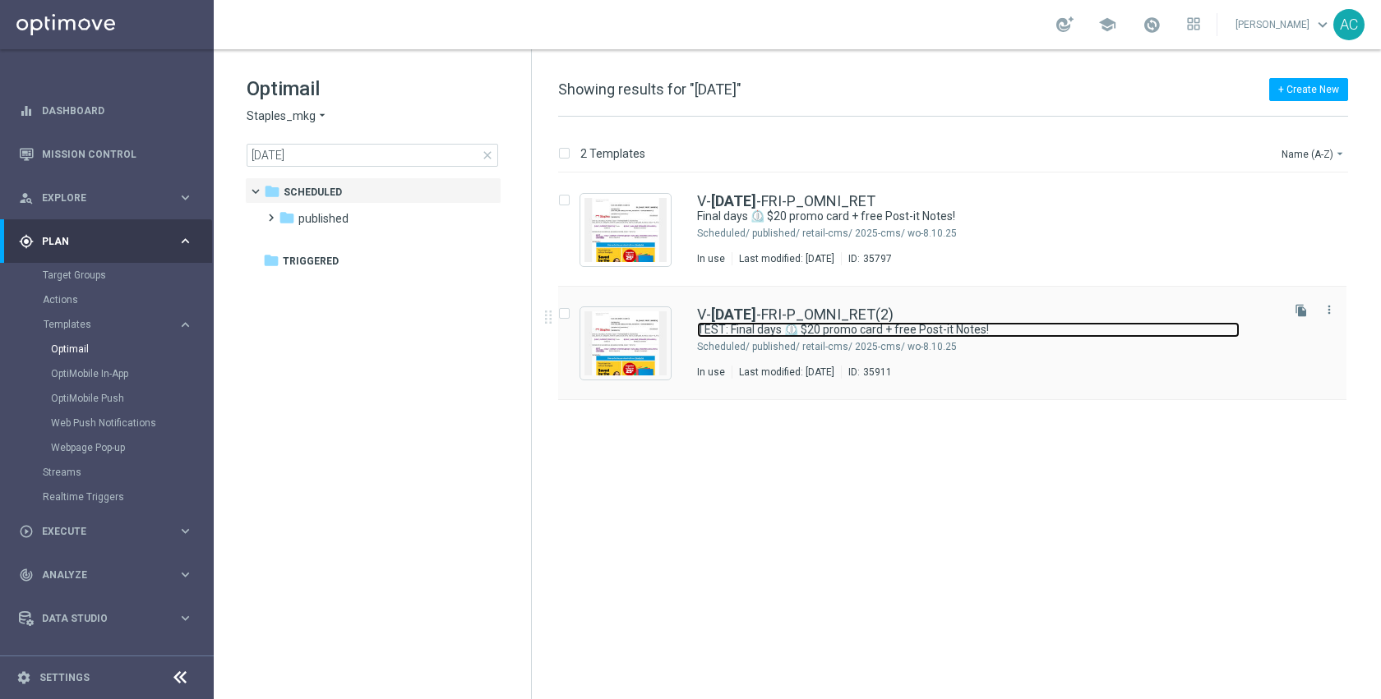
click at [1071, 334] on link "TEST: Final days ⏲️ $20 promo card + free Post-it Notes!" at bounding box center [968, 330] width 542 height 16
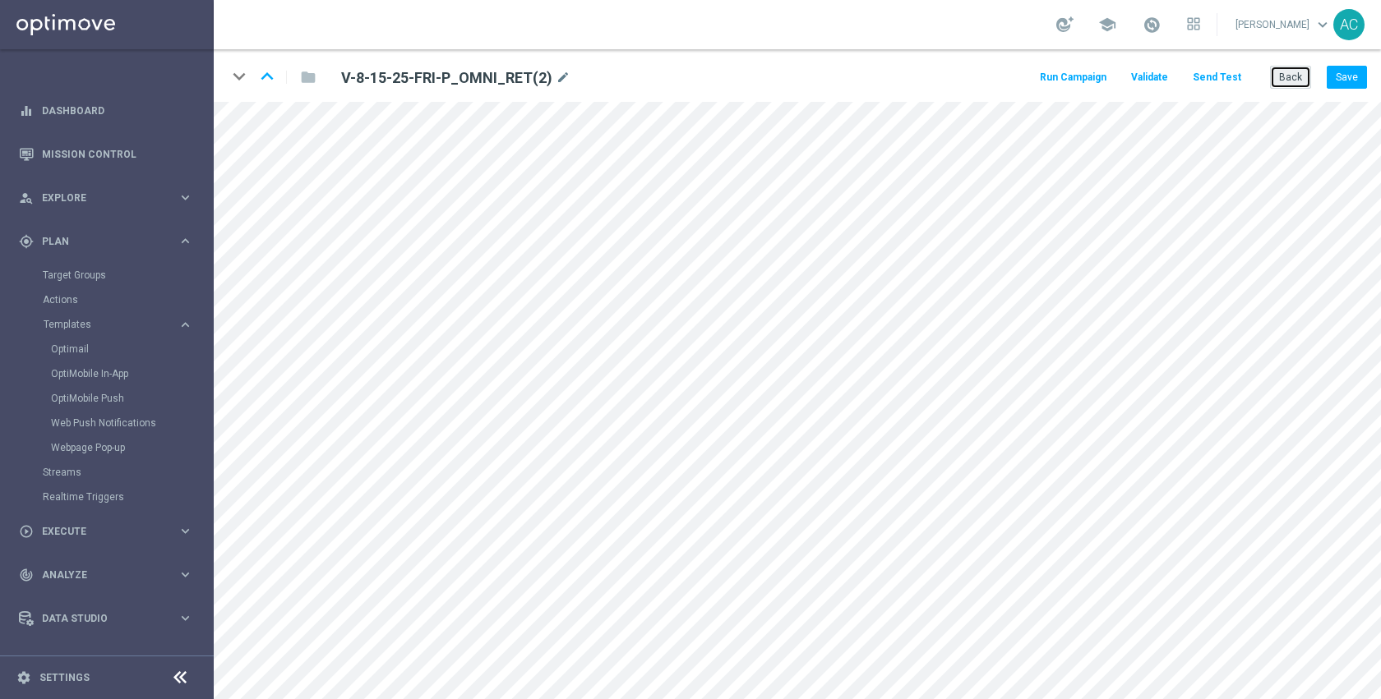
click at [1295, 76] on button "Back" at bounding box center [1290, 77] width 41 height 23
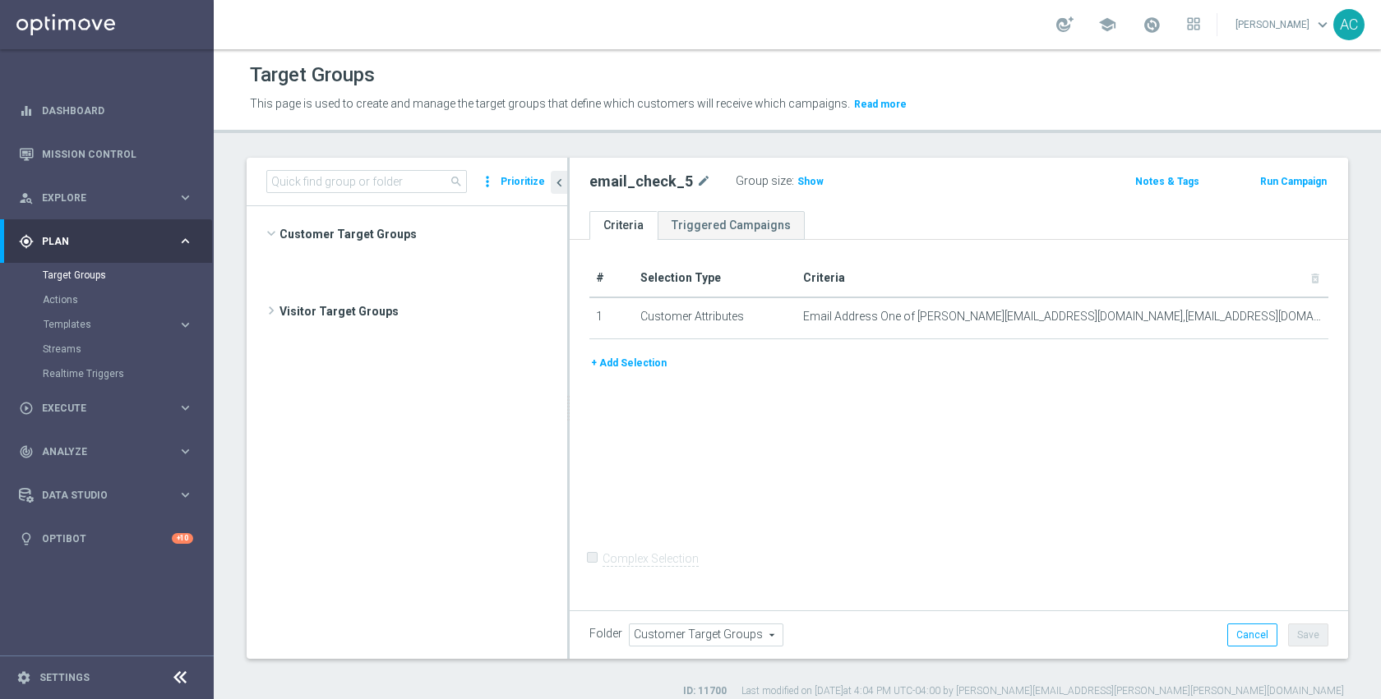
scroll to position [971, 0]
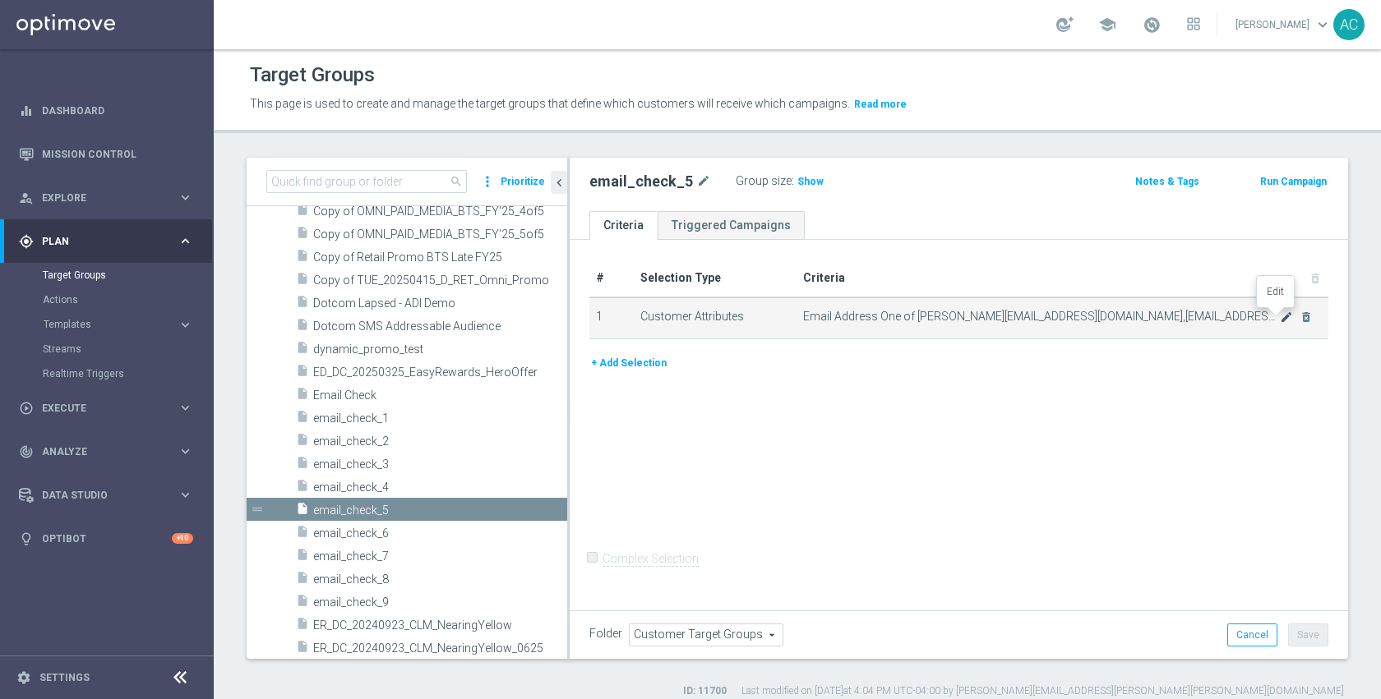
click at [1280, 316] on icon "mode_edit" at bounding box center [1286, 317] width 13 height 13
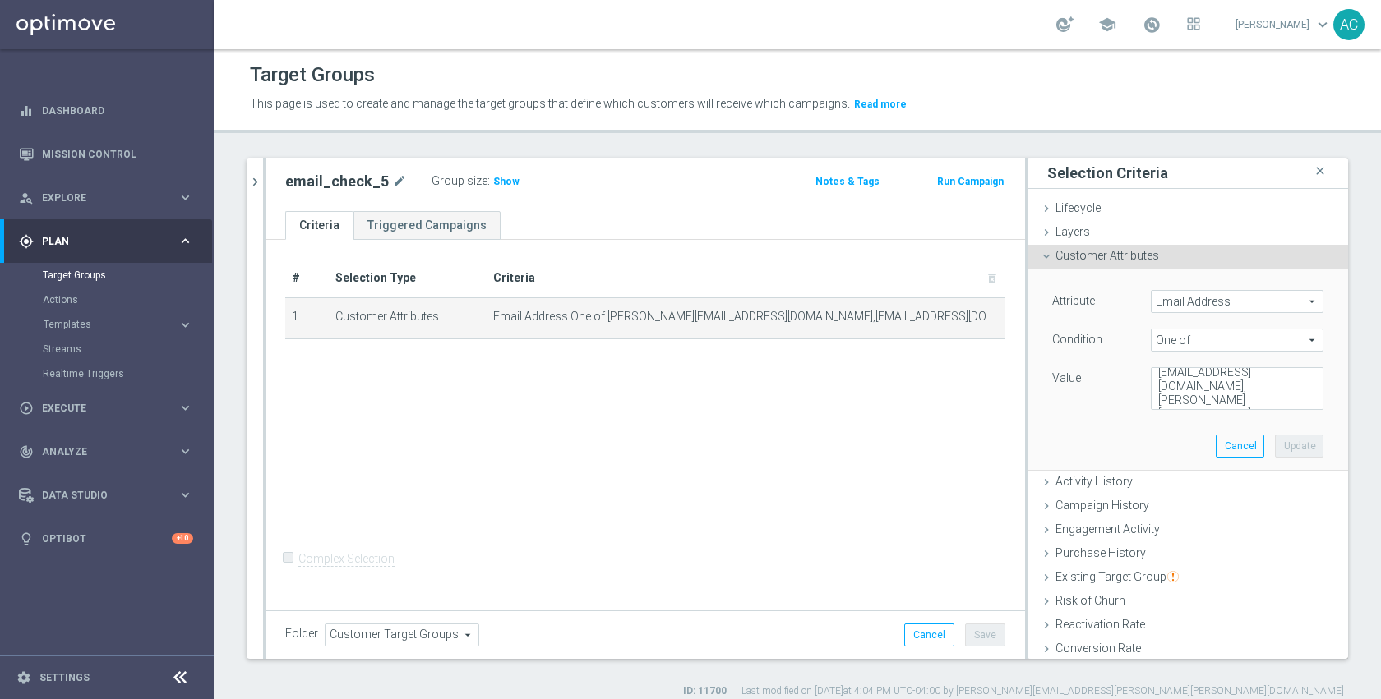
scroll to position [55, 0]
click at [1205, 402] on textarea "[PERSON_NAME][EMAIL_ADDRESS][DOMAIN_NAME],[PERSON_NAME][EMAIL_ADDRESS][DOMAIN_N…" at bounding box center [1237, 388] width 173 height 43
paste textarea "[EMAIL_ADDRESS][DOMAIN_NAME]"
type textarea "[PERSON_NAME][EMAIL_ADDRESS][DOMAIN_NAME],[PERSON_NAME][EMAIL_ADDRESS][DOMAIN_N…"
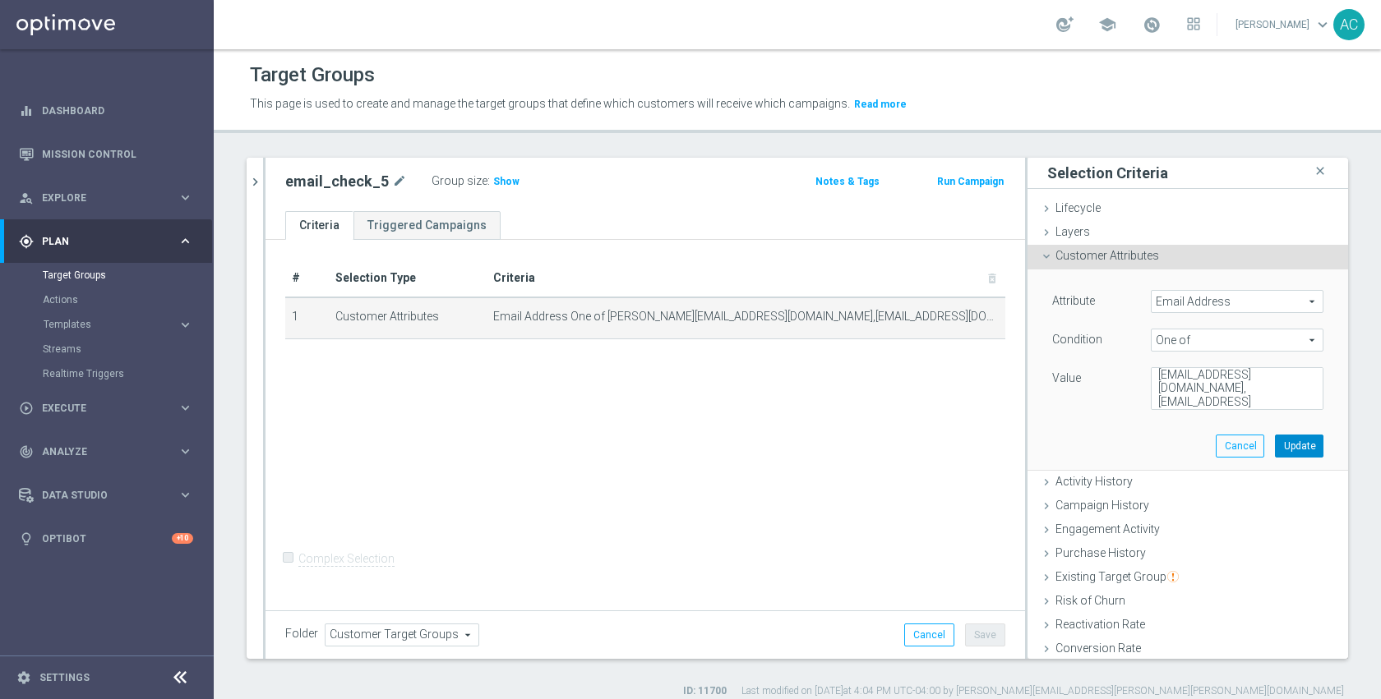
click at [1275, 446] on button "Update" at bounding box center [1299, 446] width 48 height 23
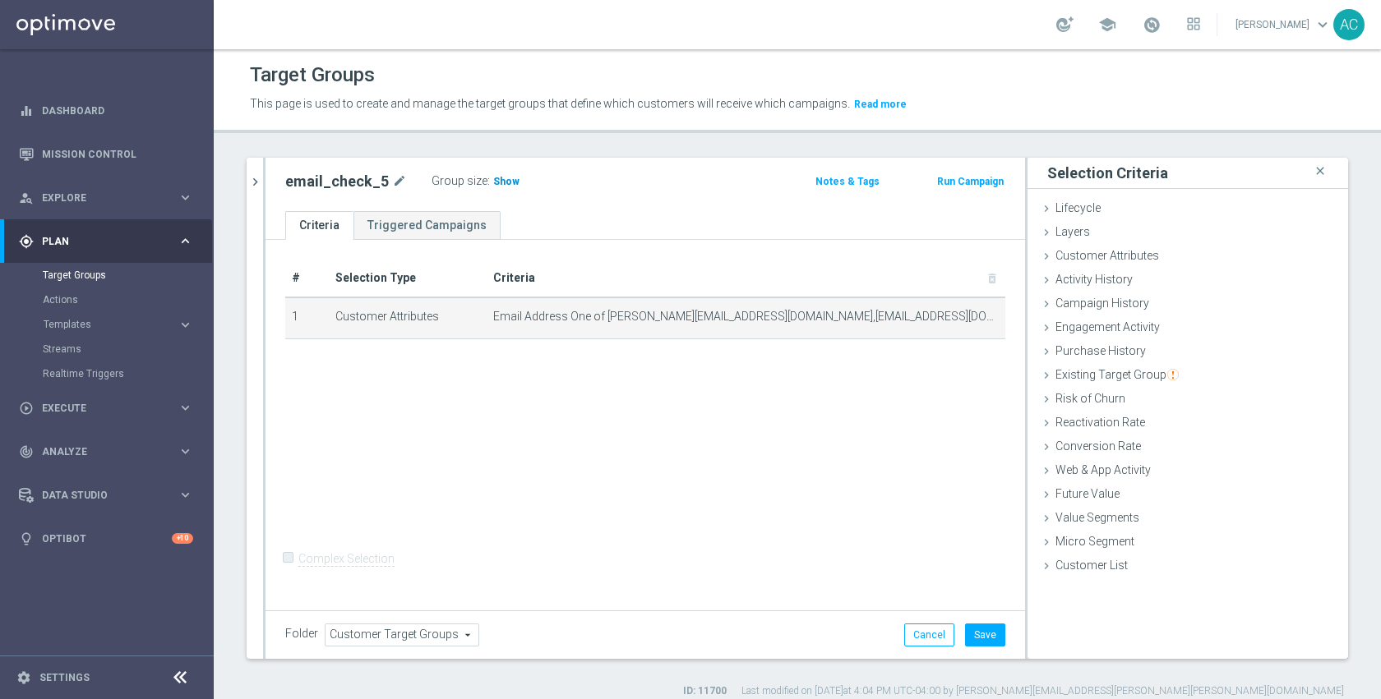
click at [504, 180] on span "Show" at bounding box center [506, 182] width 26 height 12
click at [889, 533] on div "# Selection Type Criteria delete_forever 1 Customer Attributes Email Address On…" at bounding box center [644, 423] width 759 height 367
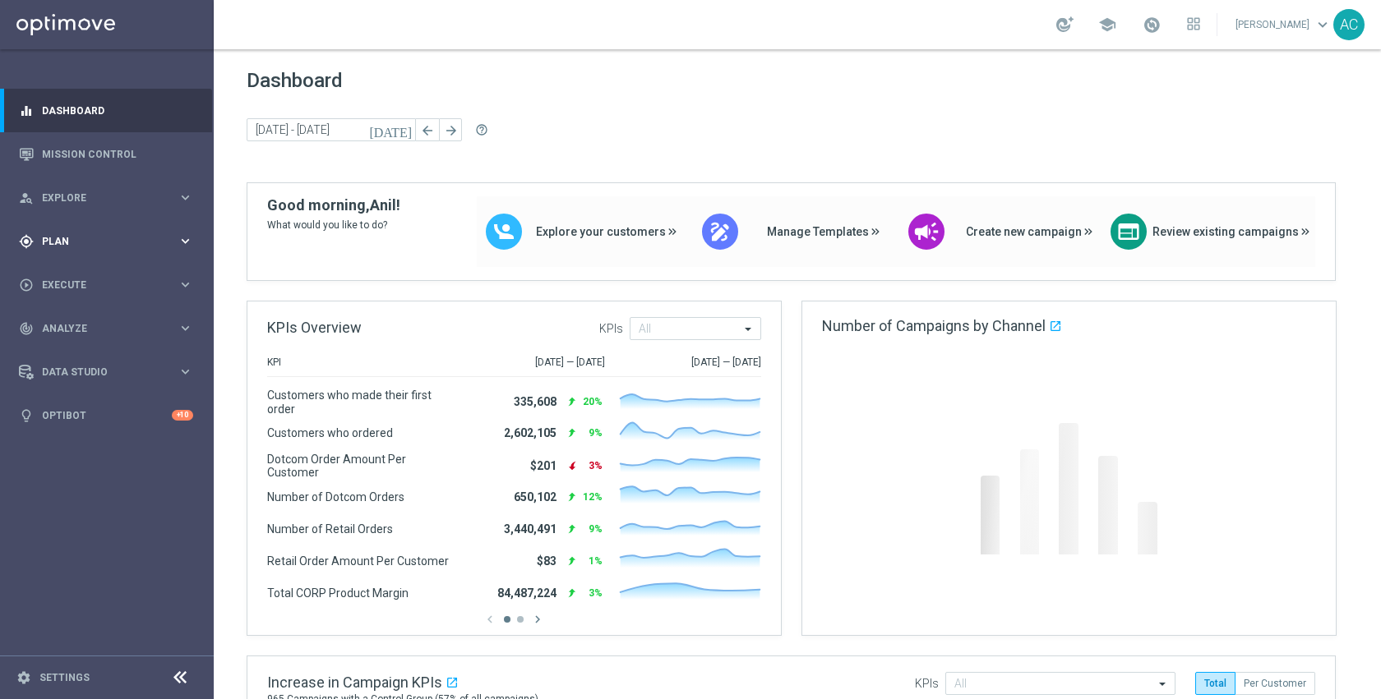
click at [81, 245] on span "Plan" at bounding box center [110, 242] width 136 height 10
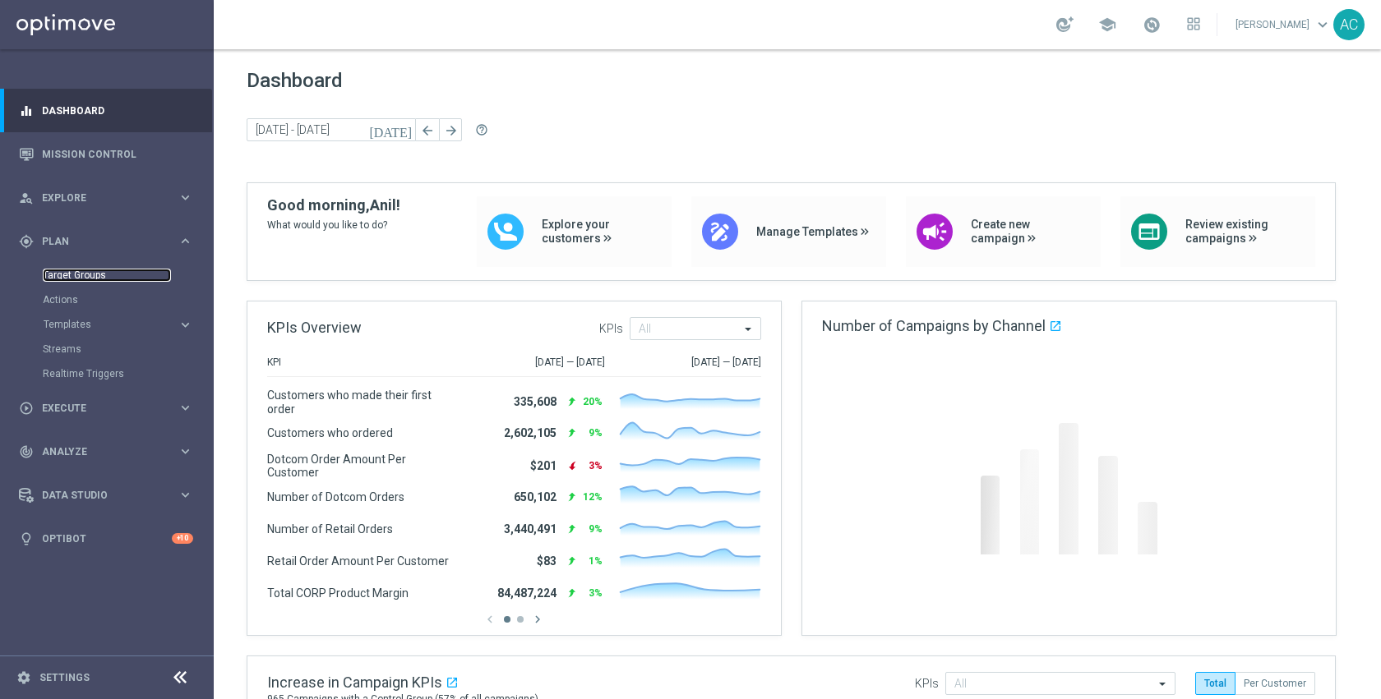
click at [77, 275] on link "Target Groups" at bounding box center [107, 275] width 128 height 13
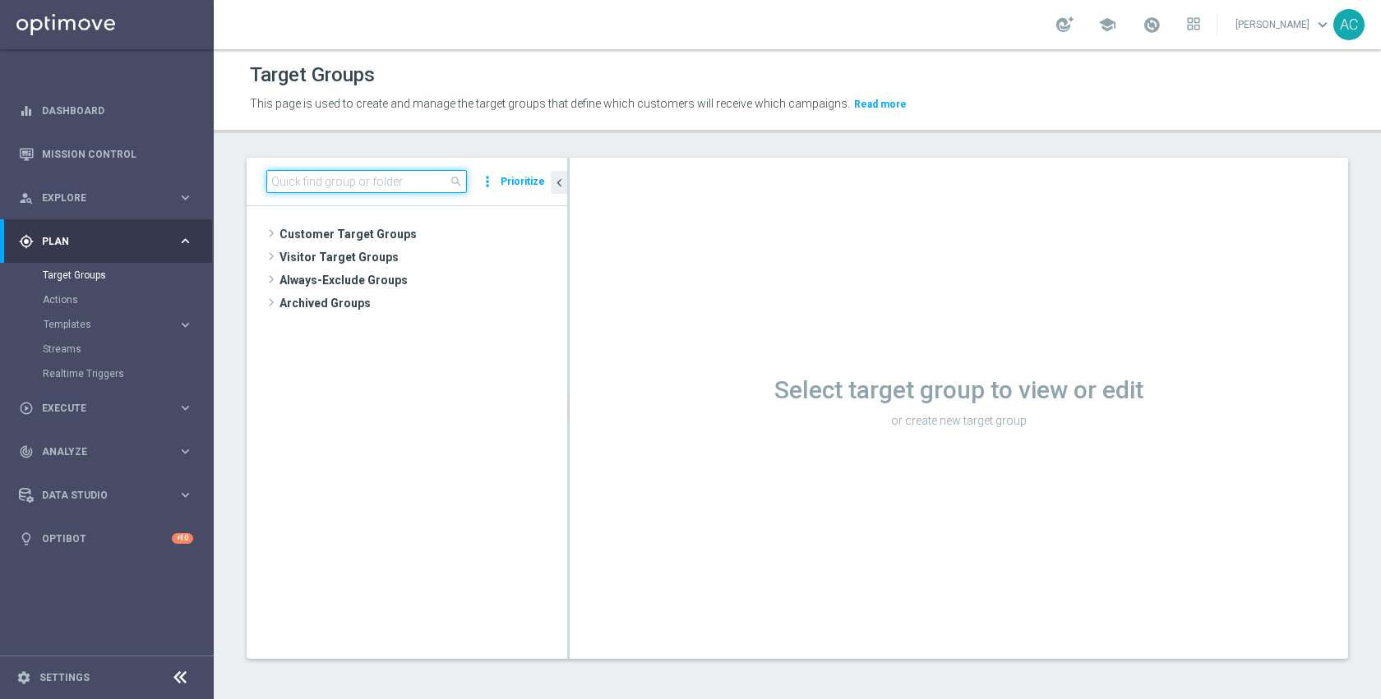
click at [362, 185] on input at bounding box center [366, 181] width 201 height 23
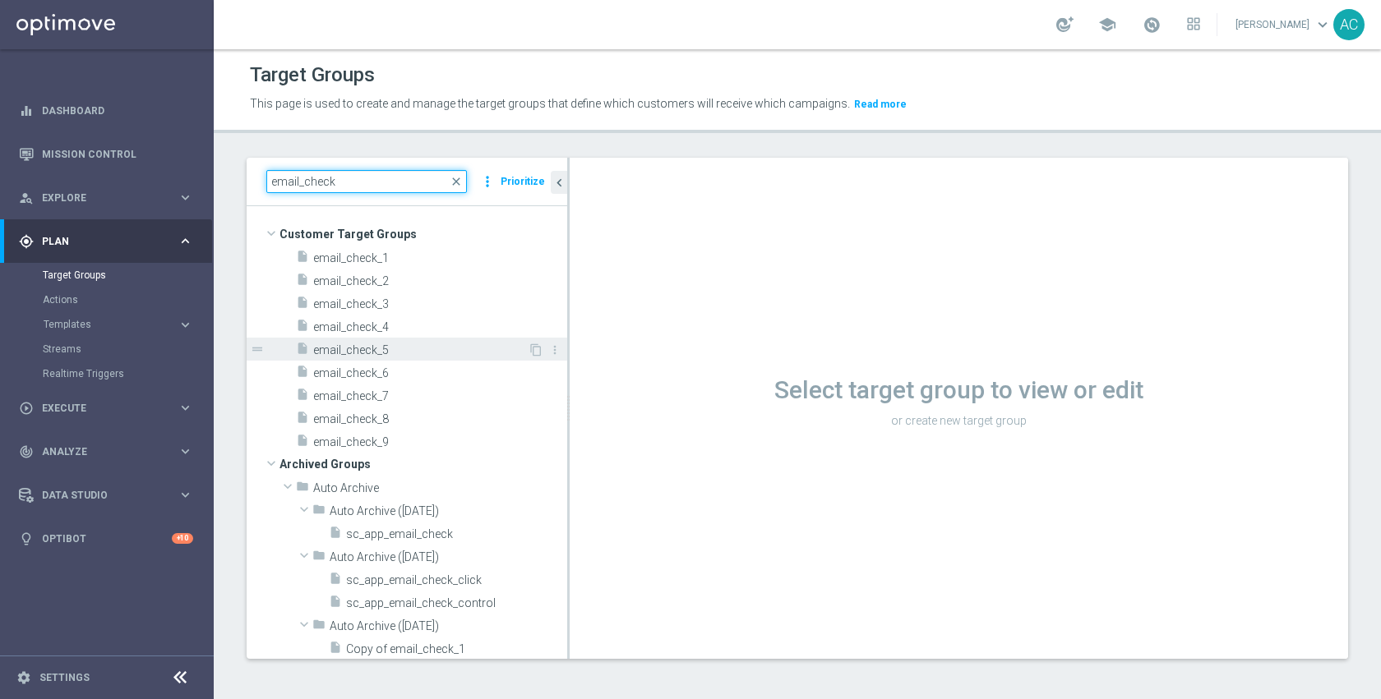
type input "email_check"
click at [369, 346] on span "email_check_5" at bounding box center [420, 351] width 215 height 14
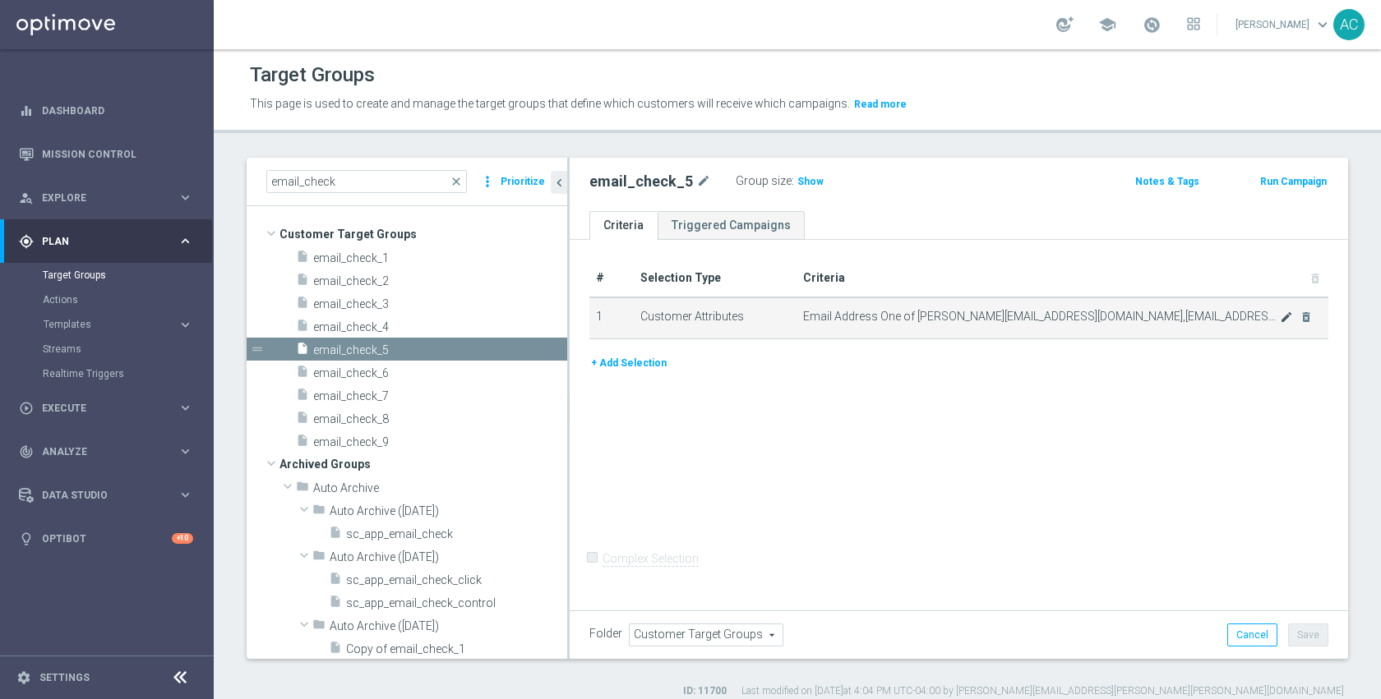
click at [1280, 312] on icon "mode_edit" at bounding box center [1286, 317] width 13 height 13
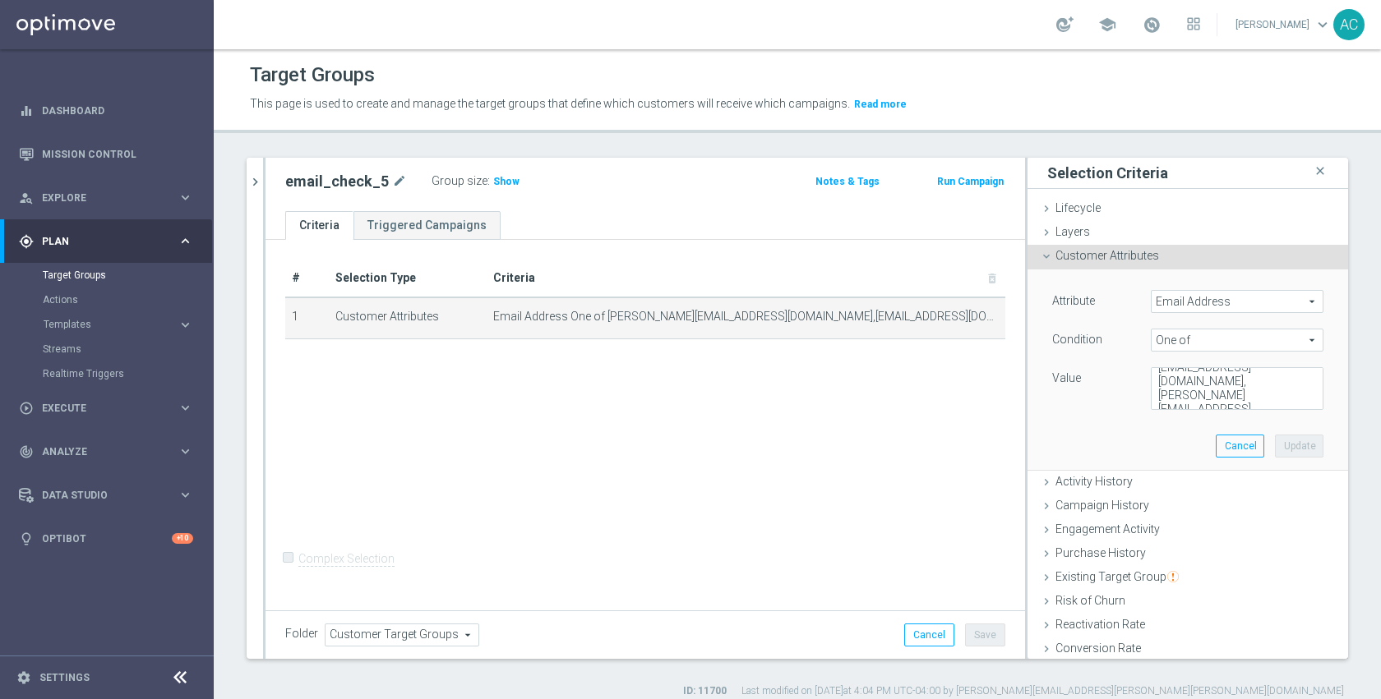
scroll to position [55, 0]
click at [1223, 395] on textarea "adam@joseki-tech.com,anil@joseki-tech.com,dmitry@joseki-tech.com,dmitry.volkov@…" at bounding box center [1237, 388] width 173 height 43
paste textarea "shahar_w@optimove.com"
type textarea "adam@joseki-tech.com,anil@joseki-tech.com,dmitry@joseki-tech.com,dmitry.volkov@…"
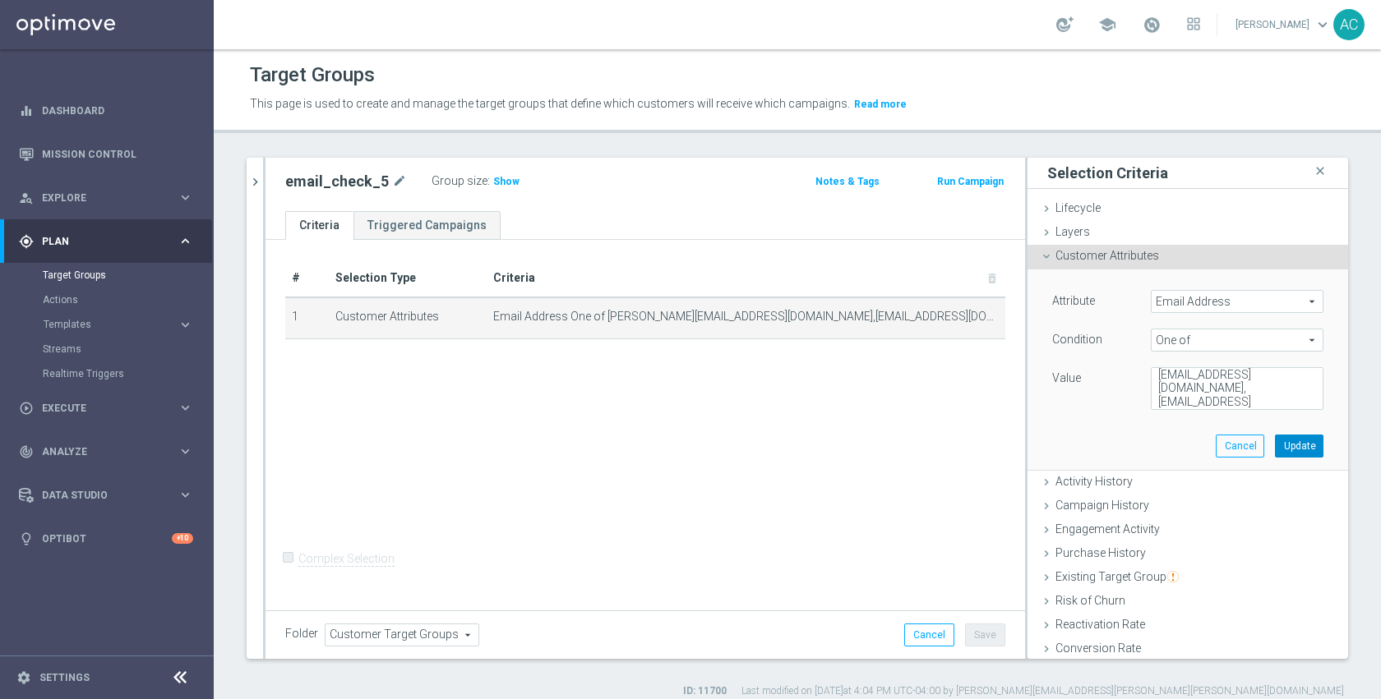
click at [1275, 440] on button "Update" at bounding box center [1299, 446] width 48 height 23
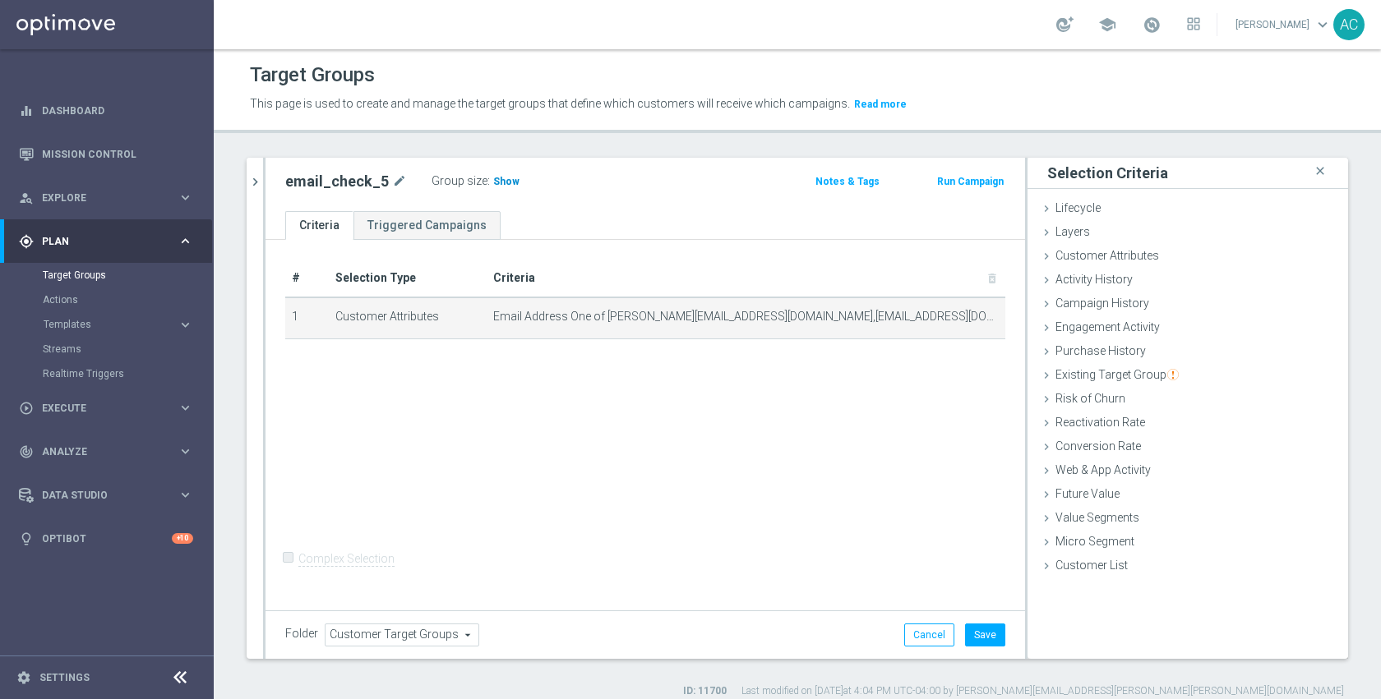
click at [506, 181] on span "Show" at bounding box center [506, 182] width 26 height 12
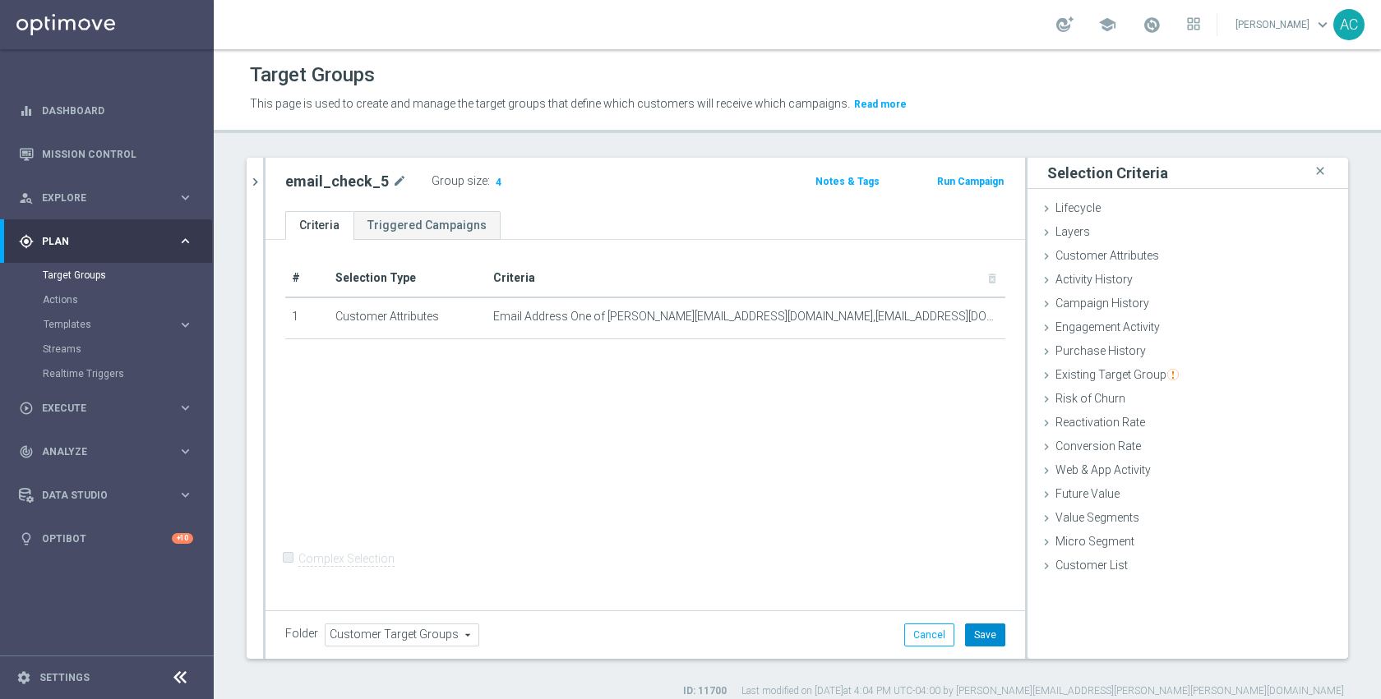
click at [972, 635] on button "Save" at bounding box center [985, 635] width 40 height 23
click at [699, 417] on div "# Selection Type Criteria delete_forever 1 Customer Attributes Email Address On…" at bounding box center [644, 423] width 759 height 367
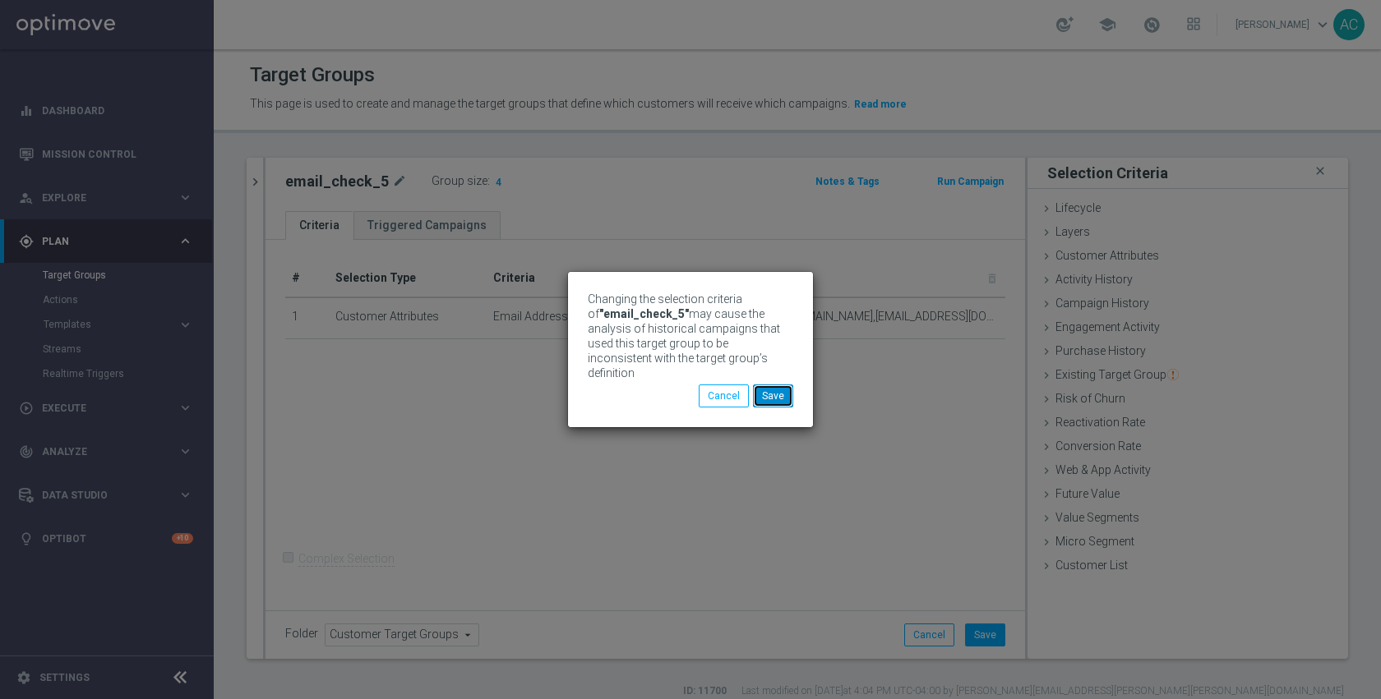
click at [775, 392] on button "Save" at bounding box center [773, 396] width 40 height 23
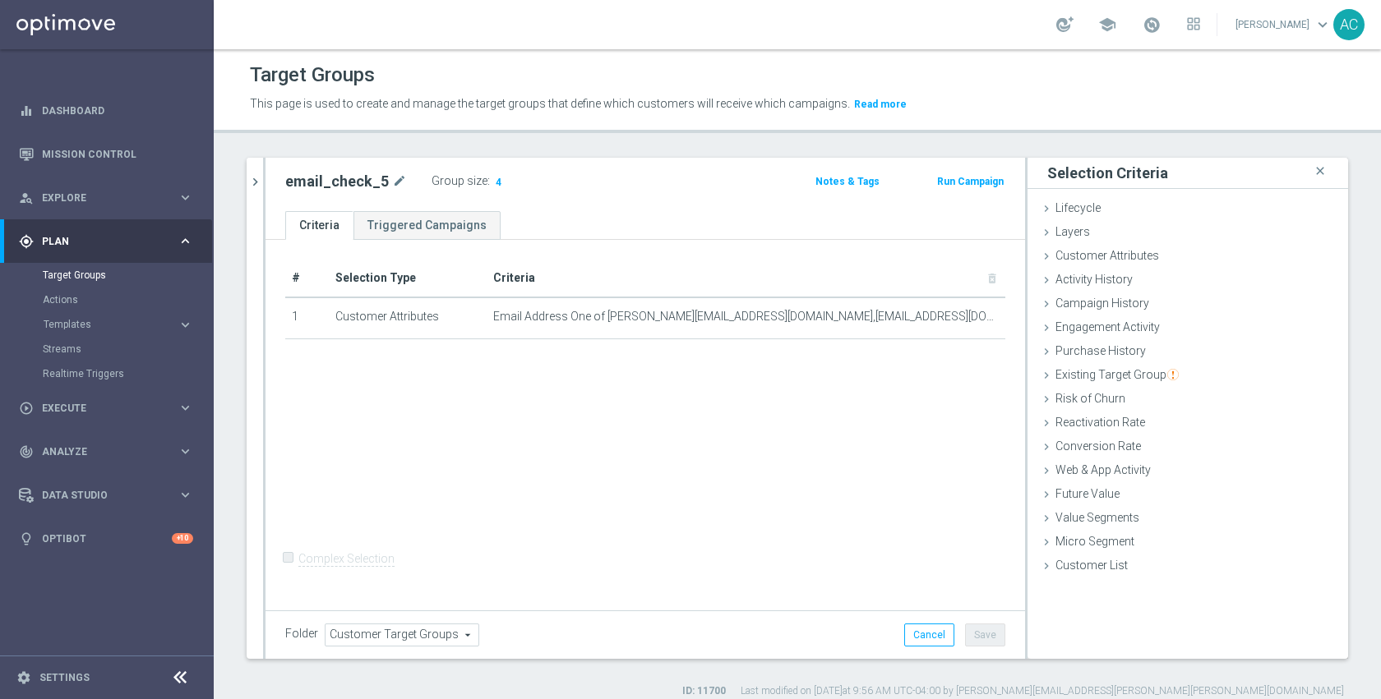
click at [774, 423] on div "# Selection Type Criteria delete_forever 1 Customer Attributes Email Address On…" at bounding box center [644, 423] width 759 height 367
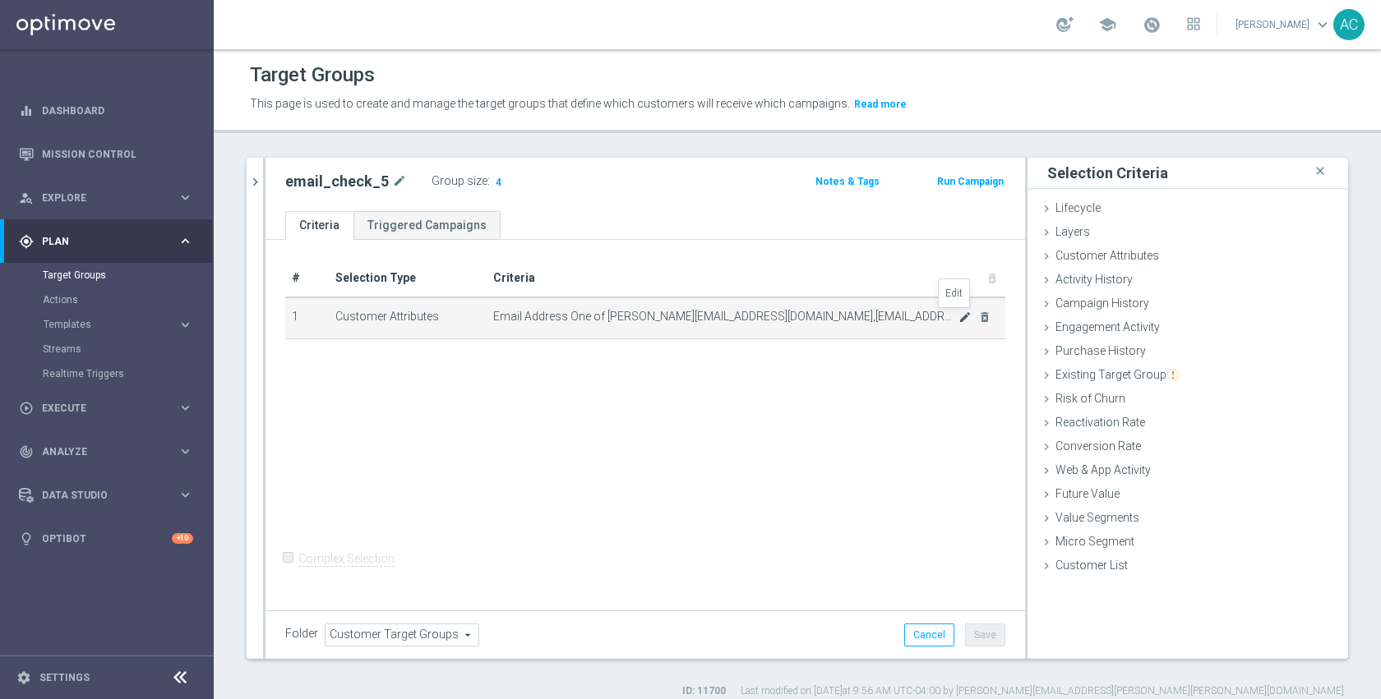
click at [958, 321] on icon "mode_edit" at bounding box center [964, 317] width 13 height 13
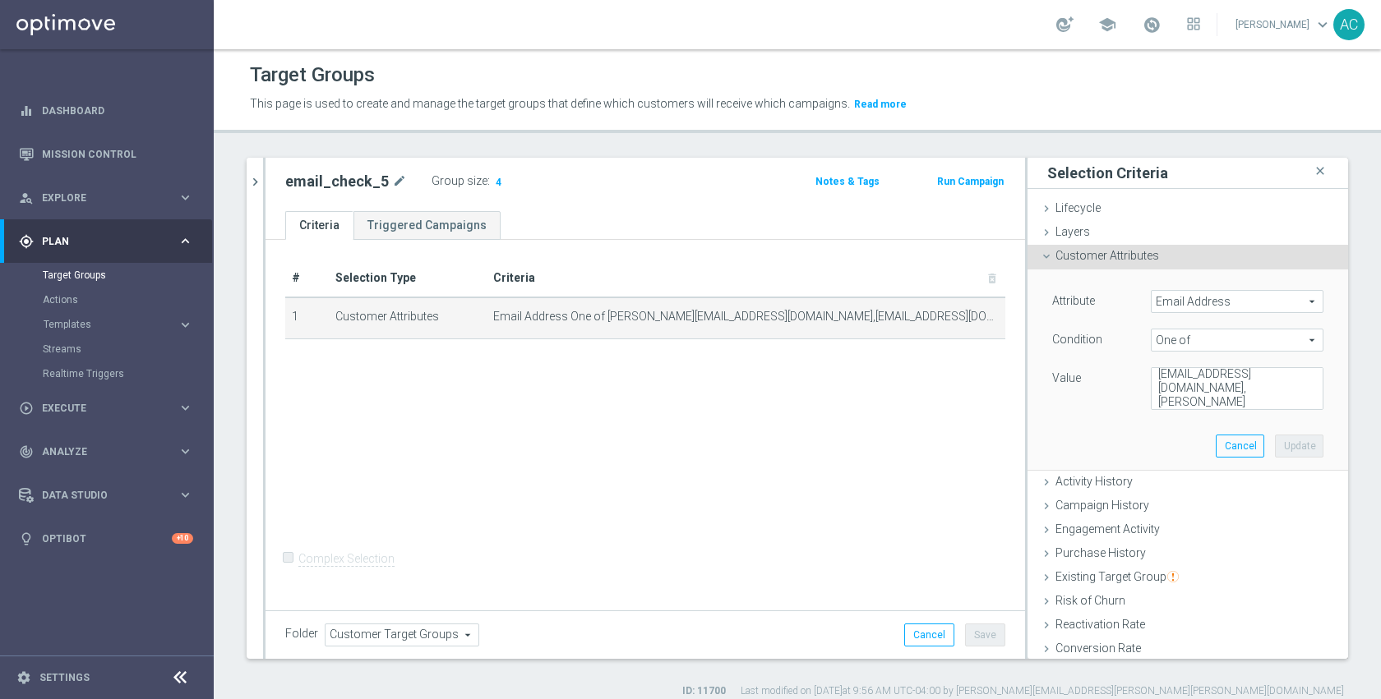
scroll to position [69, 0]
click at [252, 188] on icon "chevron_right" at bounding box center [255, 182] width 16 height 16
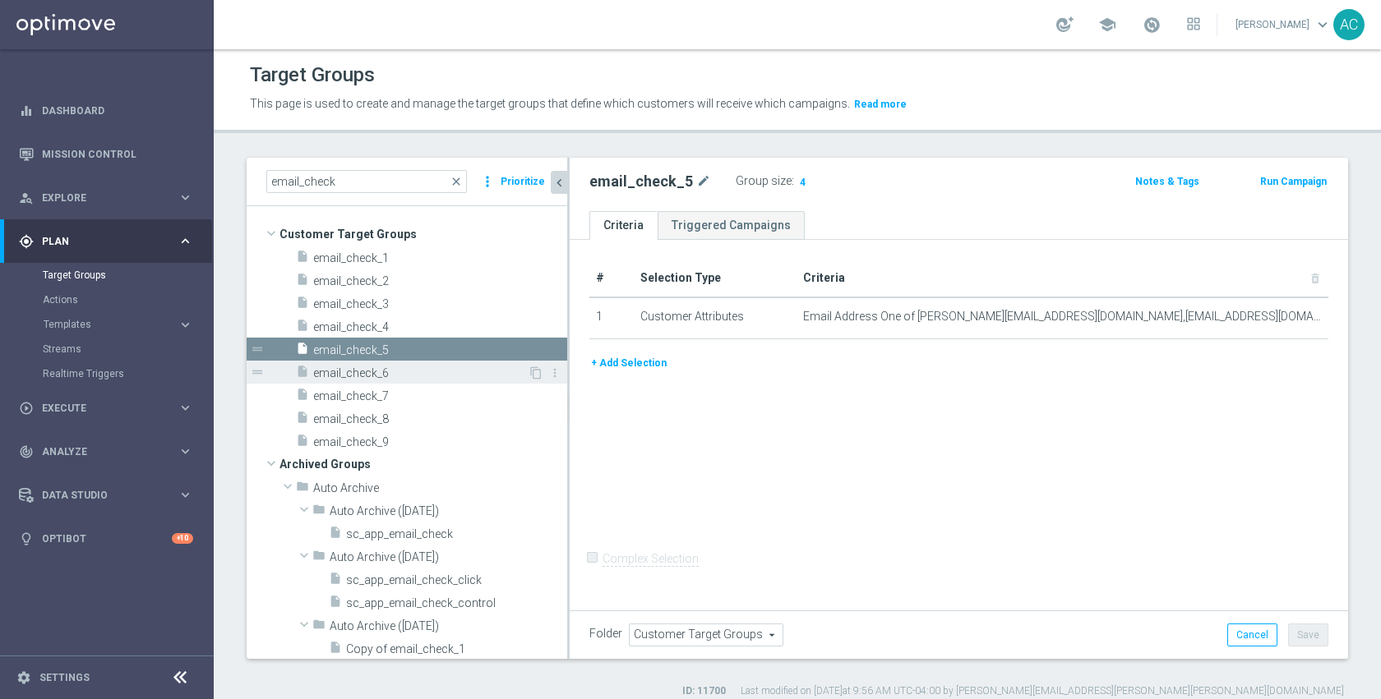
click at [387, 375] on span "email_check_6" at bounding box center [420, 374] width 215 height 14
